Goal: Communication & Community: Answer question/provide support

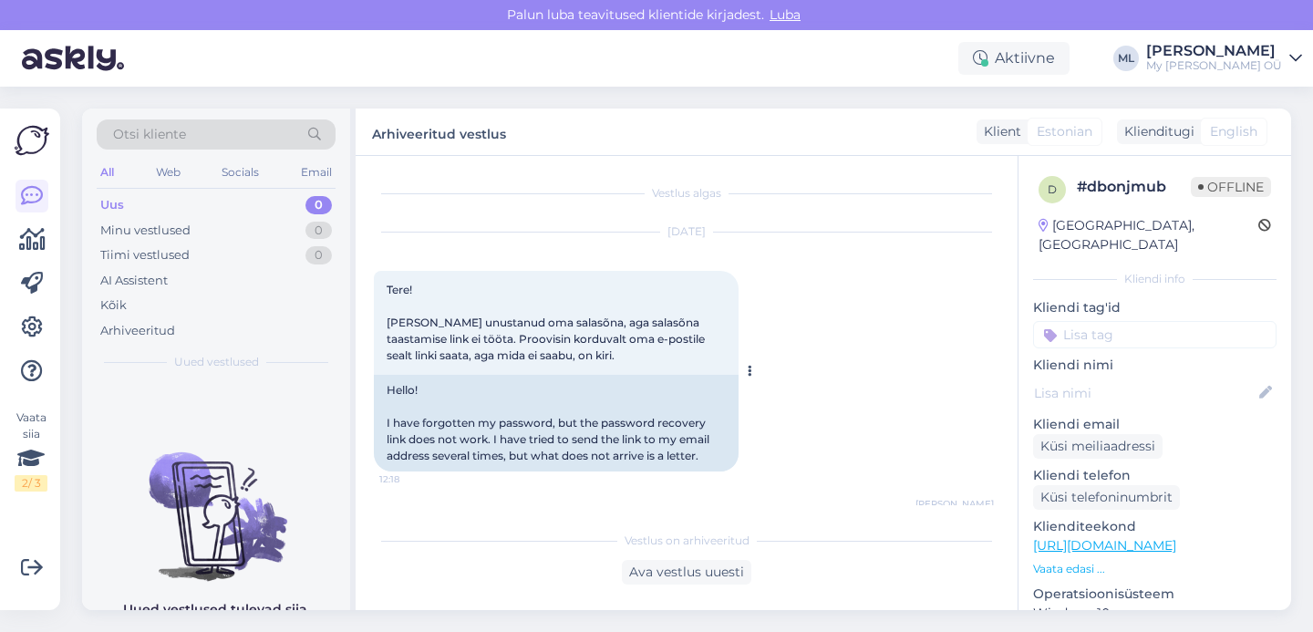
scroll to position [108, 0]
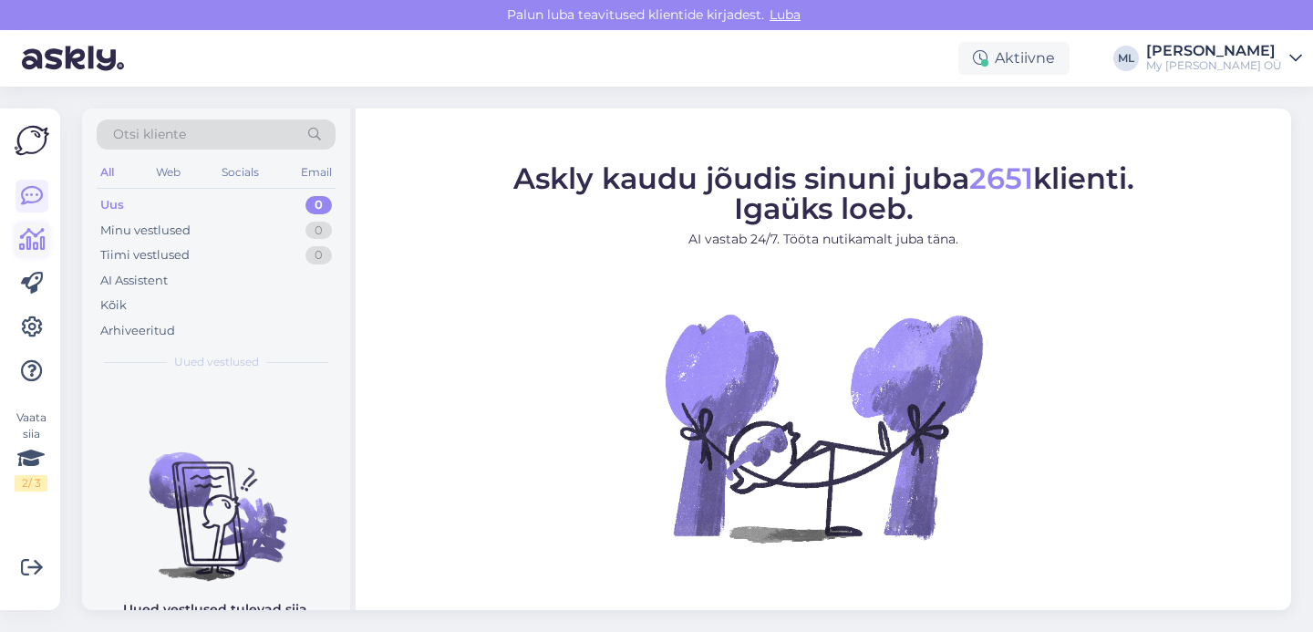
click at [34, 235] on icon at bounding box center [32, 240] width 26 height 22
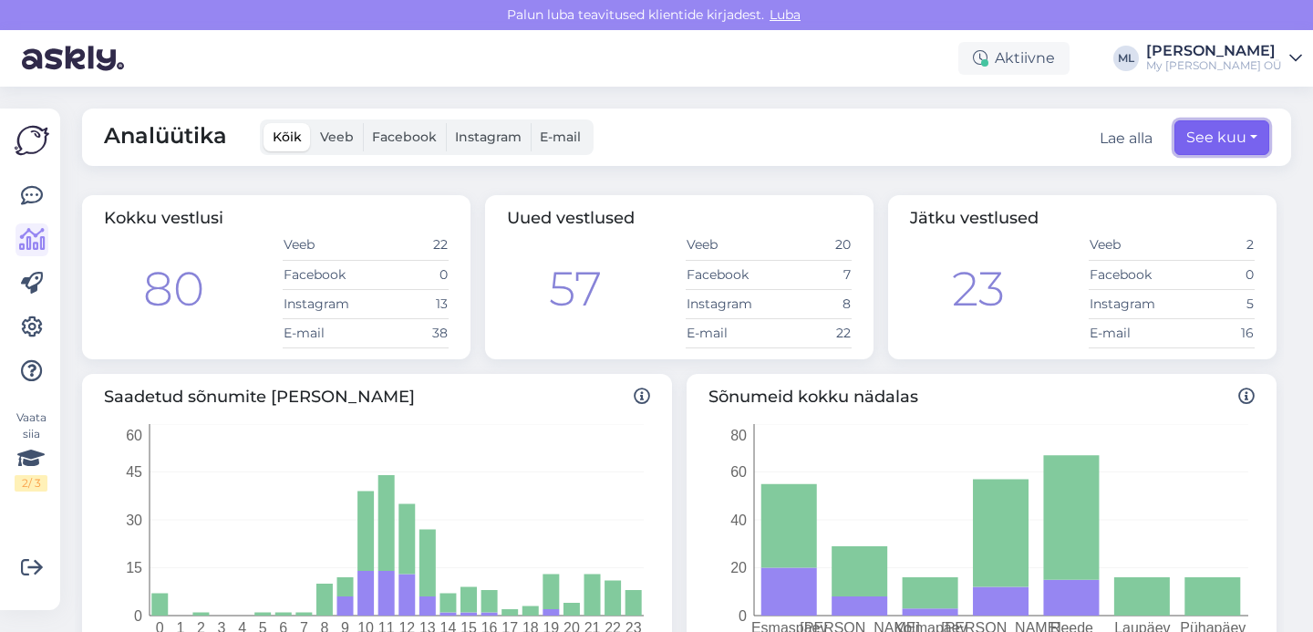
click at [1234, 138] on button "See kuu" at bounding box center [1221, 137] width 95 height 35
select select "7"
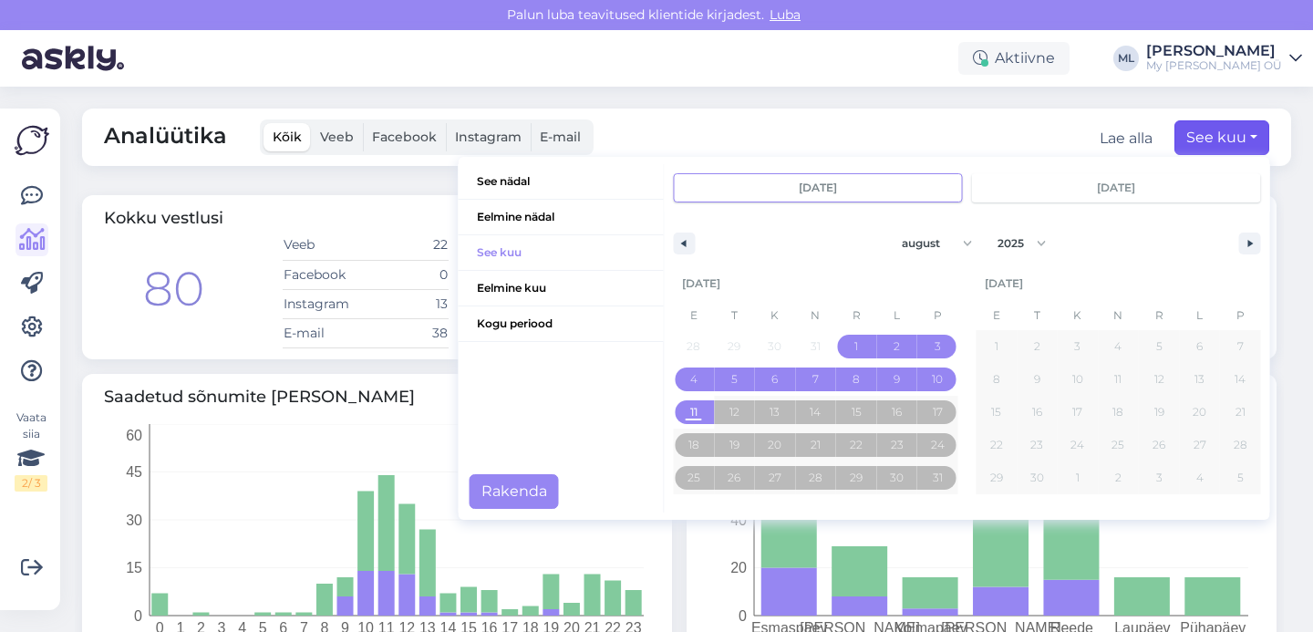
click at [741, 107] on div "Analüütika Kõik Veeb Facebook Instagram E-mail Lae alla See kuu See nädal Eelmi…" at bounding box center [692, 359] width 1242 height 545
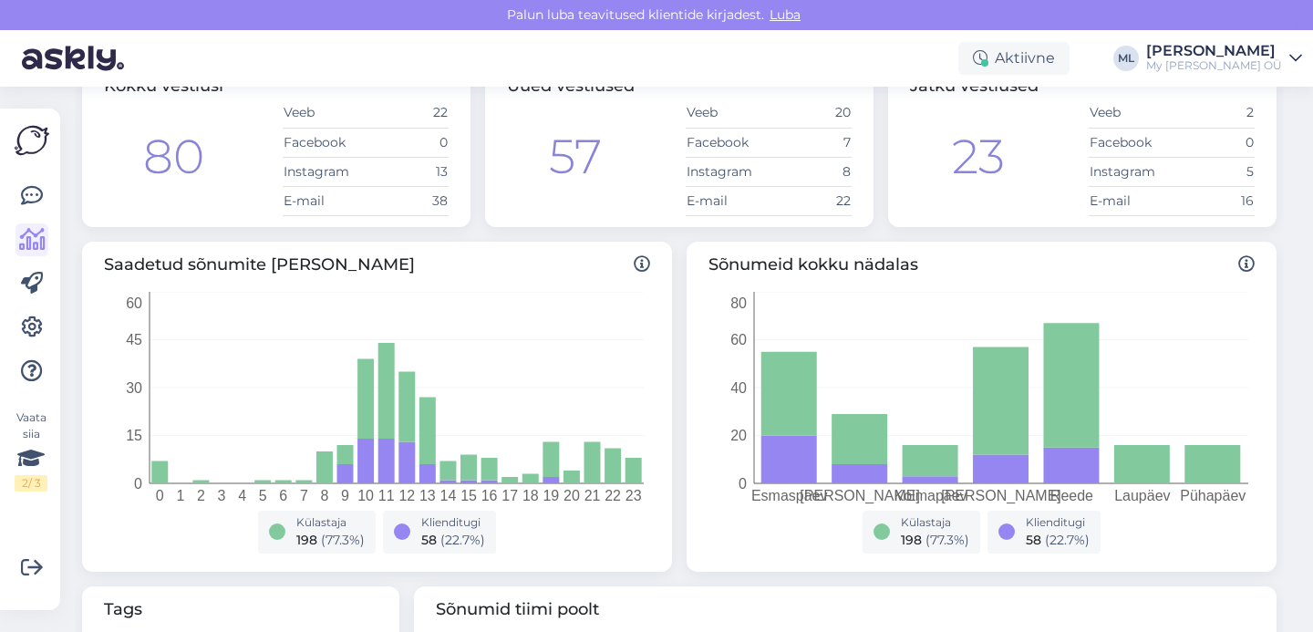
scroll to position [160, 0]
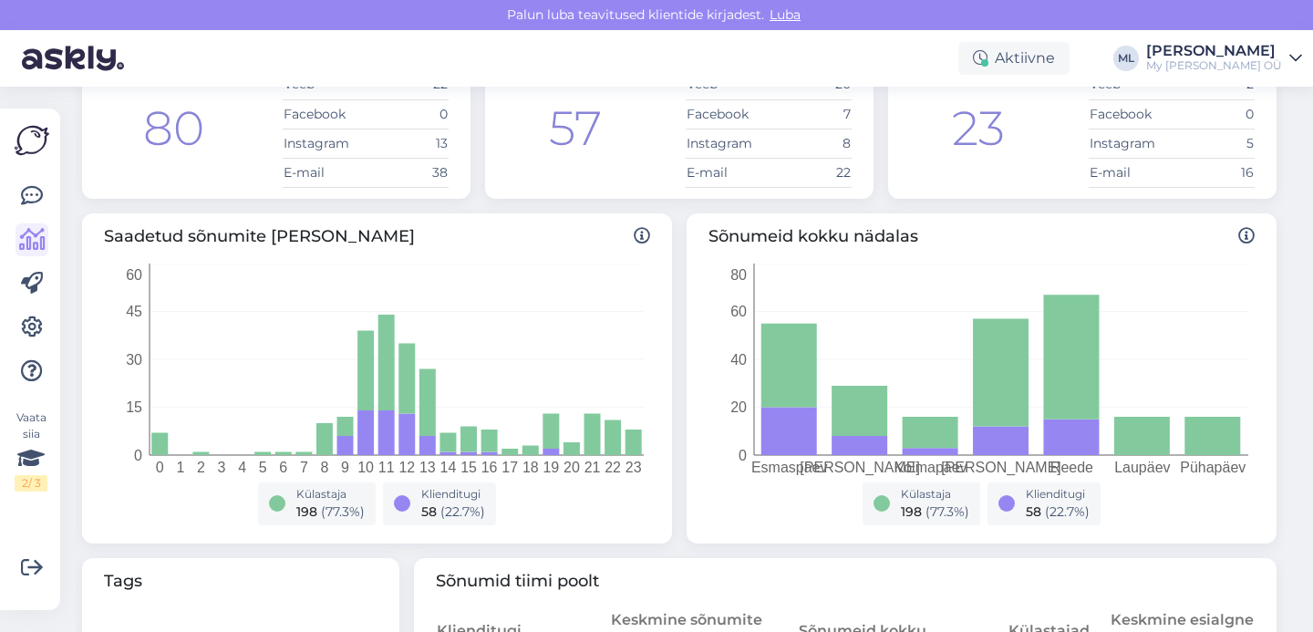
click at [1172, 509] on div "Külastaja 198 ( 77.3 %) Klienditugi 58 ( 22.7 %)" at bounding box center [981, 507] width 524 height 50
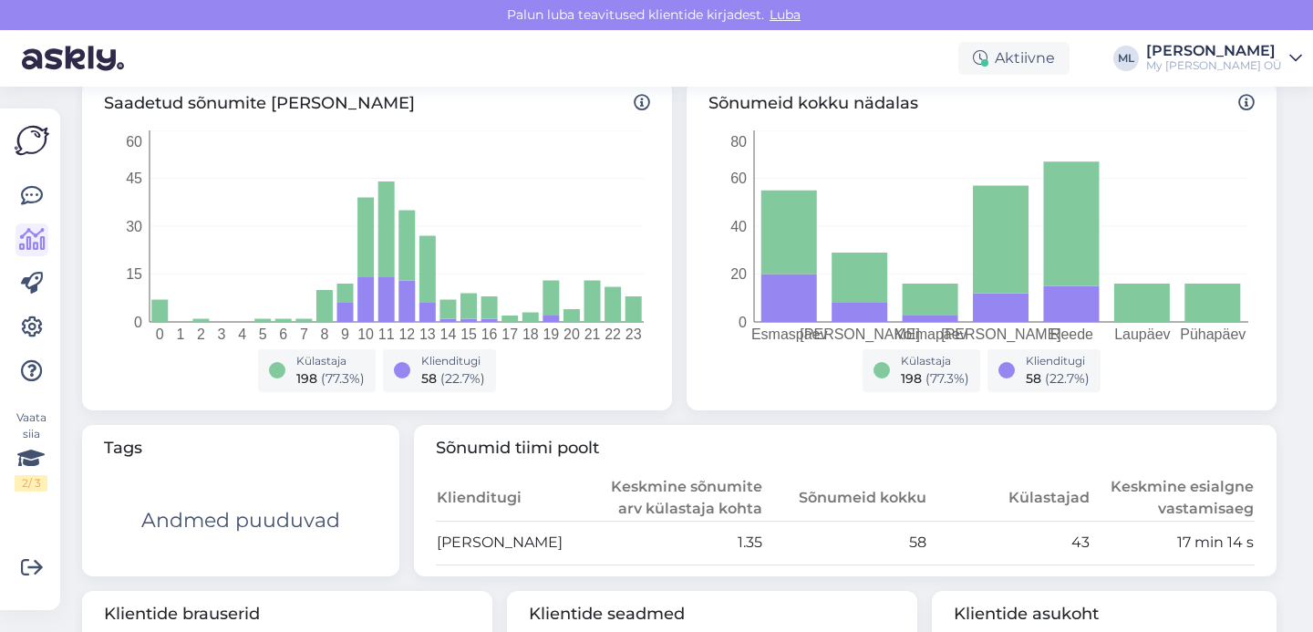
scroll to position [0, 0]
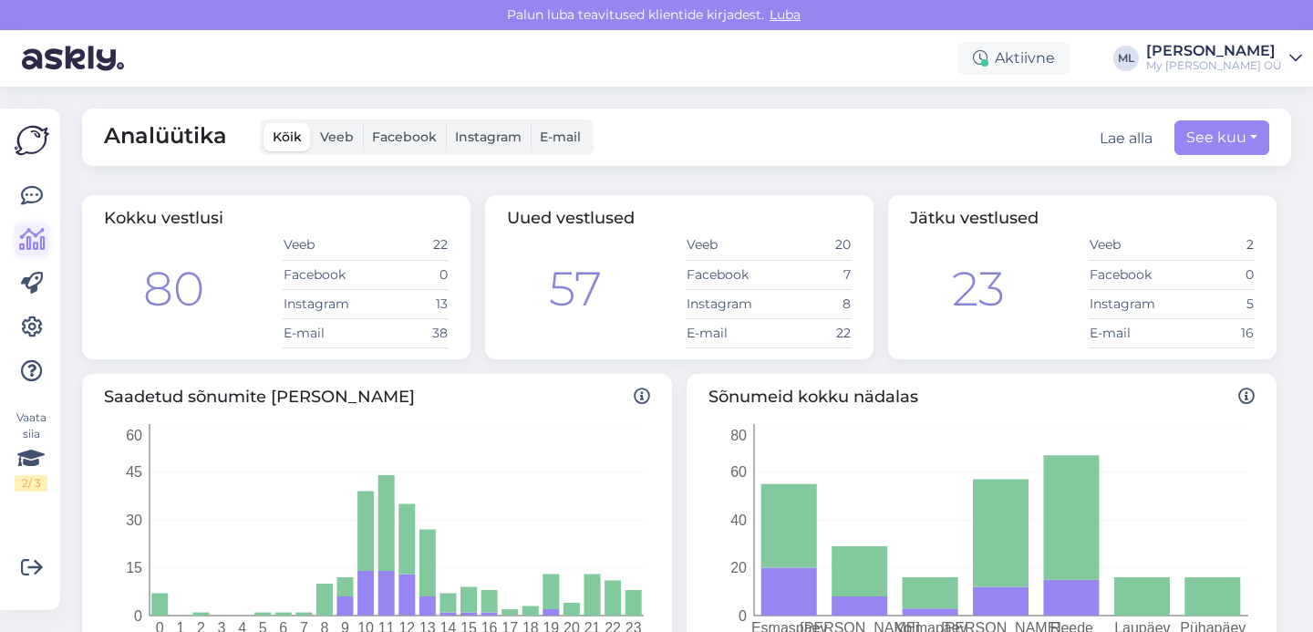
click at [15, 243] on link at bounding box center [31, 239] width 33 height 33
click at [18, 202] on link at bounding box center [31, 196] width 33 height 33
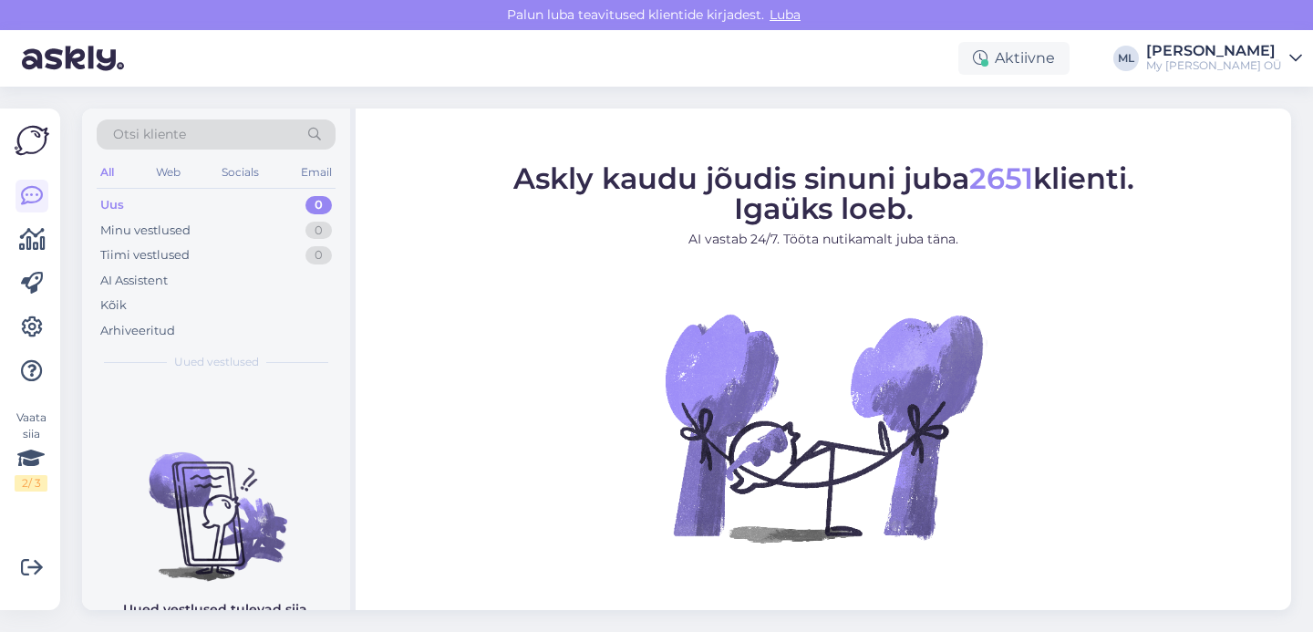
click at [273, 202] on div "Uus 0" at bounding box center [216, 205] width 239 height 26
click at [278, 216] on div "Uus 0" at bounding box center [216, 205] width 239 height 26
click at [277, 208] on div "Uus 0" at bounding box center [216, 205] width 239 height 26
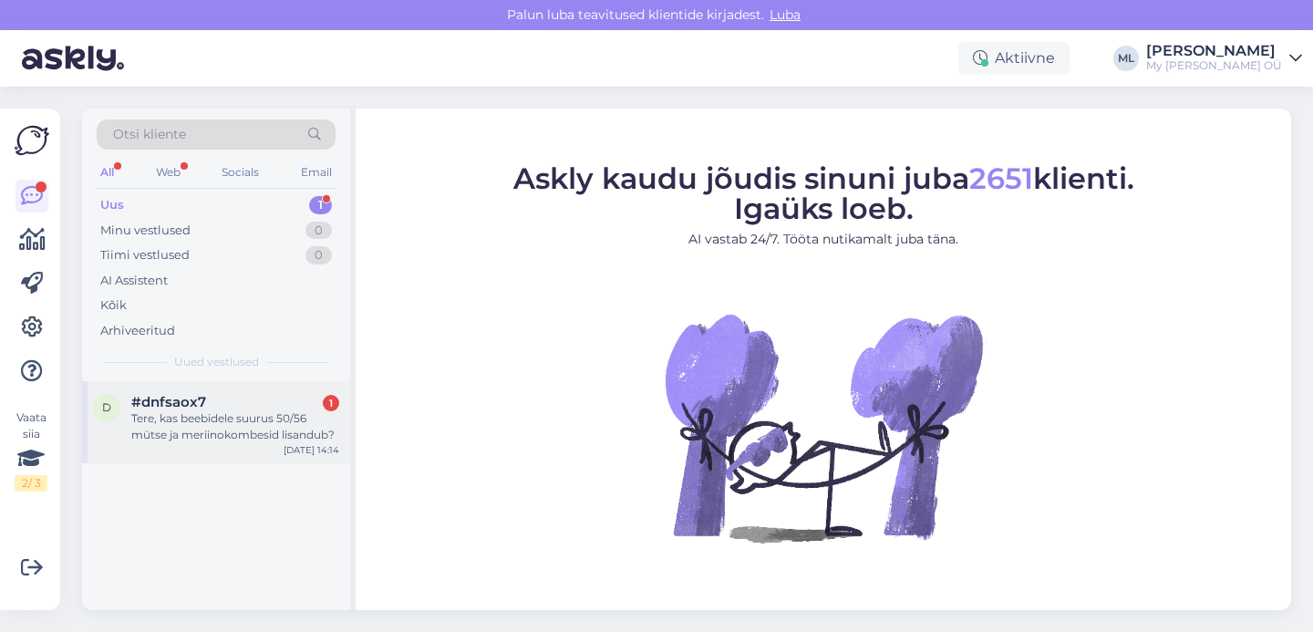
click at [159, 420] on div "Tere, kas beebidele suurus 50/56 mütse ja meriinokombesid lisandub?" at bounding box center [235, 426] width 208 height 33
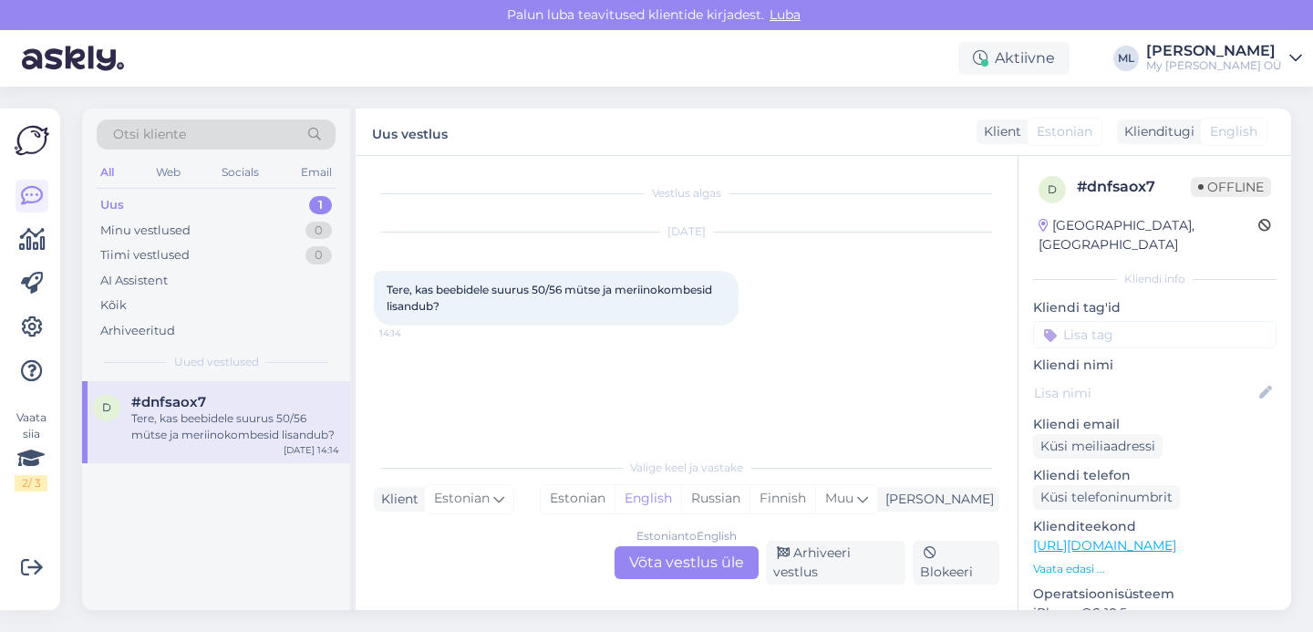
click at [491, 352] on div "Vestlus algas Aug 11 2025 Tere, kas beebidele suurus 50/56 mütse ja meriinokomb…" at bounding box center [695, 303] width 642 height 258
click at [669, 566] on div "Estonian to English Võta vestlus üle" at bounding box center [687, 562] width 144 height 33
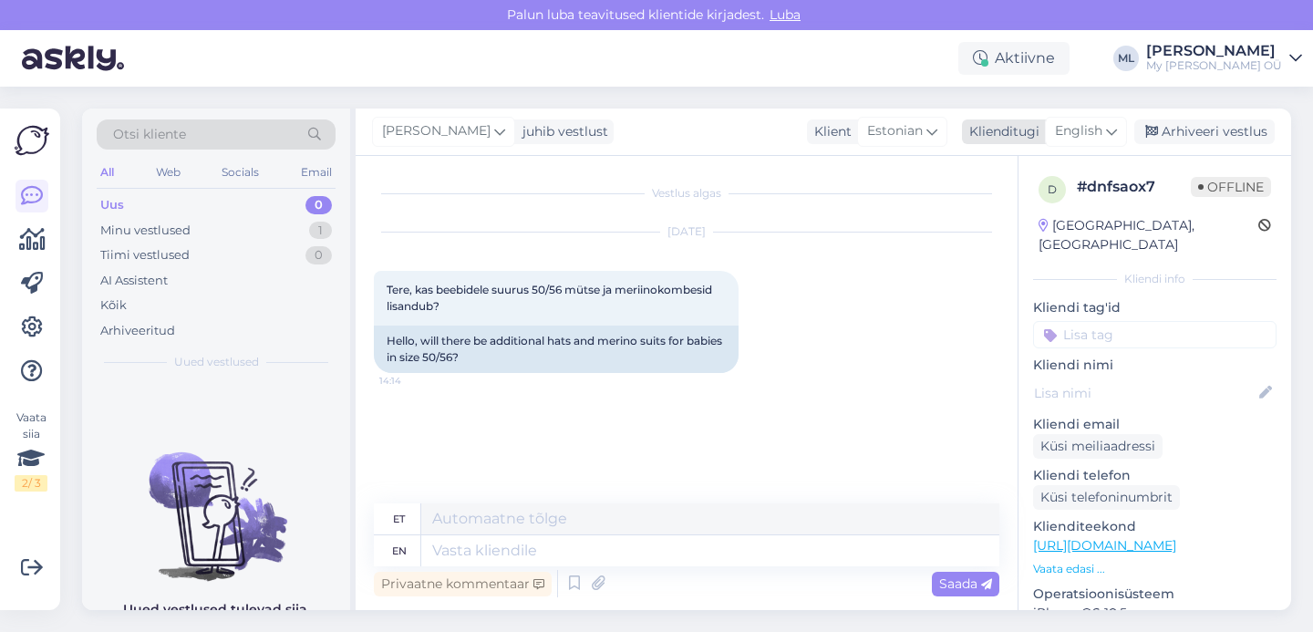
click at [1091, 137] on span "English" at bounding box center [1078, 131] width 47 height 20
type input "est"
drag, startPoint x: 1019, startPoint y: 206, endPoint x: 918, endPoint y: 263, distance: 115.9
click at [1019, 206] on link "Estonian" at bounding box center [1045, 212] width 201 height 29
click at [496, 542] on textarea at bounding box center [686, 547] width 625 height 38
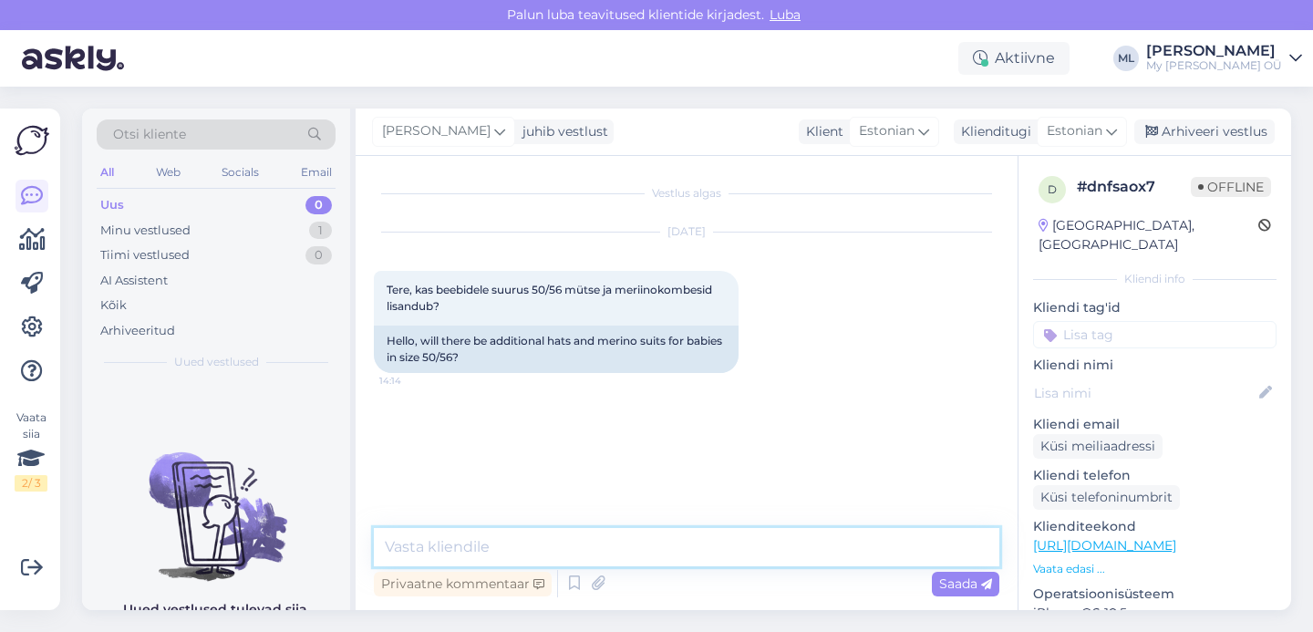
type textarea "K"
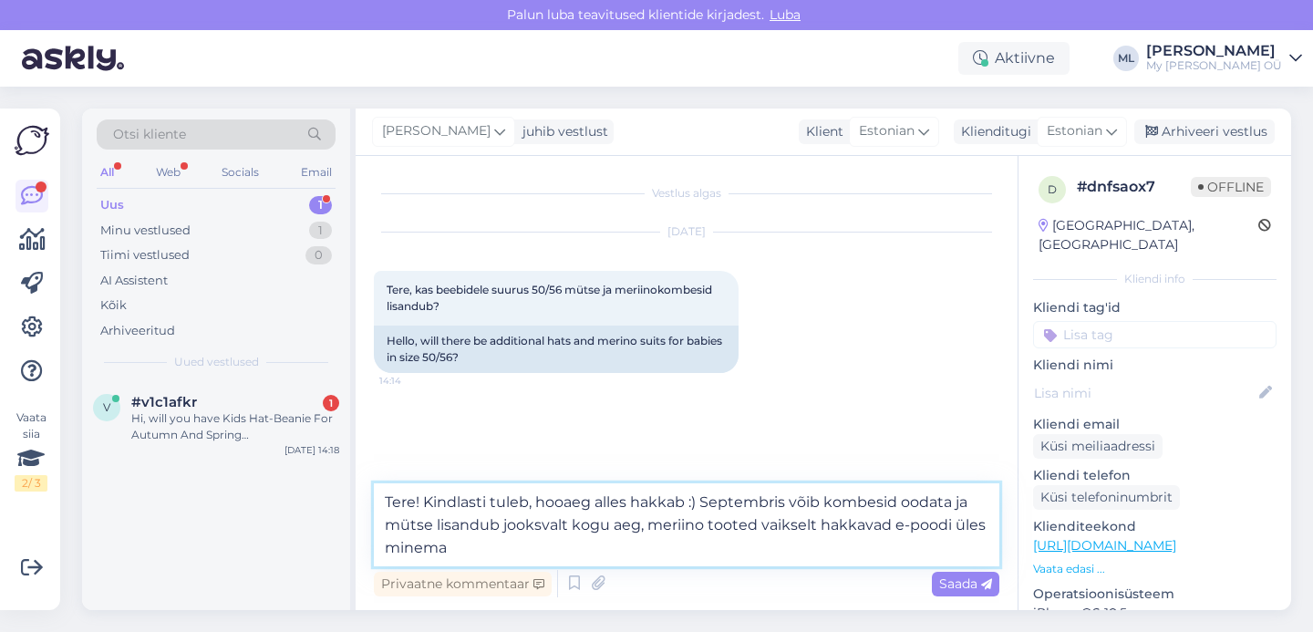
drag, startPoint x: 707, startPoint y: 524, endPoint x: 797, endPoint y: 563, distance: 98.4
click at [707, 524] on textarea "Tere! Kindlasti tuleb, hooaeg alles hakkab :) Septembris võib kombesid oodata j…" at bounding box center [686, 524] width 625 height 83
type textarea "Tere! Kindlasti tuleb, hooaeg alles hakkab :) Septembris võib kombesid oodata j…"
drag, startPoint x: 974, startPoint y: 587, endPoint x: 962, endPoint y: 593, distance: 13.1
click at [974, 587] on span "Saada" at bounding box center [965, 583] width 53 height 16
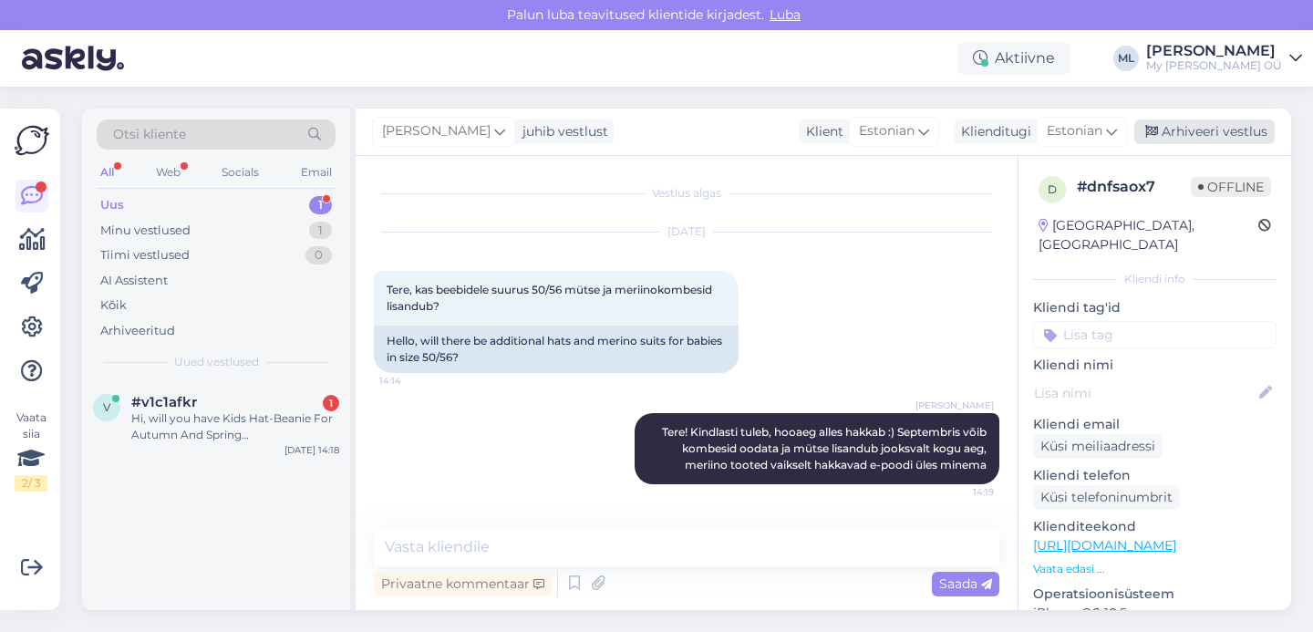
click at [1185, 129] on div "Arhiveeri vestlus" at bounding box center [1204, 131] width 140 height 25
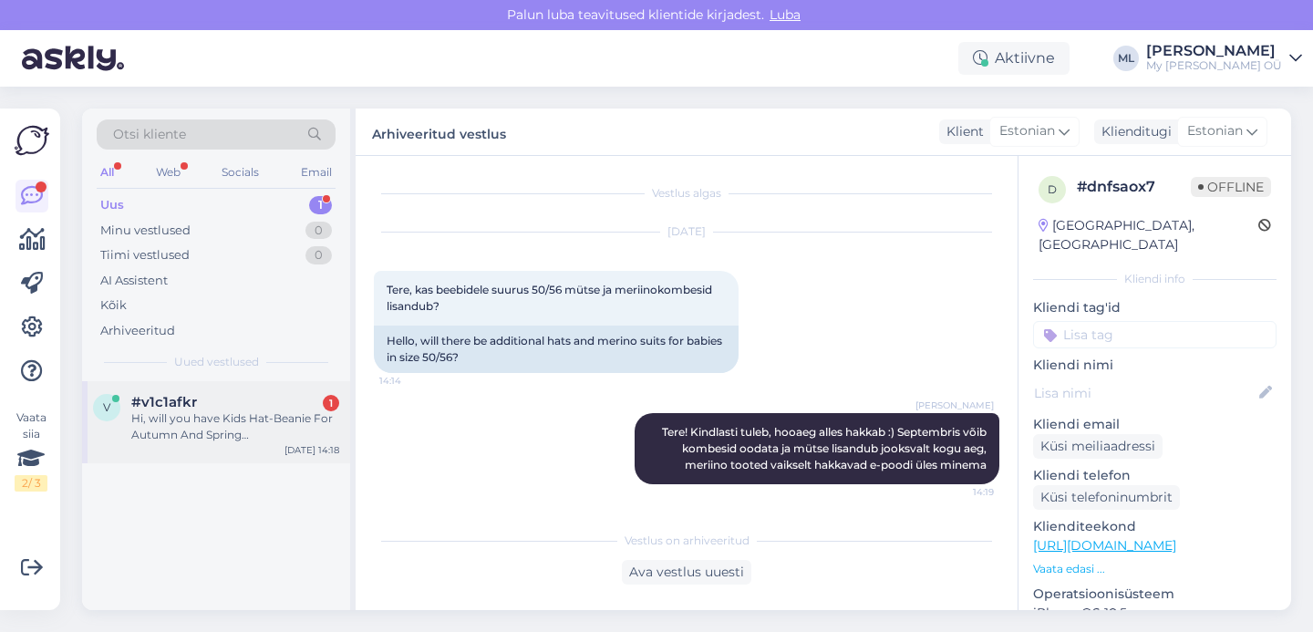
click at [182, 426] on div "Hi, will you have Kids Hat-Beanie For Autumn And Spring KLAUS in red colour?" at bounding box center [235, 426] width 208 height 33
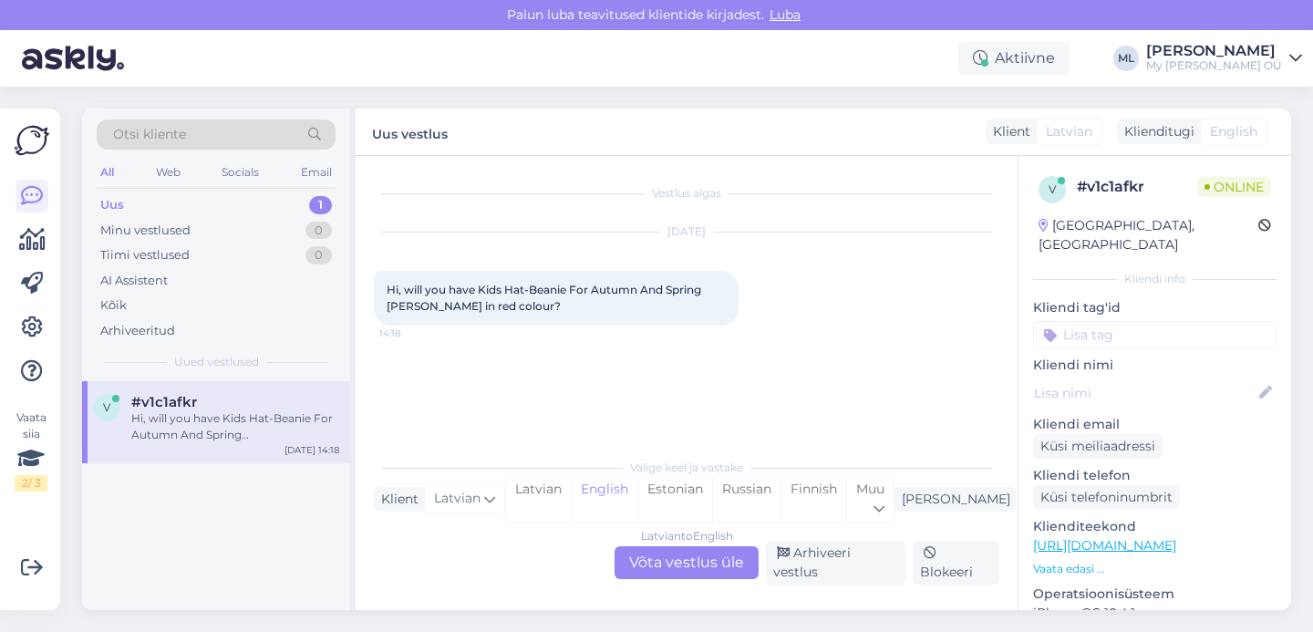
click at [678, 565] on div "Latvian to English Võta vestlus üle" at bounding box center [687, 562] width 144 height 33
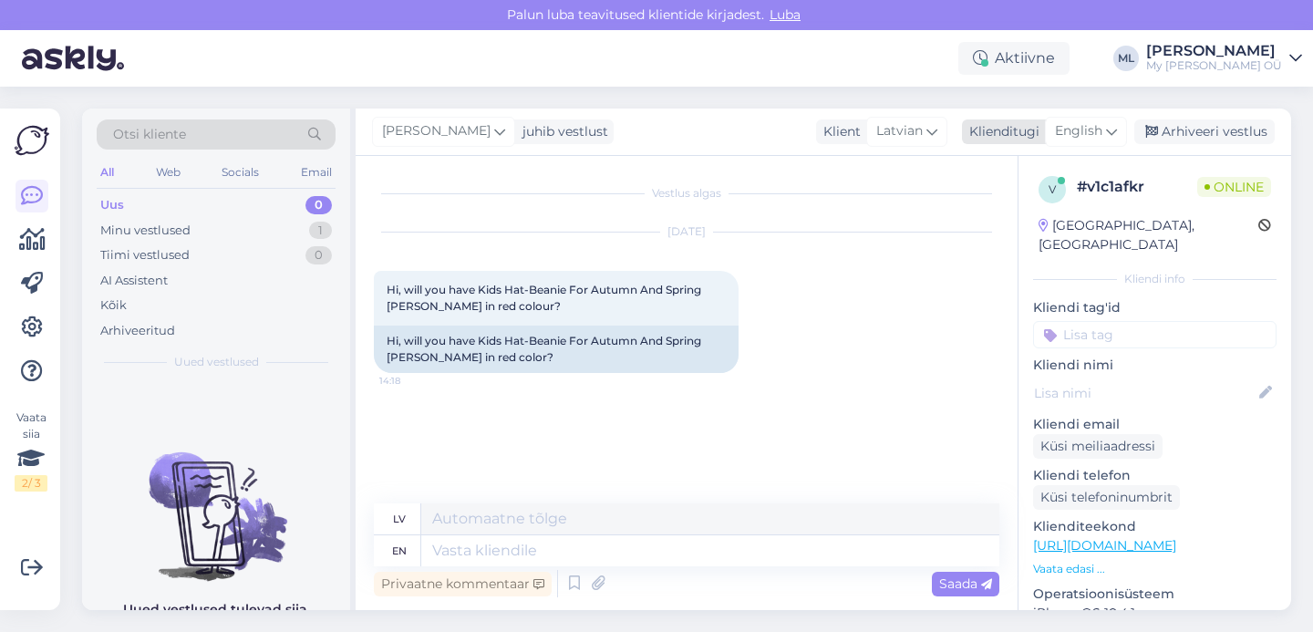
click at [1098, 134] on span "English" at bounding box center [1078, 131] width 47 height 20
drag, startPoint x: 994, startPoint y: 220, endPoint x: 778, endPoint y: 366, distance: 260.7
click at [994, 220] on link "Estonian" at bounding box center [1045, 212] width 201 height 29
click at [540, 552] on textarea at bounding box center [710, 550] width 578 height 31
type textarea "Tere!"
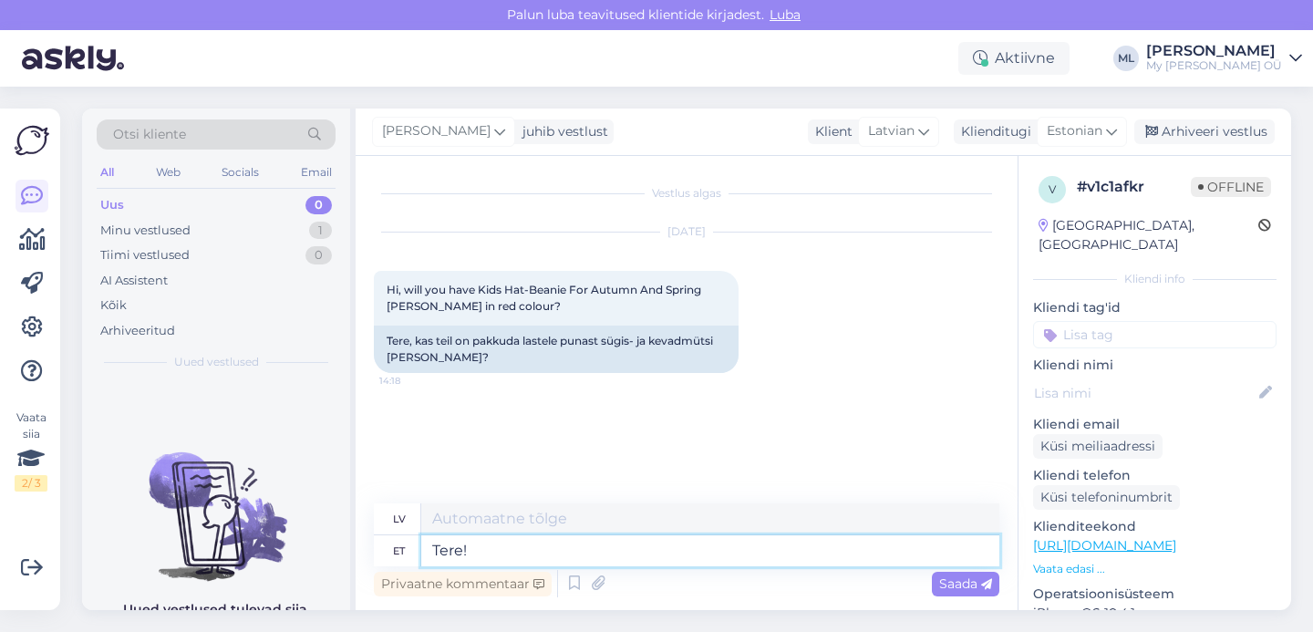
type textarea "Sveiki!"
type textarea "Tere! Jah,"
type textarea "Sveiki! Jā,"
type textarea "Tere!"
type textarea "Sveiki!"
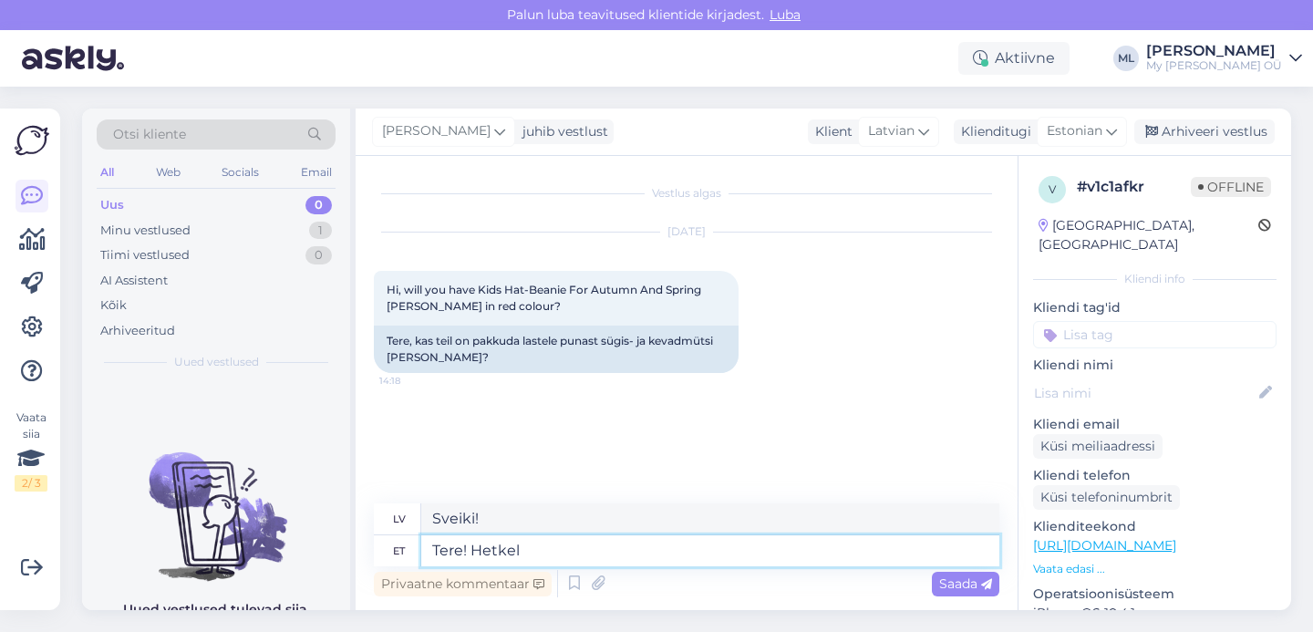
type textarea "Tere! Hetkel o"
type textarea "Sveiki! Pašlaik"
type textarea "Tere! Hetkel on"
type textarea "Sveiki! Pašlaik ir"
type textarea "Tere! Hetkel on e-poes"
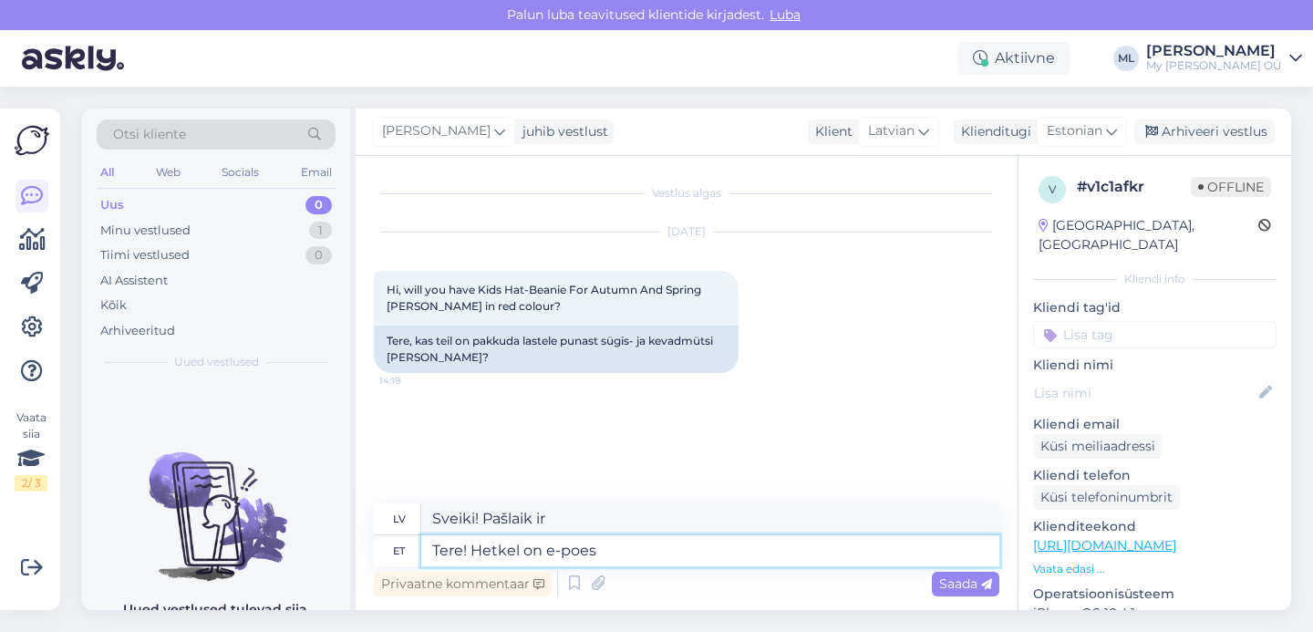
type textarea "Sveiki! Pašlaik tiešsaistes veikalā"
paste textarea "https://mybreden.com/et/products/klassikaline-kevad-sugis-beanie-lastele-klaus-…"
type textarea "Tere! Hetkel on e-poes https://mybreden.com/et/products/klassikaline-kevad-sugi…"
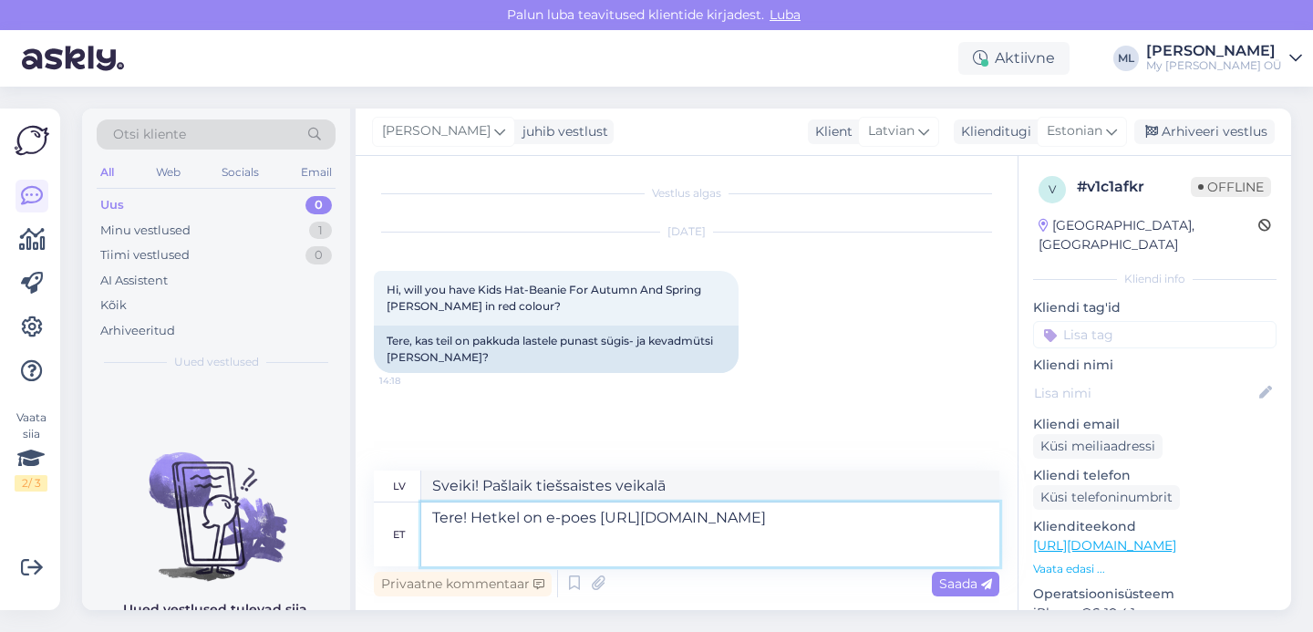
type textarea "Sveiki! Pašlaik pieejams interneta veikalā https://mybreden.com/et/products/kla…"
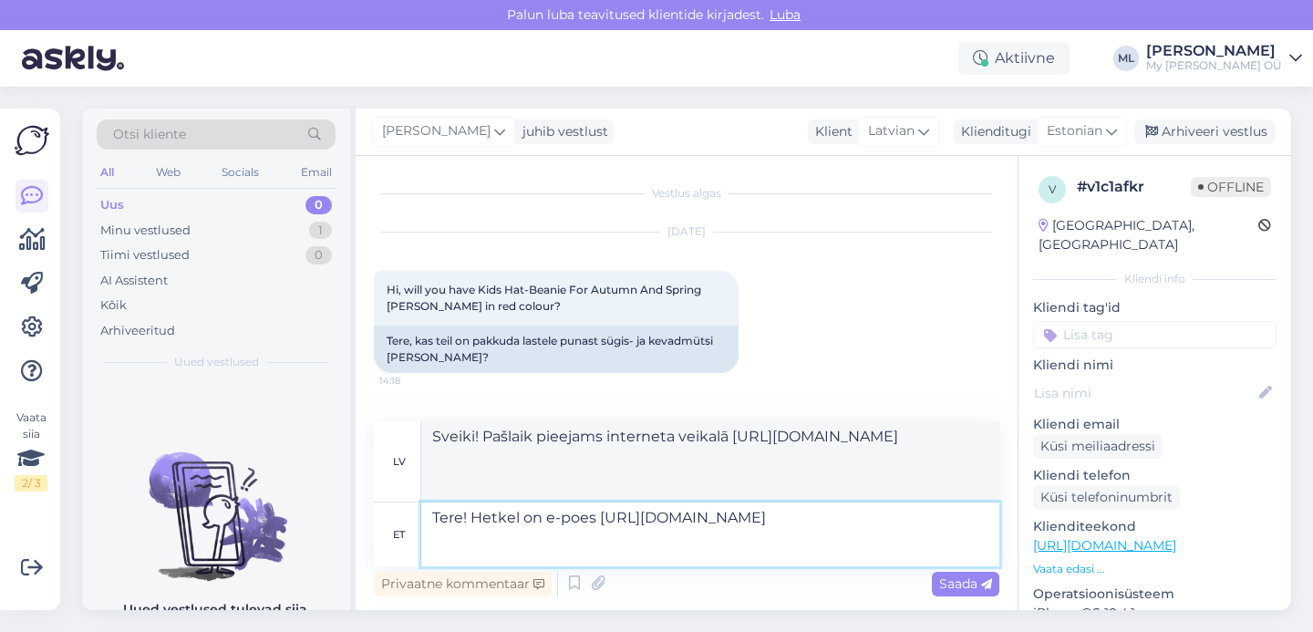
drag, startPoint x: 599, startPoint y: 514, endPoint x: 617, endPoint y: 534, distance: 27.1
click at [596, 519] on textarea "Tere! Hetkel on e-poes https://mybreden.com/et/products/klassikaline-kevad-sugi…" at bounding box center [710, 534] width 578 height 64
type textarea "Tere! Hetkel on e-poes sehttps://mybreden.com/et/products/klassikaline-kevad-su…"
type textarea "Sveiki! Šobrīd interneta veikalā ir shttps://mybreden.com/et/products/klassikal…"
type textarea "Tere! Hetkel on e-poes seihttps://mybreden.com/et/products/klassikaline-kevad-s…"
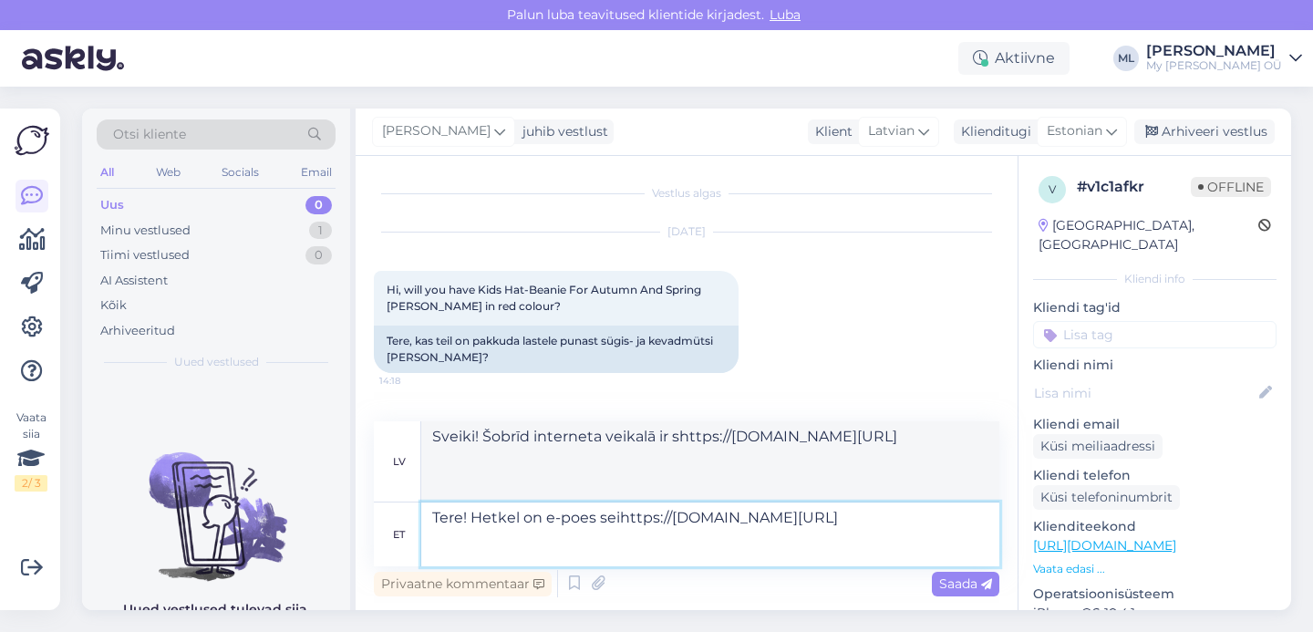
type textarea "Sveiki! Šobrīd sehttps://mybreden.com/et/products/klassikaline-kevad-sugis-bean…"
type textarea "Tere! Hetkel on e-poes sehttps://mybreden.com/et/products/klassikaline-kevad-su…"
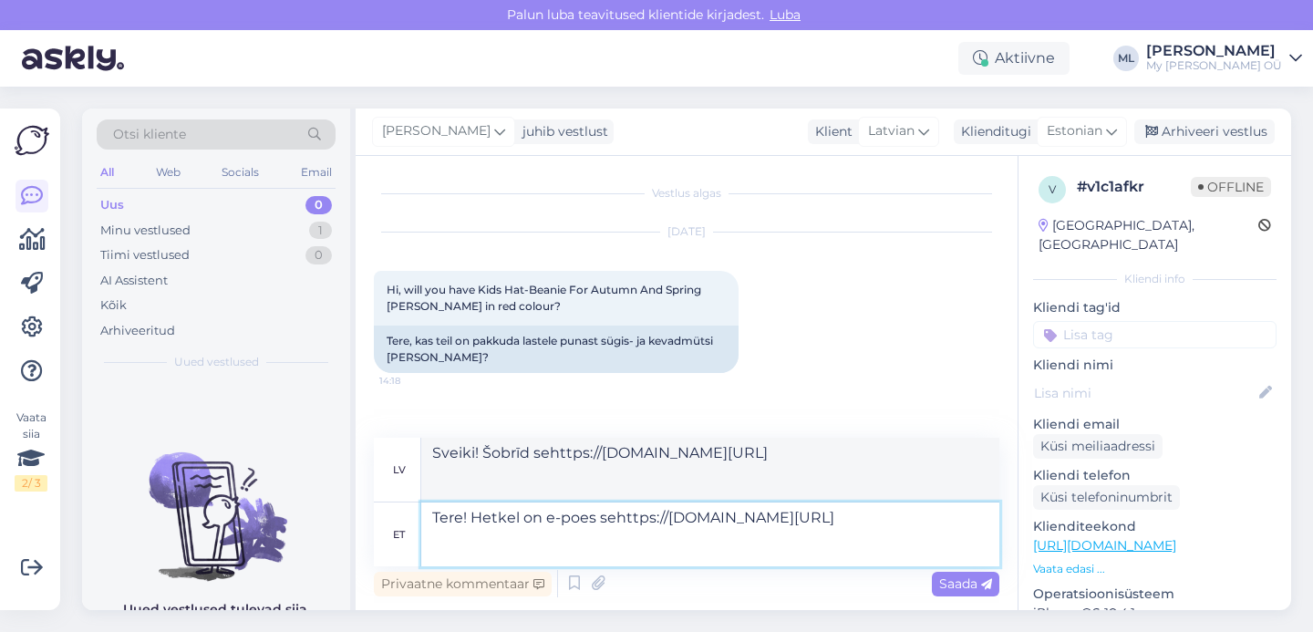
type textarea "Sveiki! Šobrīd interneta veikalā ir seihttps://mybreden.com/et/products/klassik…"
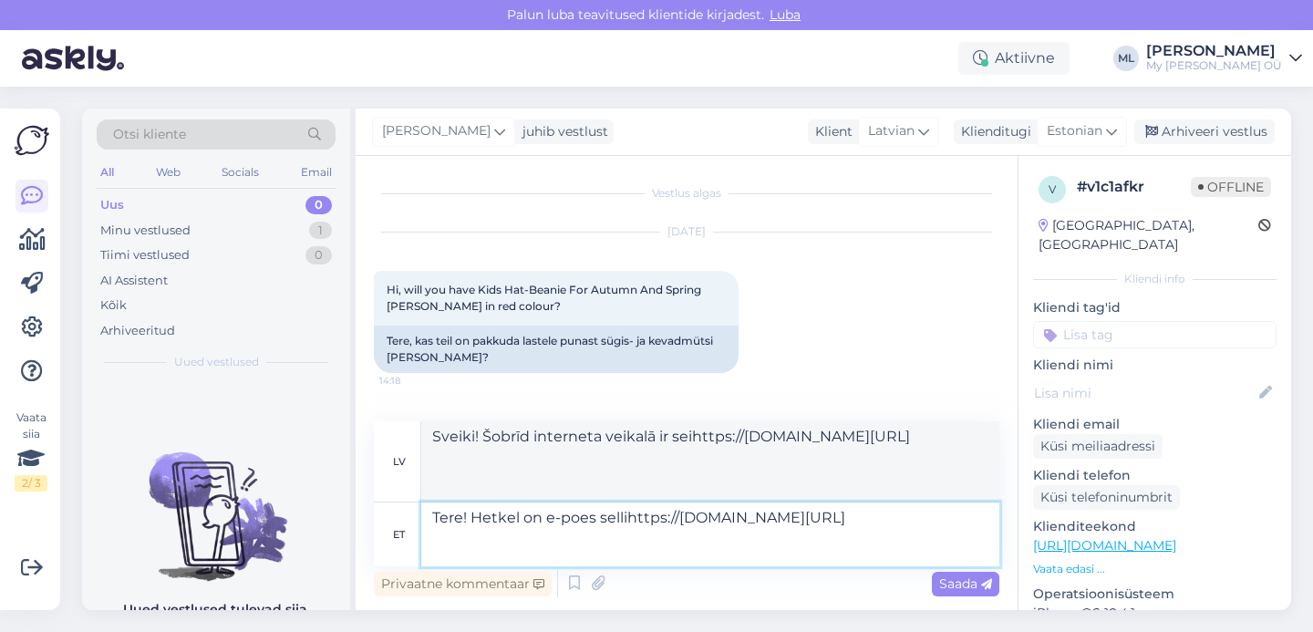
type textarea "Tere! Hetkel on e-poes sellishttps://mybreden.com/et/products/klassikaline-keva…"
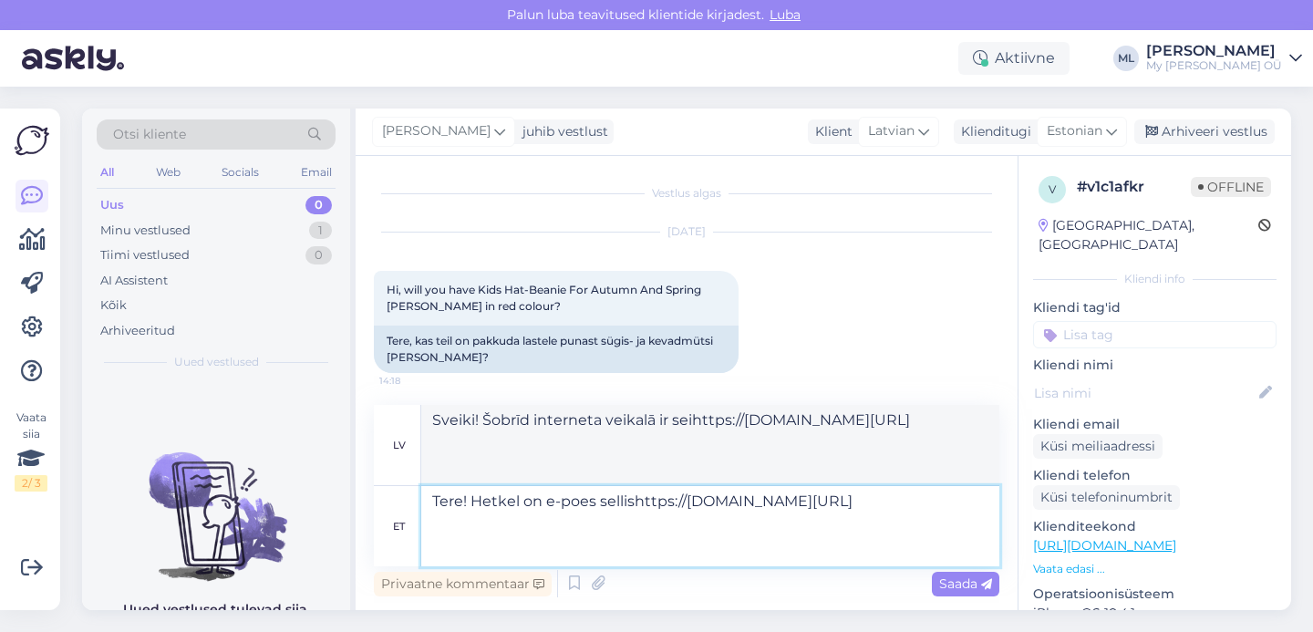
type textarea "Sveiki! Šobrīd sehttps://mybreden.com/et/products/klassikaline-kevad-sugis-bean…"
type textarea "Tere! Hetkel on e-poes sellist,https://mybreden.com/et/products/klassikaline-ke…"
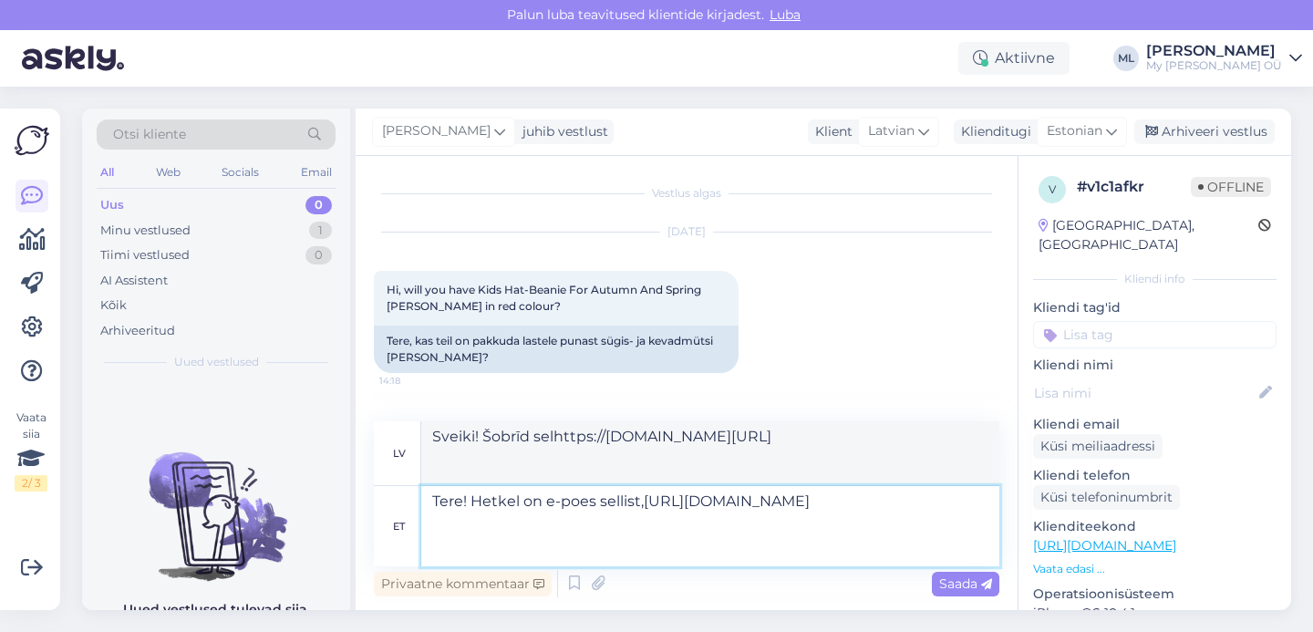
type textarea "Sveiki! Šobrīd sellhttps://mybreden.com/et/products/klassikaline-kevad-sugis-be…"
type textarea "Tere! Hetkel on e-poes sellist, https://mybreden.com/et/products/klassikaline-k…"
type textarea "Sveiki! Pašlaik interneta veikalā ir viena prece, https://mybreden.com/et/produ…"
type textarea "Tere! Hetkel on e-poes sellist, mhttps://mybreden.com/et/products/klassikaline-…"
type textarea "Sveiki! Pašlaik interneta veikalā ir viena prece, https://mybreden.com/et/produ…"
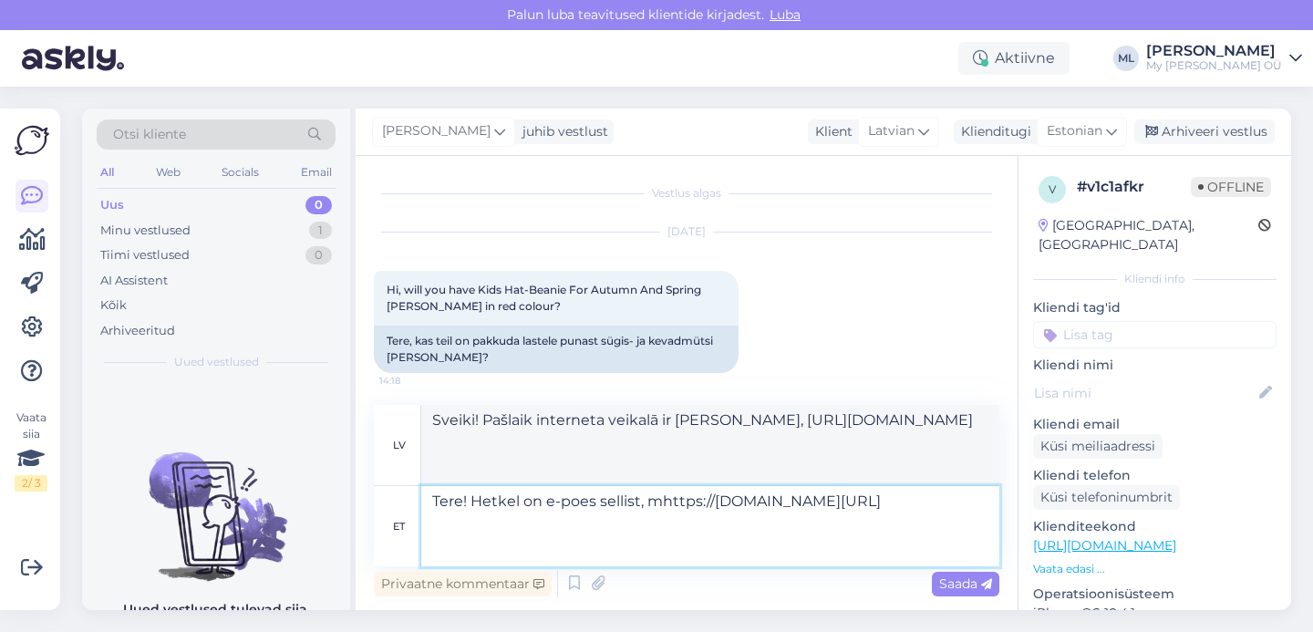
type textarea "Tere! Hetkel on e-poes sellist, https://mybreden.com/et/products/klassikaline-k…"
type textarea "Sveiki! Šobrīd interneta veikalā ir tāda lieta, mhttps://mybreden.com/et/produc…"
type textarea "Tere! Hetkel on e-poes sellist, phttps://mybreden.com/et/products/klassikaline-…"
type textarea "Sveiki! Pašlaik interneta veikalā ir viena prece, https://mybreden.com/et/produ…"
type textarea "Tere! Hetkel on e-poes sellist, pihttps://mybreden.com/et/products/klassikaline…"
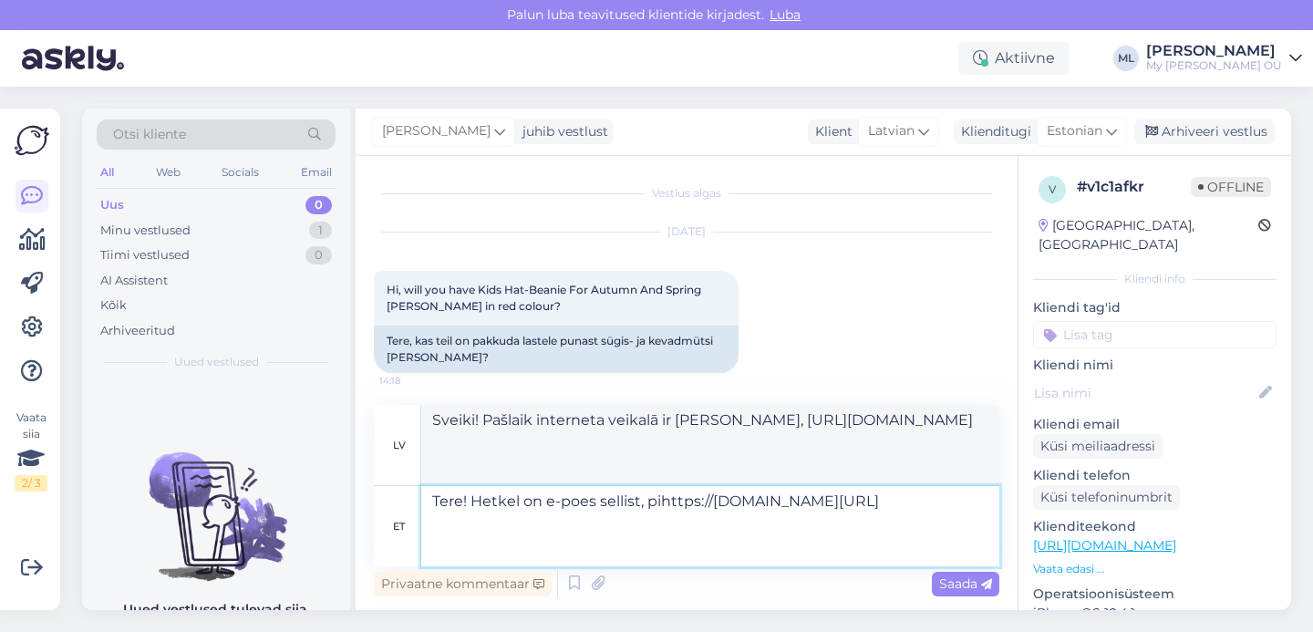
type textarea "Sveiki! Pašlaik e-veikalā ir viens, phttps://mybreden.com/et/products/klassikal…"
type textarea "Tere! Hetkel on e-poes sellist, pigemhttps://mybreden.com/et/products/klassikal…"
type textarea "Sveiki! Šobrīd interneta veikalā ir viens, pihttps://mybreden.com/et/products/k…"
type textarea "Tere! Hetkel on e-poes sellist, pigem https://mybreden.com/et/products/klassika…"
type textarea "Sveiki! Šobrīd interneta veikalā ir tāda lieta, pighttps://mybreden.com/et/prod…"
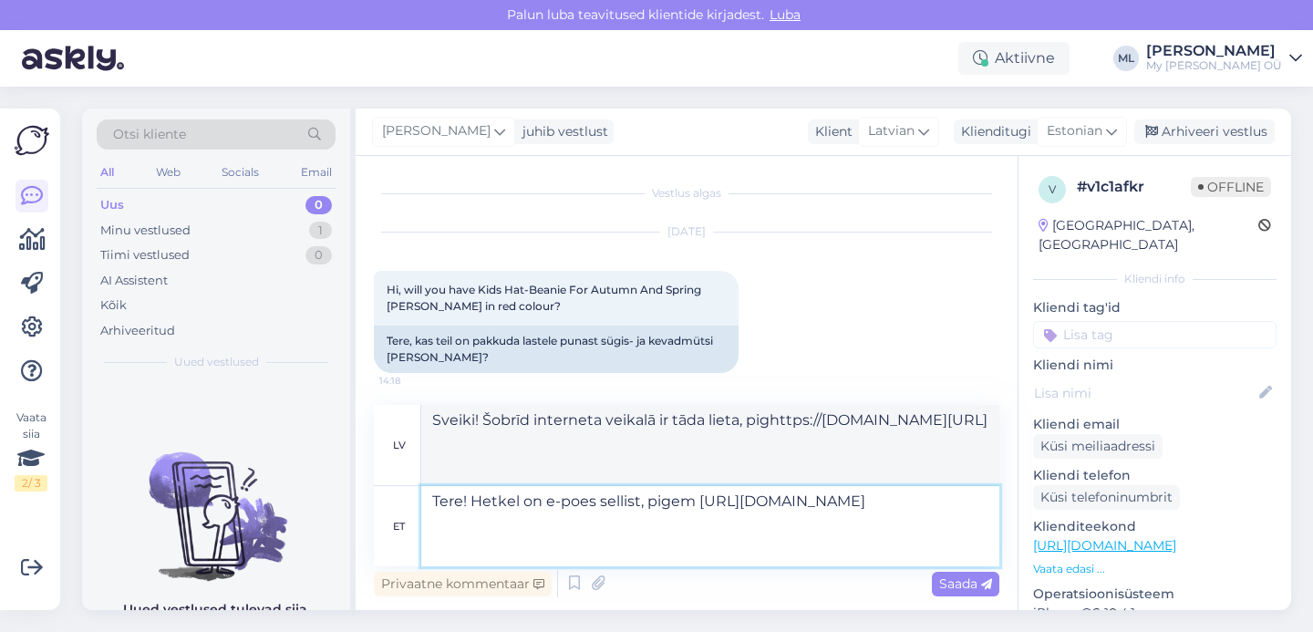
type textarea "Tere! Hetkel on e-poes sellist, pigem thttps://mybreden.com/et/products/klassik…"
type textarea "Sveiki! Šobrīd e-veikalā ir tāda lieta, pigehttps://mybreden.com/et/products/kl…"
type textarea "Tere! Hetkel on e-poes sellist, pigem tuhttps://mybreden.com/et/products/klassi…"
type textarea "Sveiki! Šobrīd interneta veikalā ir tāda lieta, pigemhttps://mybreden.com/et/pr…"
type textarea "Tere! Hetkel on e-poes sellist, pigem tumhttps://mybreden.com/et/products/klass…"
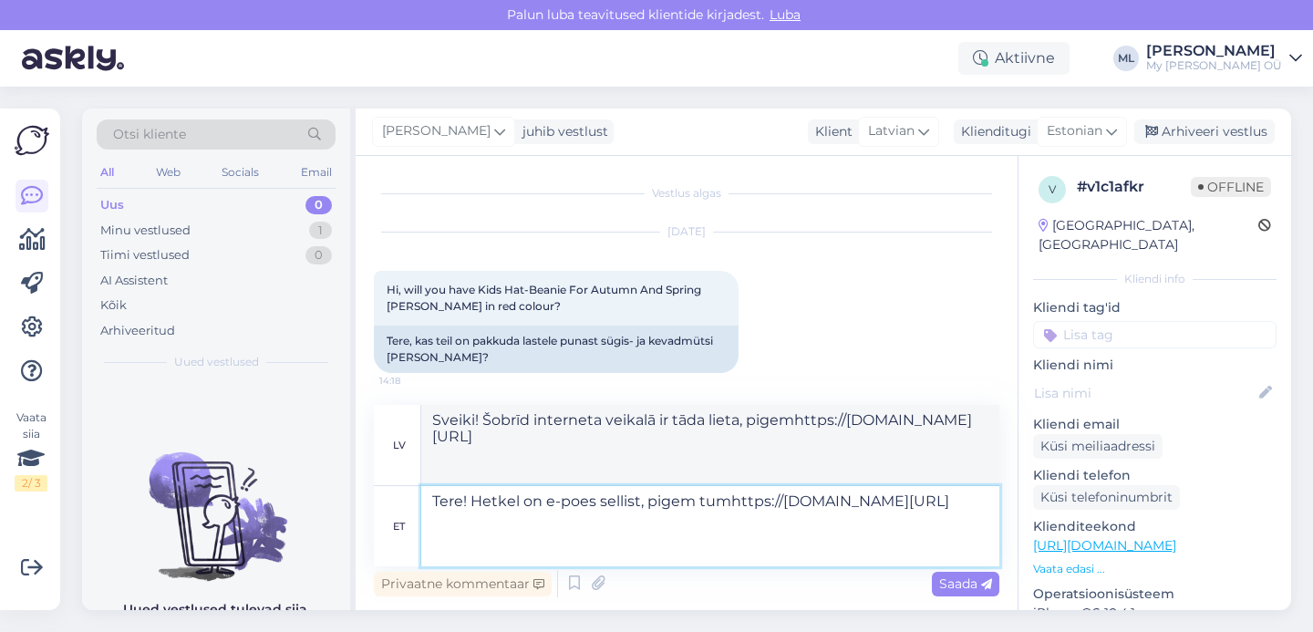
type textarea "Sveiki! Pašlaik interneta veikalā ir viens, nevis tuhttps://mybreden.com/et/pro…"
type textarea "Tere! Hetkel on e-poes sellist, pigem tumehttps://mybreden.com/et/products/klas…"
type textarea "Sveiki! Pašlaik interneta veikalā ir viena, diezgan tumehttps://mybreden.com/et…"
type textarea "Tere! Hetkel on e-poes sellist, pigem tumepuhttps://mybreden.com/et/products/kl…"
type textarea "Sveiki! Pašlaik interneta veikalā ir viena, diezgan tumephttps://mybreden.com/e…"
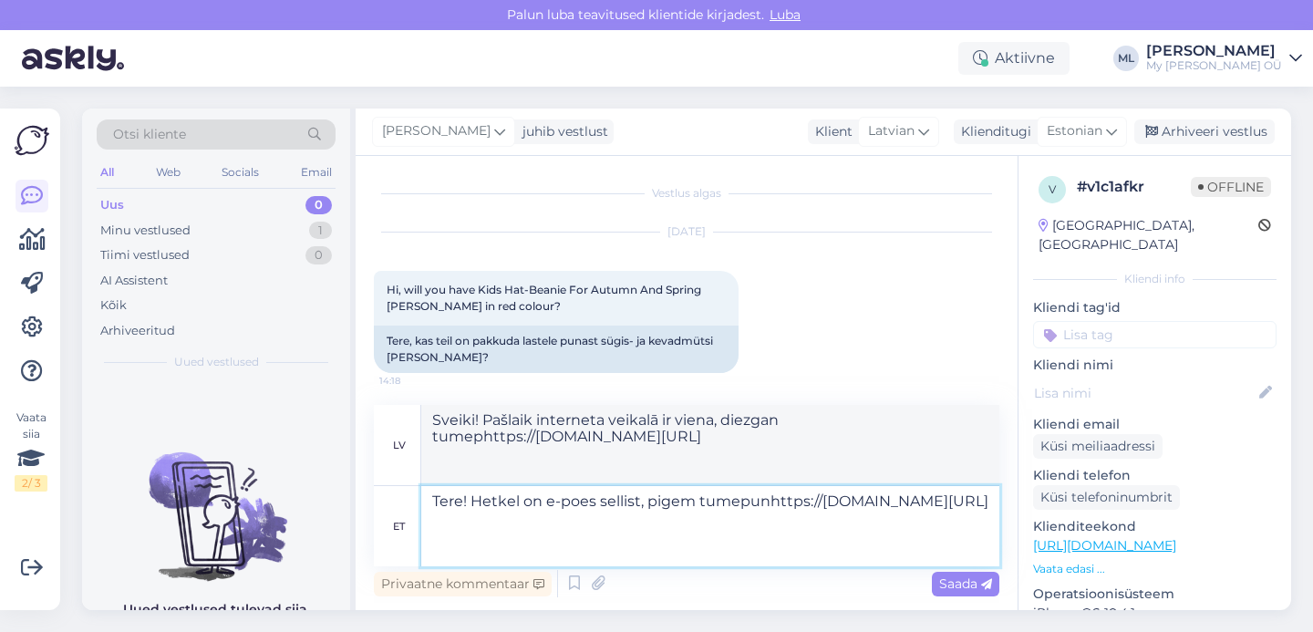
type textarea "Tere! Hetkel on e-poes sellist, pigem tumepunahttps://mybreden.com/et/products/…"
type textarea "Sveiki! Pašlaik interneta veikalā ir viena, diezgan tumepuhttps://mybreden.com/…"
type textarea "Tere! Hetkel on e-poes sellist, pigem tumepunanhttps://mybreden.com/et/products…"
type textarea "Sveiki! Pašlaik interneta veikalā ir viena, diezgan tumepunhttps://mybreden.com…"
type textarea "Tere! Hetkel on e-poes sellist, pigem tumepunanehttps://mybreden.com/et/product…"
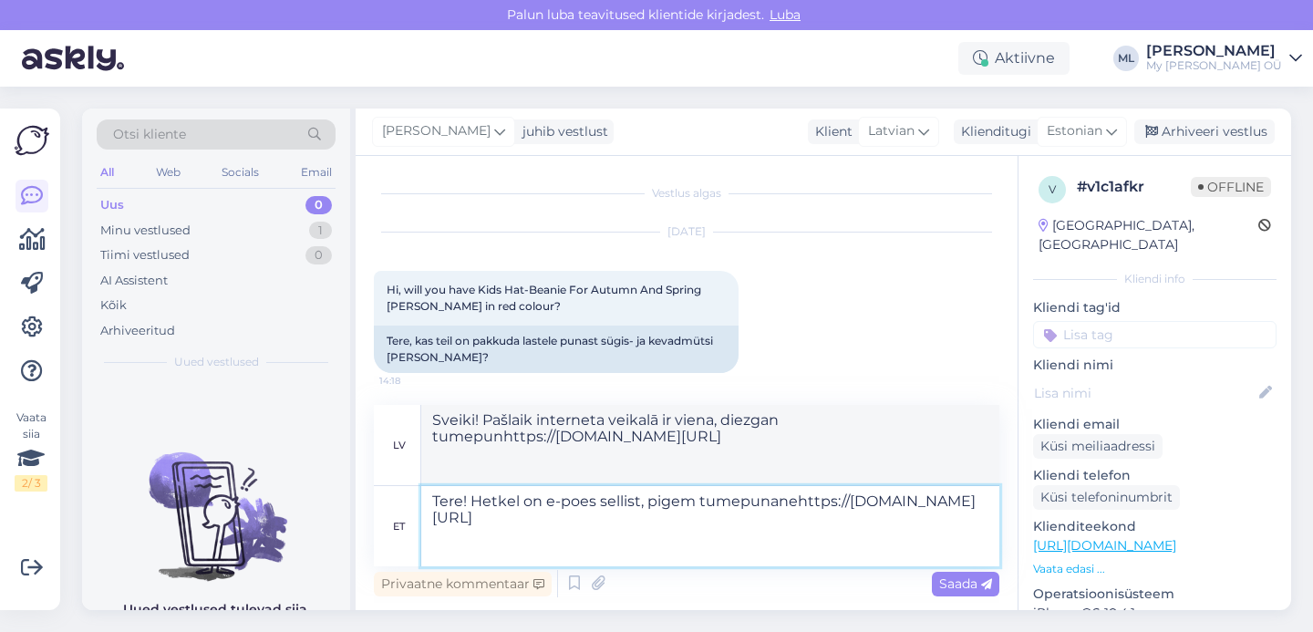
type textarea "Sveiki! Pašlaik interneta veikalā ir viena, vairāk līdzīga tumepunahttps://mybr…"
type textarea "Tere! Hetkel on e-poes sellist, pigem tumepunane.https://mybreden.com/et/produc…"
type textarea "Sveiki! Pašlaik interneta veikalā ir viena, vairāk līdzīga tumepunanehttps://my…"
type textarea "Tere! Hetkel on e-poes sellist, pigem tumepunane. https://mybreden.com/et/produ…"
type textarea "Sveiki! Pašlaik interneta veikalā ir viena tāda, vairāk tumši sarkana. https://…"
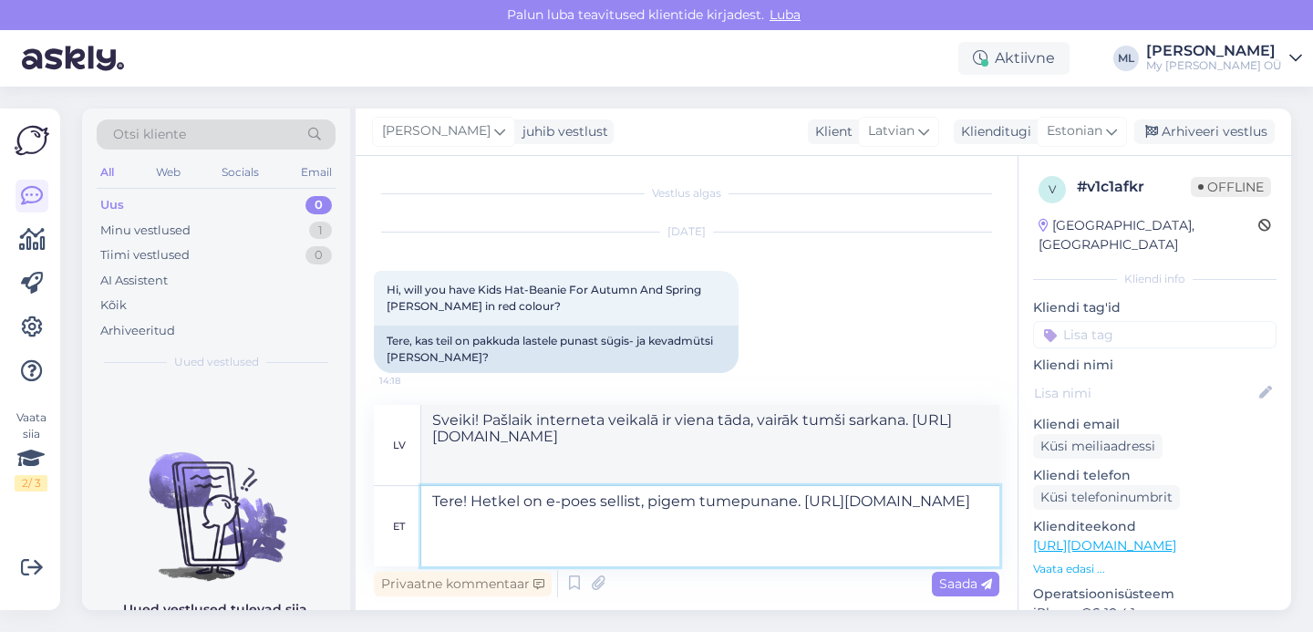
type textarea "Tere! Hetkel on e-poes sellist, pigem tumepunane.https://mybreden.com/et/produc…"
type textarea "Sveiki! Šobrīd interneta veikalā ir viena tāda, drīzāk tumepunane.https://mybre…"
type textarea "Tere! Hetkel on e-poes sellist, pigem tumepunane. https://mybreden.com/et/produ…"
type textarea "Sveiki! Pašlaik interneta veikalā ir viena tāda, vairāk tumši sarkana. https://…"
type textarea "Tere! Hetkel on e-poes sellist, pigem tumepunanehttps://mybreden.com/et/product…"
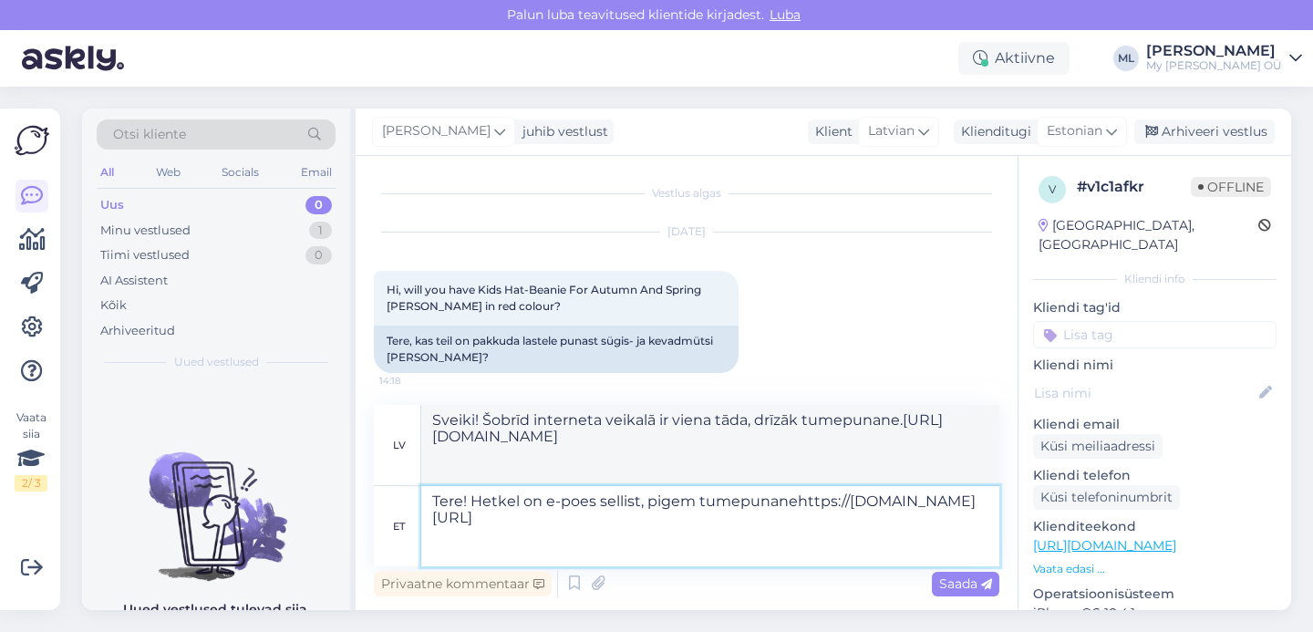
type textarea "Sveiki! Pašlaik interneta veikalā ir viena, vairāk līdzīga tumepunanehttps://my…"
type textarea "Tere! Hetkel on e-poes sellist, pigem tumepunane mhttps://mybreden.com/et/produ…"
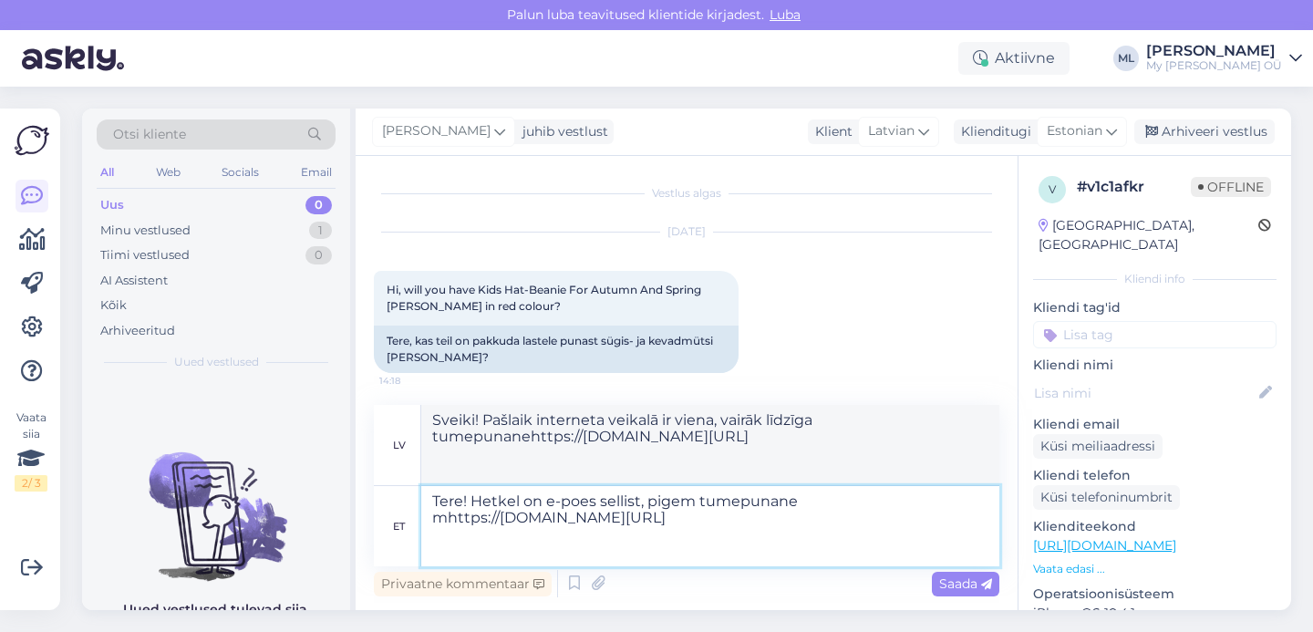
type textarea "Sveiki! Pašlaik interneta veikalā ir viena tāda, vairāk tumši sarkana https://m…"
type textarea "Tere! Hetkel on e-poes sellist, pigem tumepunane mühttps://mybreden.com/et/prod…"
type textarea "Sveiki! Pašlaik interneta veikalā ir viena tāda, drīzāk tumši sarkana https://m…"
type textarea "Tere! Hetkel on e-poes sellist, pigem tumepunane mütsihttps://mybreden.com/et/p…"
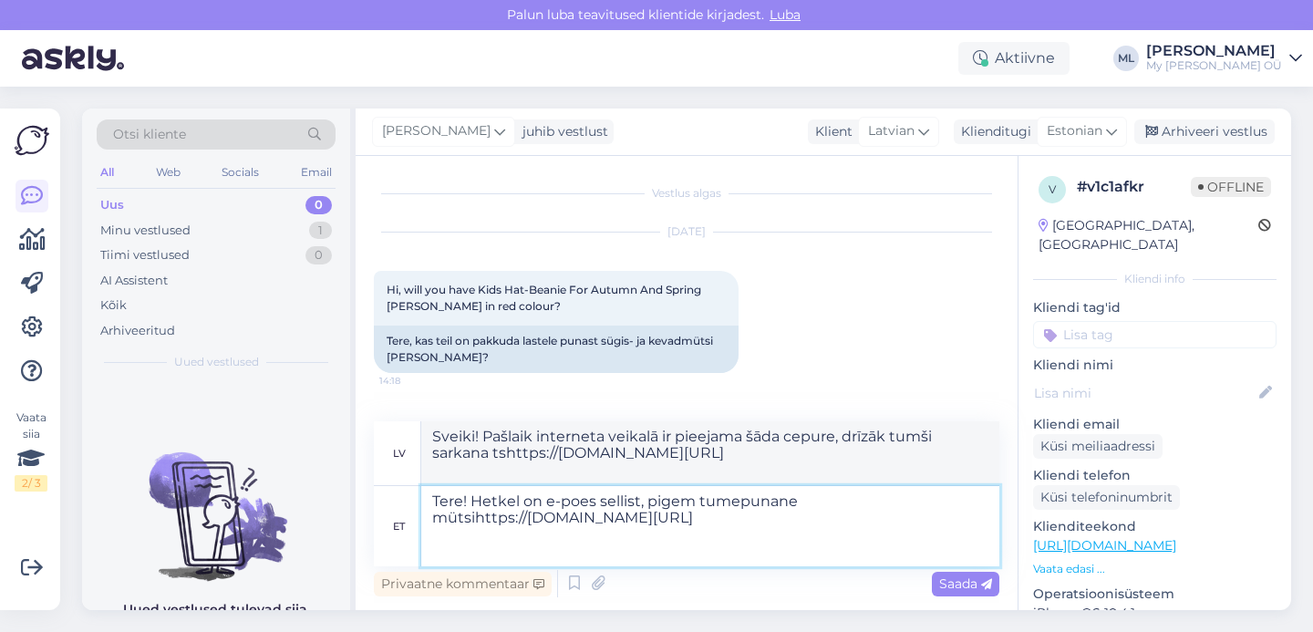
type textarea "Sveiki! Pašlaik interneta veikalā ir pieejama šāda cepure, drīzāk tumši sarkana…"
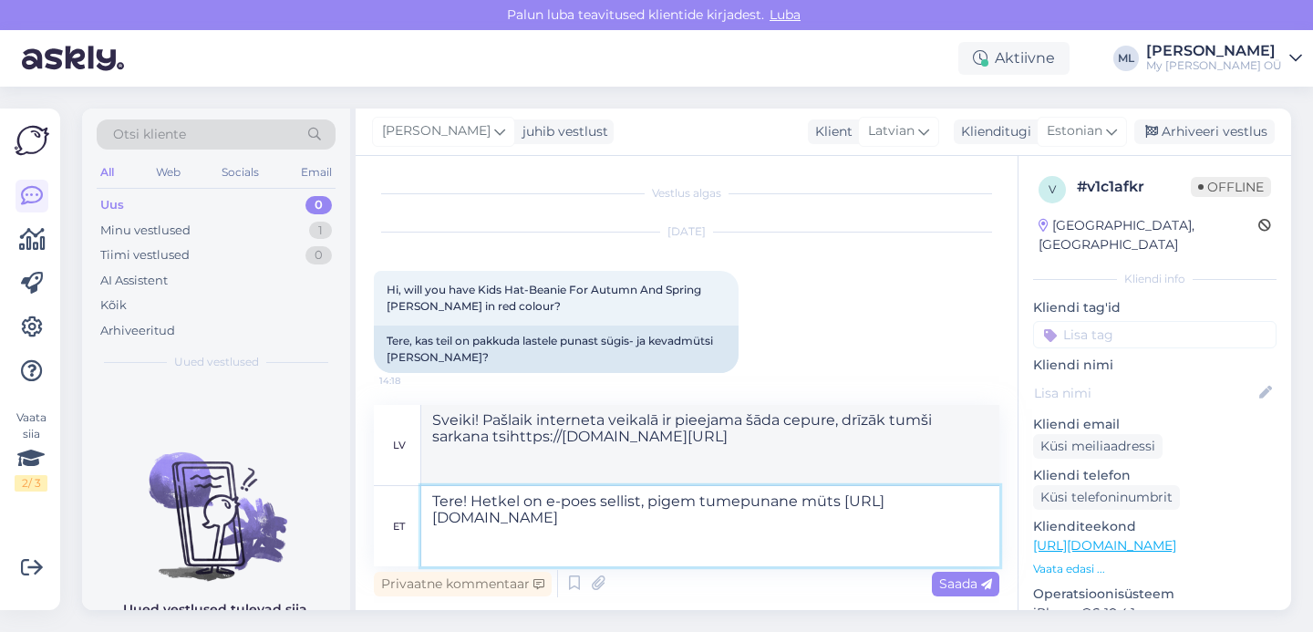
type textarea "Tere! Hetkel on e-poes sellist, pigem tumepunane müts :https://mybreden.com/et/…"
type textarea "Sveiki! Pašlaik interneta veikalā ir pieejama šāda cepure, drīzāk tumši sarkana…"
type textarea "Tere! Hetkel on e-poes sellist, pigem tumepunane müts :) https://mybreden.com/e…"
type textarea "Sveiki! Pašlaik interneta veikalā ir pieejama šāda cepure, drīzāk tumši sarkana…"
type textarea "Tere! Hetkel on e-poes sellist, pigem tumepunane müts :) https://mybreden.com/e…"
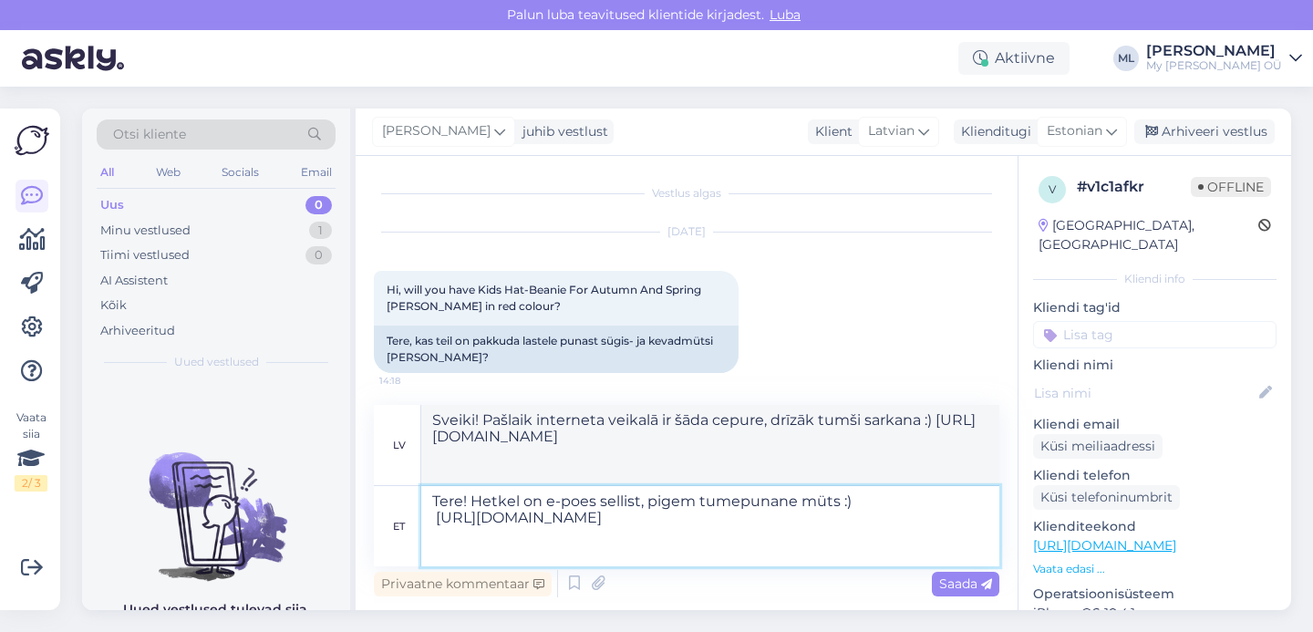
type textarea "Sveiki! Pašlaik interneta veikalā ir pieejama šāda cepure, drīzāk tumši sarkana…"
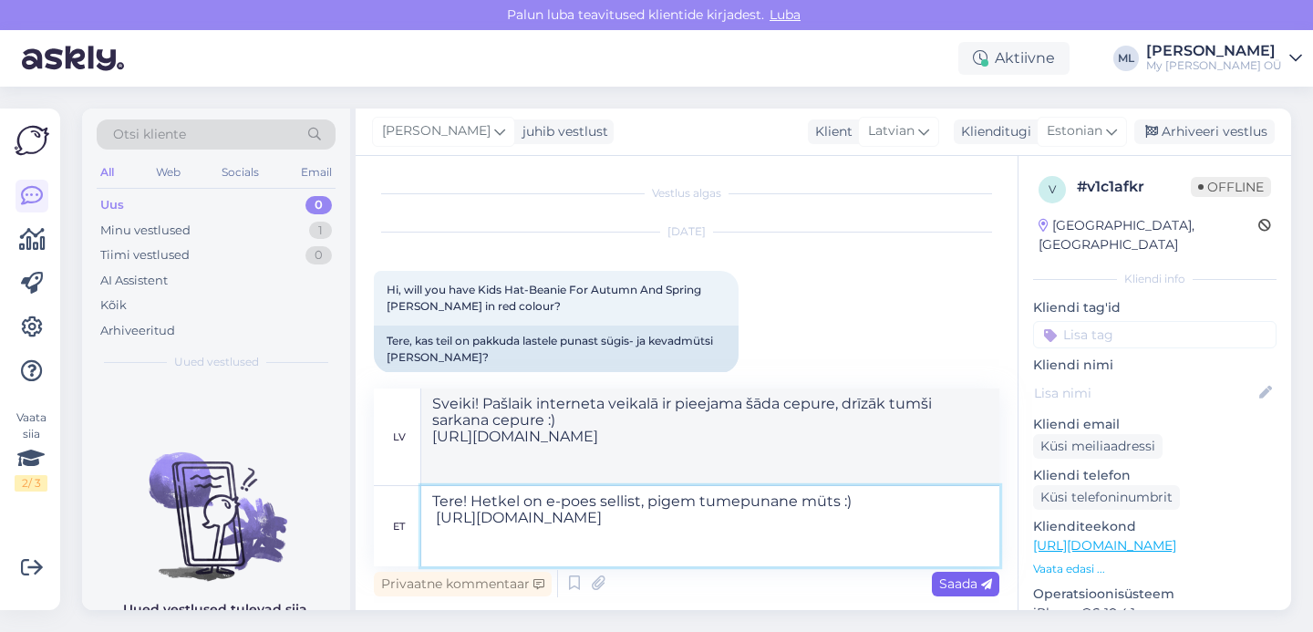
type textarea "Tere! Hetkel on e-poes sellist, pigem tumepunane müts :) https://mybreden.com/e…"
click at [951, 584] on span "Saada" at bounding box center [965, 583] width 53 height 16
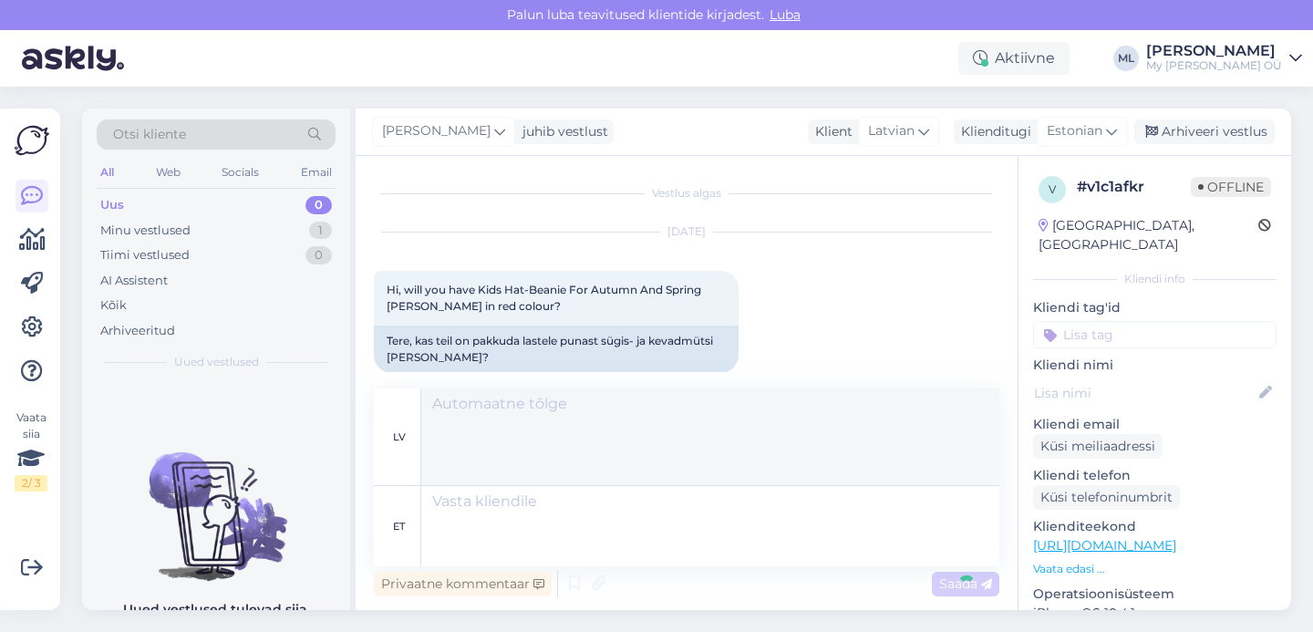
scroll to position [130, 0]
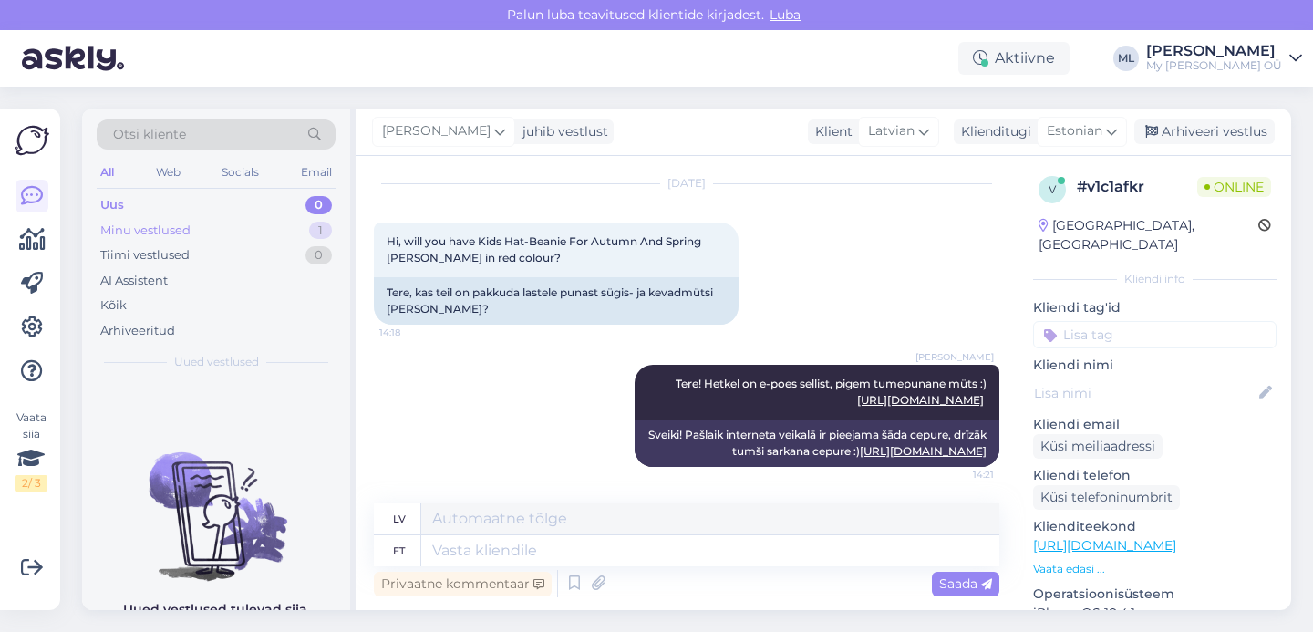
click at [203, 227] on div "Minu vestlused 1" at bounding box center [216, 231] width 239 height 26
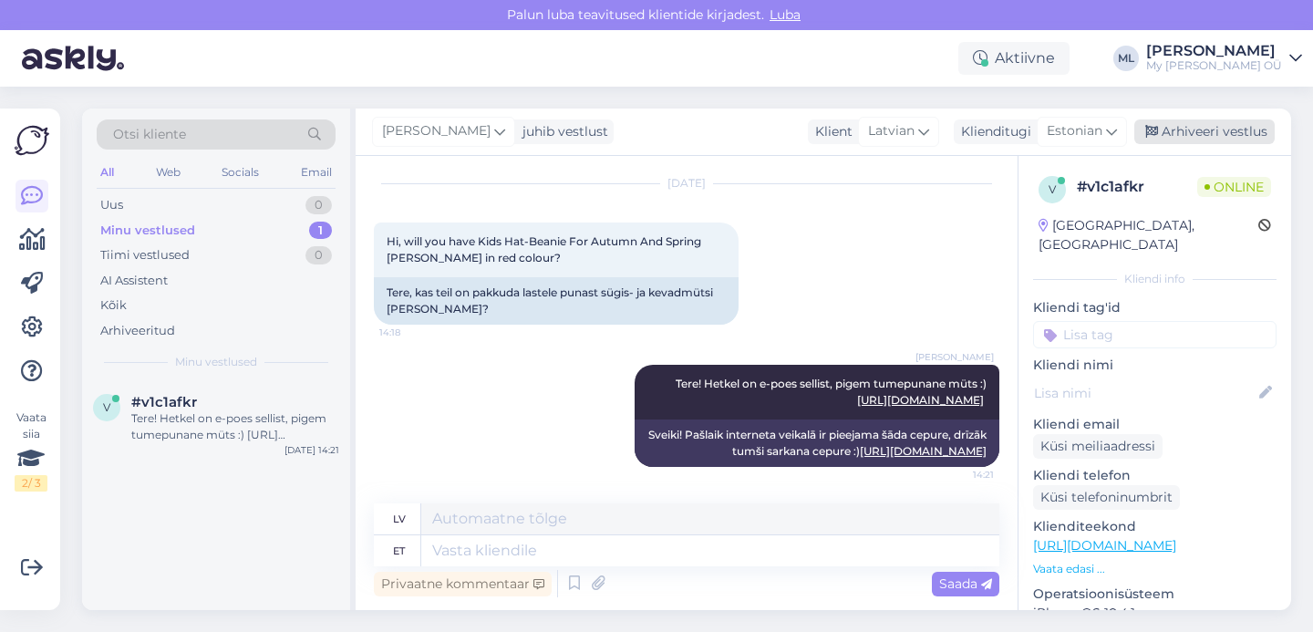
click at [1168, 123] on div "Arhiveeri vestlus" at bounding box center [1204, 131] width 140 height 25
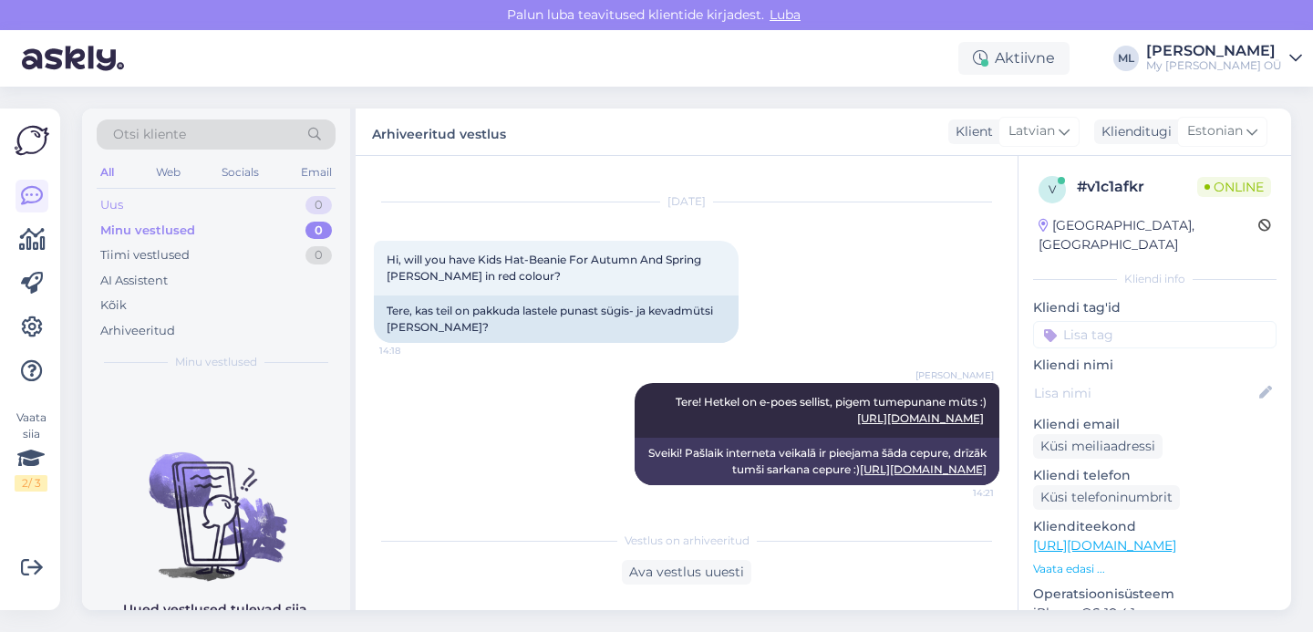
click at [106, 203] on div "Uus" at bounding box center [111, 205] width 23 height 18
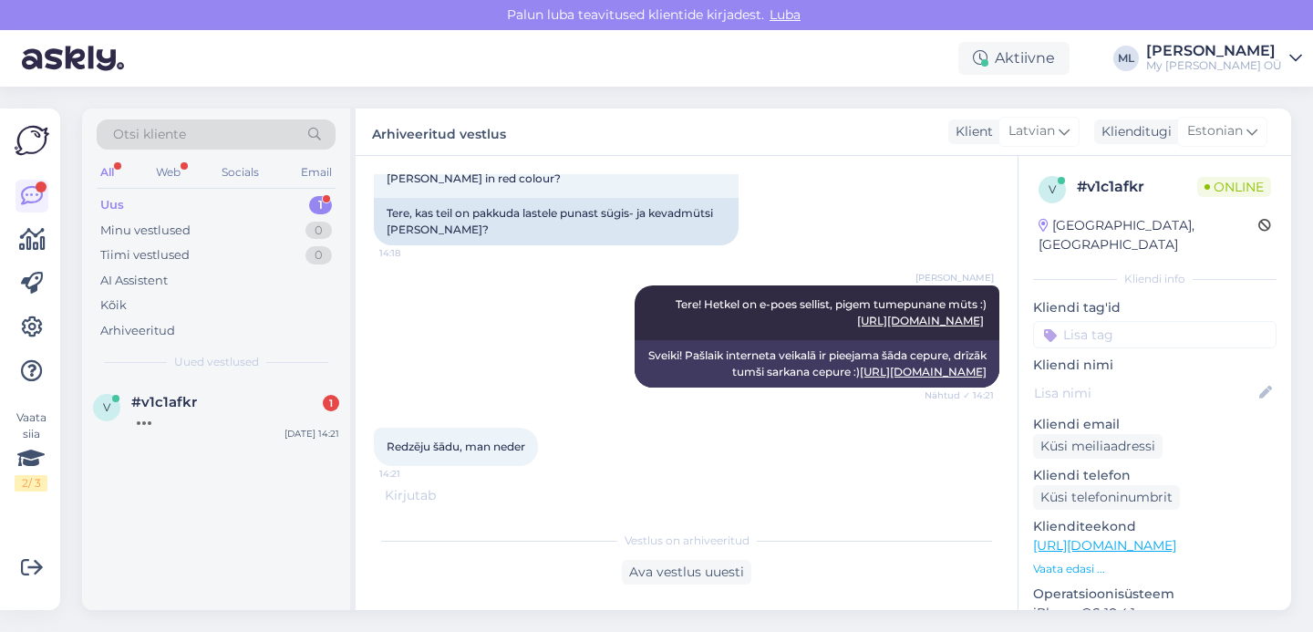
scroll to position [210, 0]
click at [478, 449] on span "Redzēju šādu, man neder" at bounding box center [456, 446] width 139 height 14
click at [691, 570] on div "Ava vestlus uuesti" at bounding box center [686, 572] width 129 height 25
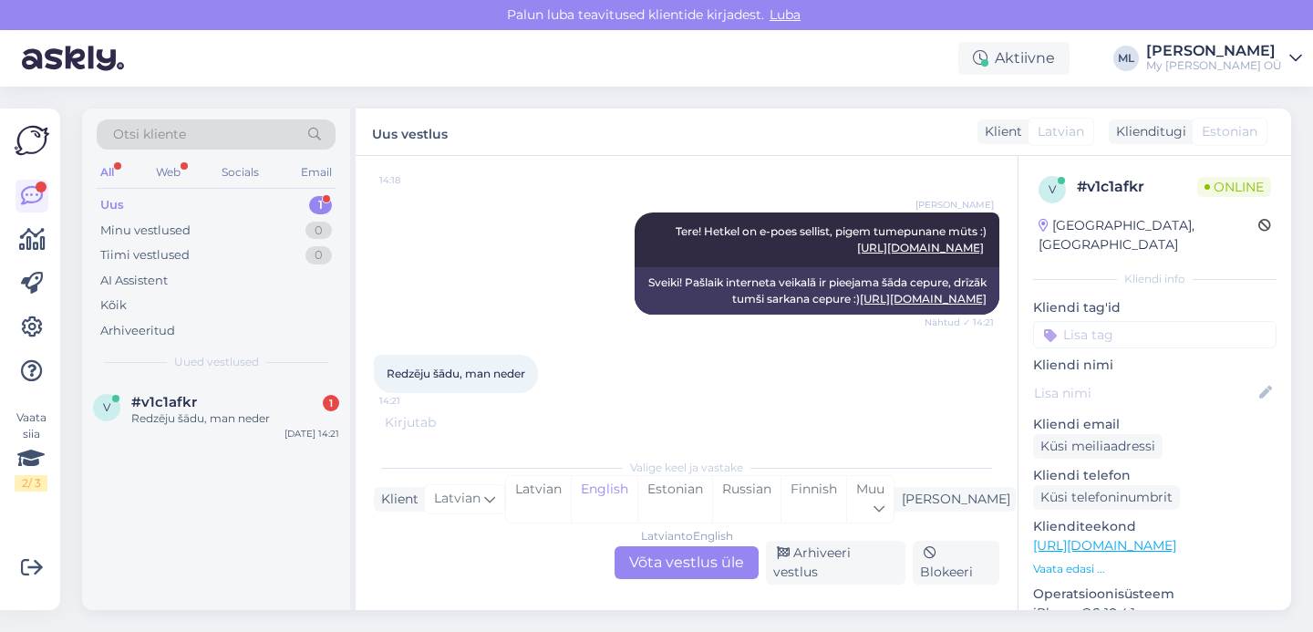
click at [460, 380] on span "Redzēju šādu, man neder" at bounding box center [456, 374] width 139 height 14
click at [692, 576] on div "Latvian to English Võta vestlus üle" at bounding box center [687, 562] width 144 height 33
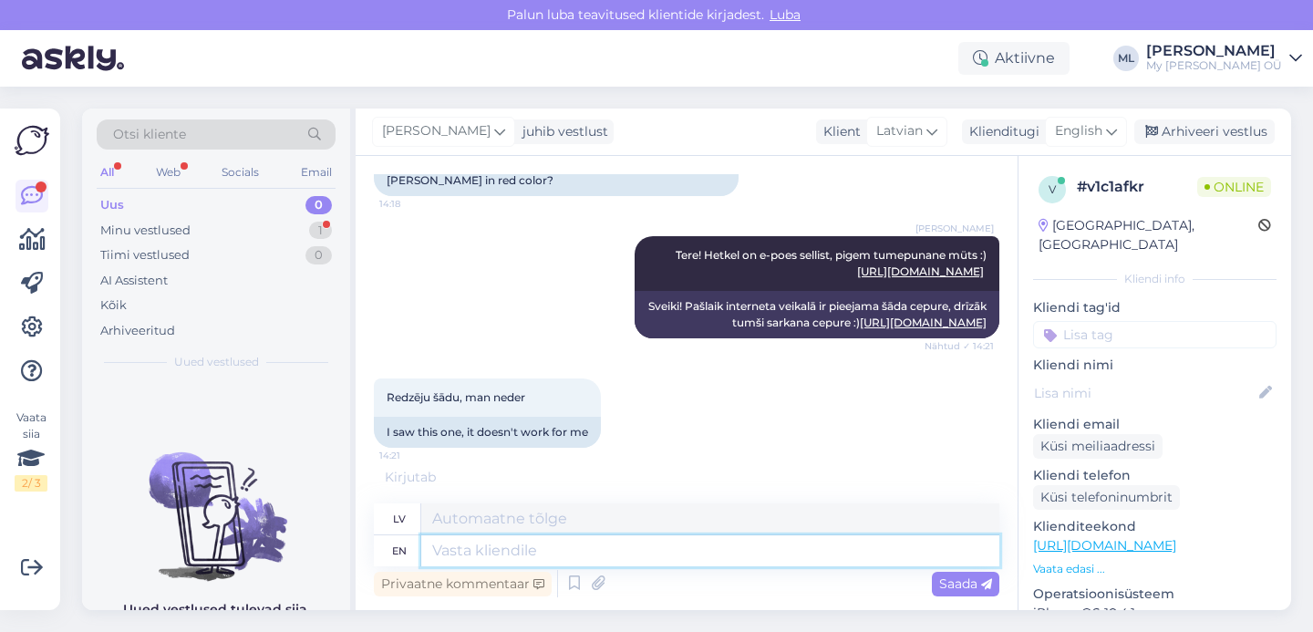
click at [489, 544] on textarea at bounding box center [710, 550] width 578 height 31
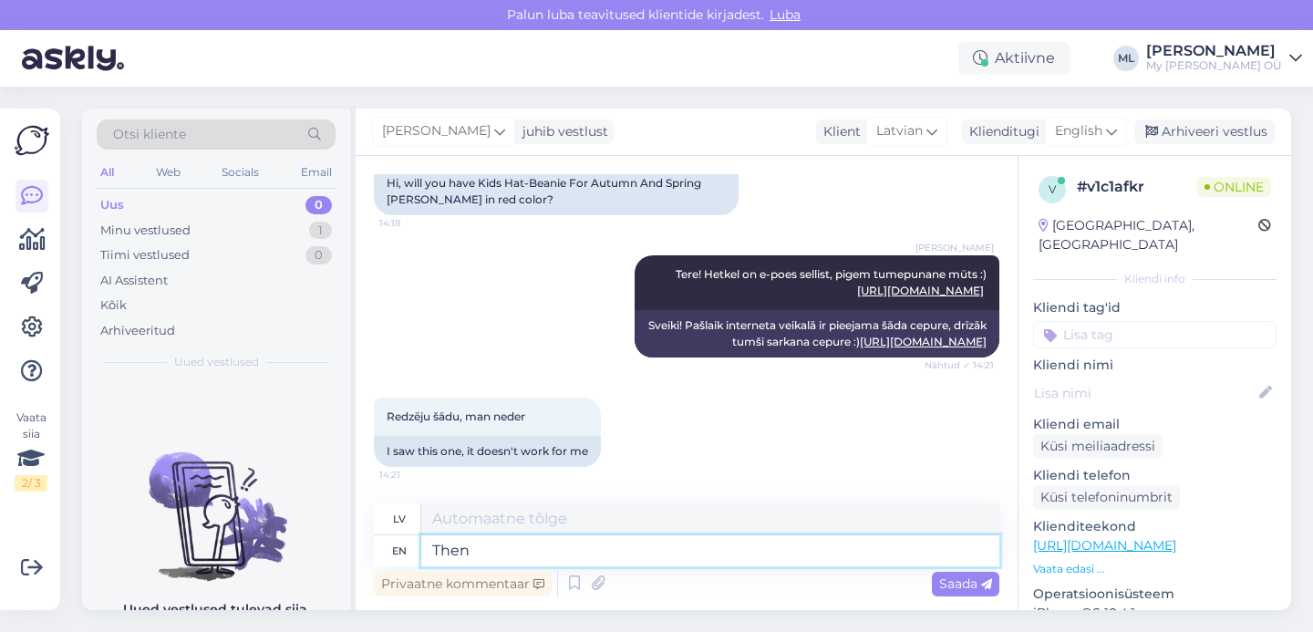
type textarea "Then"
type textarea "Tad"
type textarea "Then no,"
type textarea "Tad nē"
type textarea "Then no,"
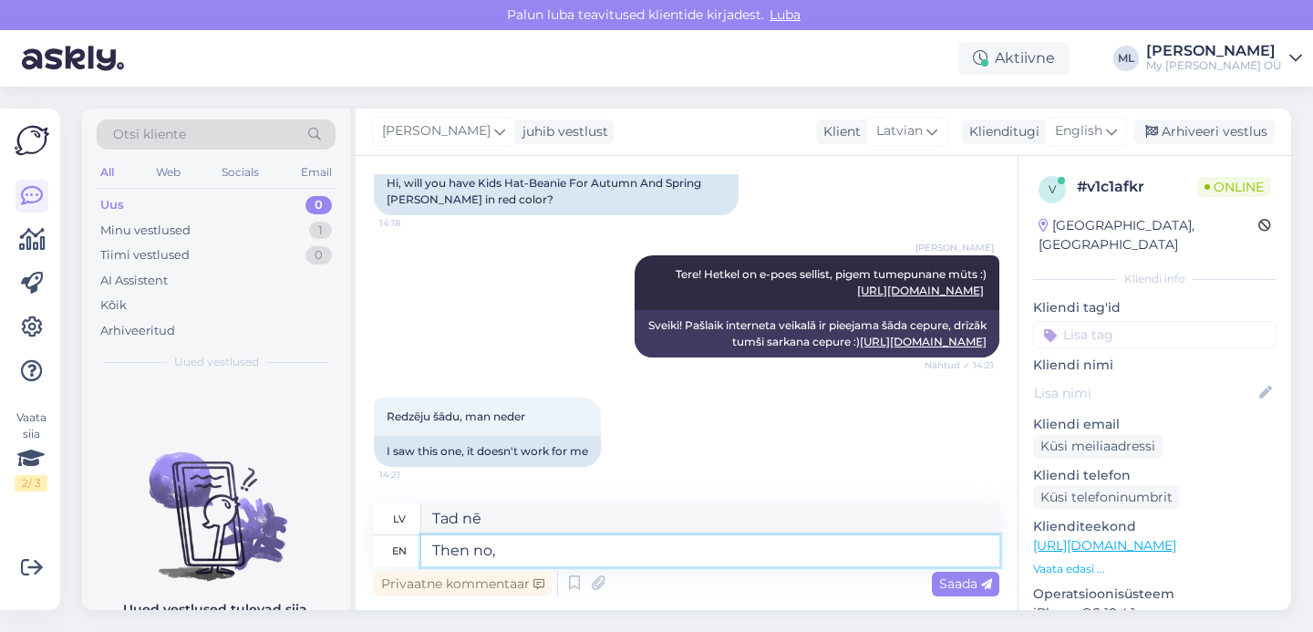
type textarea "Tad nē,"
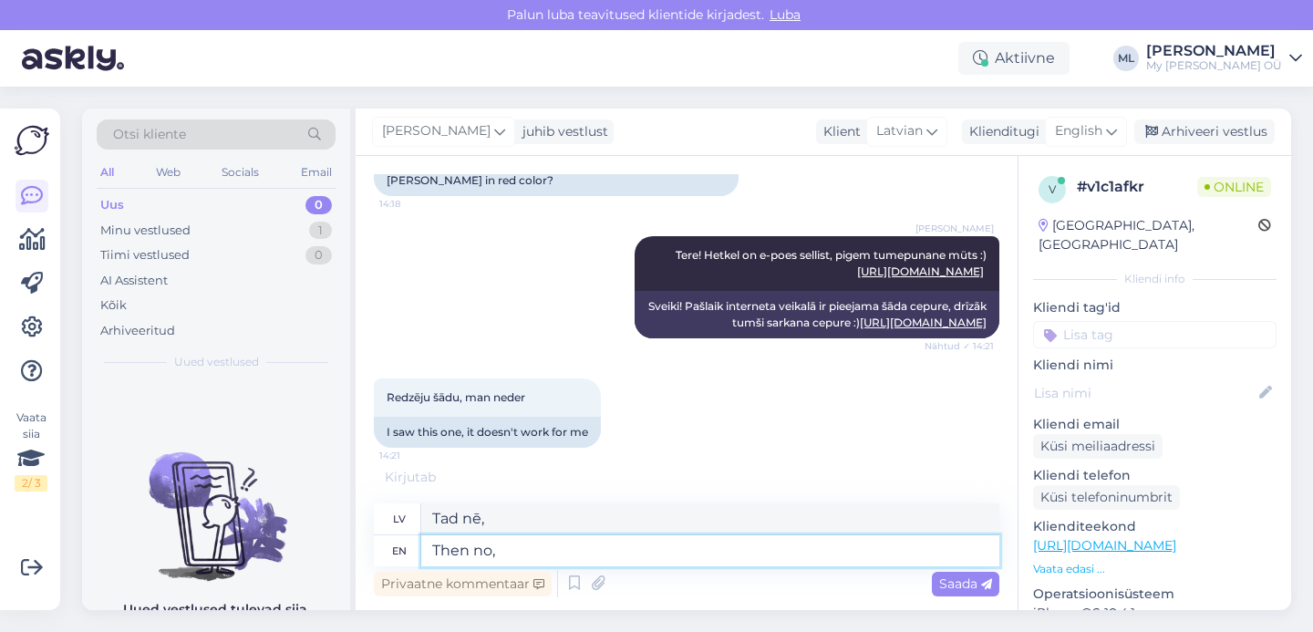
scroll to position [245, 0]
type textarea "Then"
type textarea "Tad"
type textarea "Then no,"
type textarea "Tad nē,"
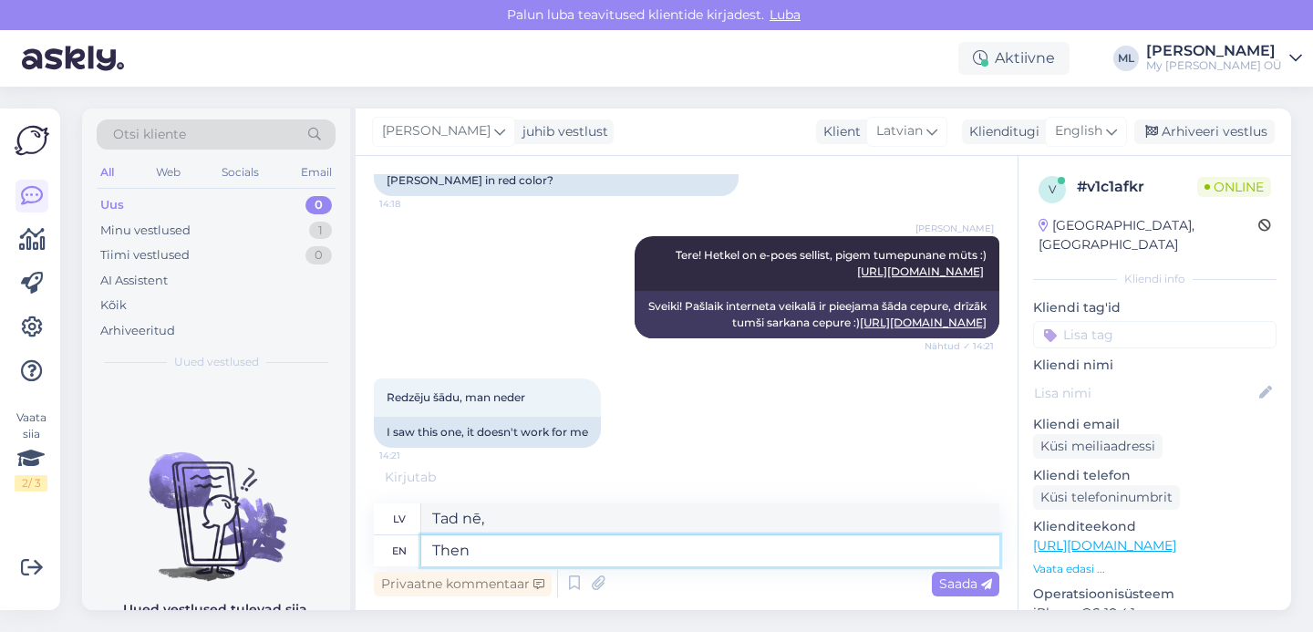
type textarea "Then"
type textarea "Tad"
type textarea "T"
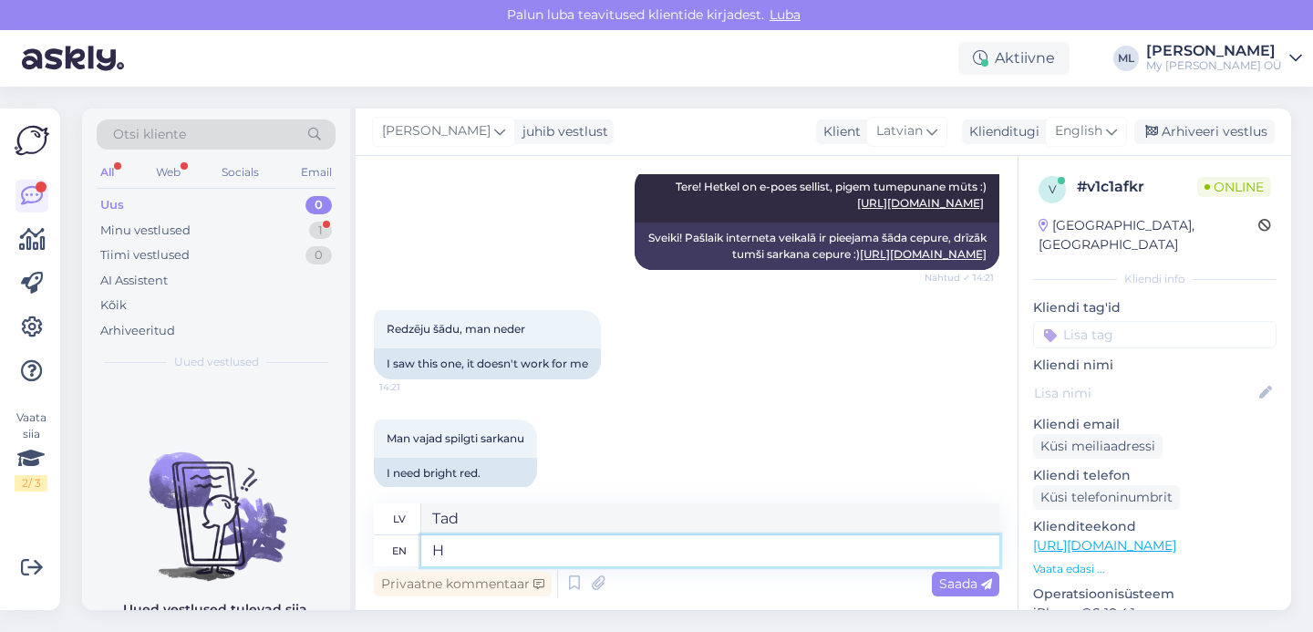
scroll to position [349, 0]
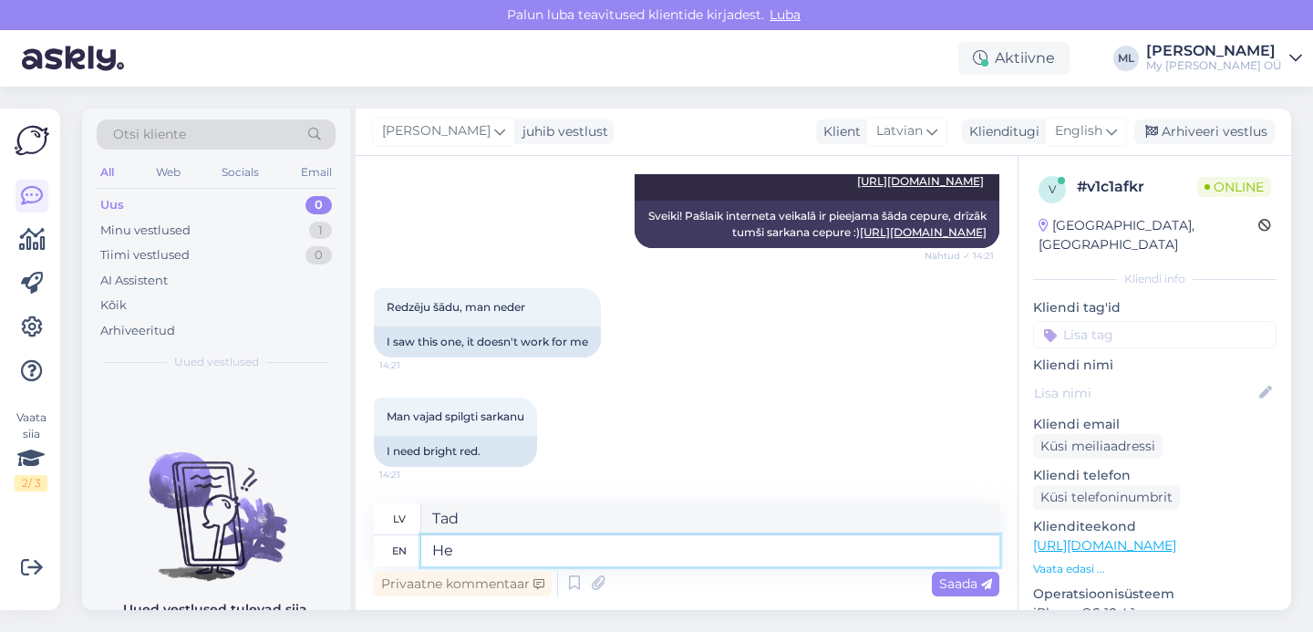
type textarea "H"
type textarea "L"
type textarea "Lähi"
type textarea "Lāhi"
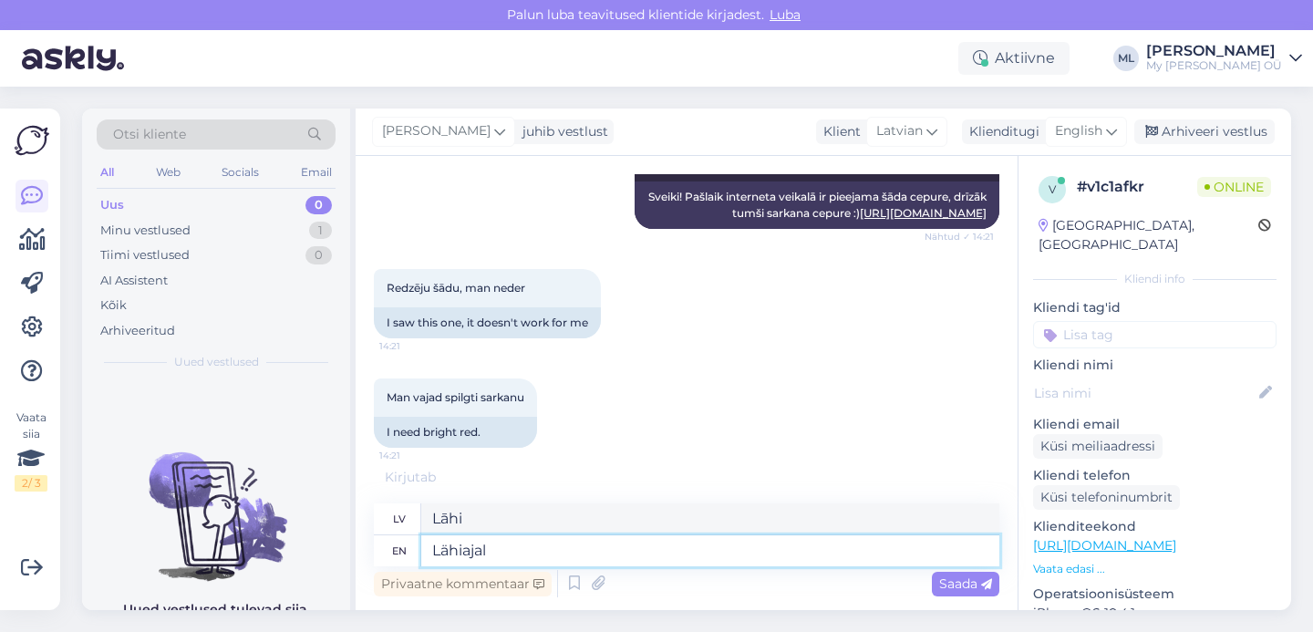
type textarea "Lähiajal"
type textarea "Lähiajal plaanis e"
type textarea "Lähijala plāns"
type textarea "Lähiajal plaanis ei"
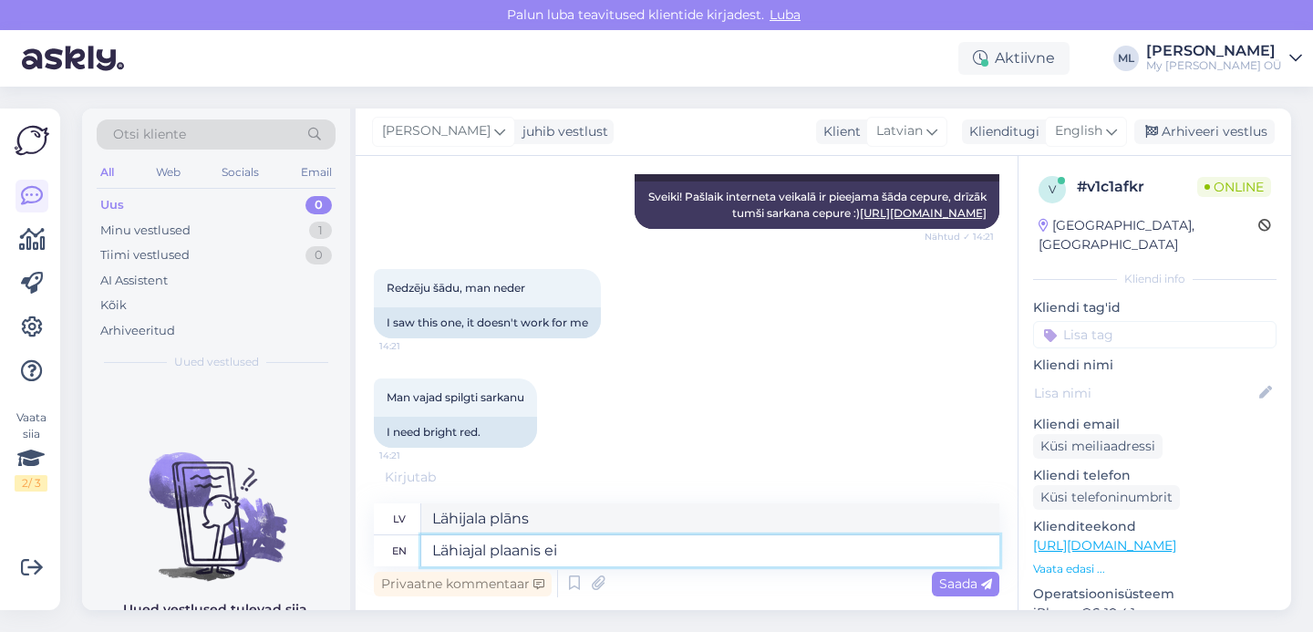
type textarea "Lähijaudas plāns nav"
type textarea "Lähiajal plaanis ei ole, pole"
type textarea "Lähiajal plaanis ei ole, pole sellist"
type textarea "Lähiajal plaanis ei ole, pole tādu"
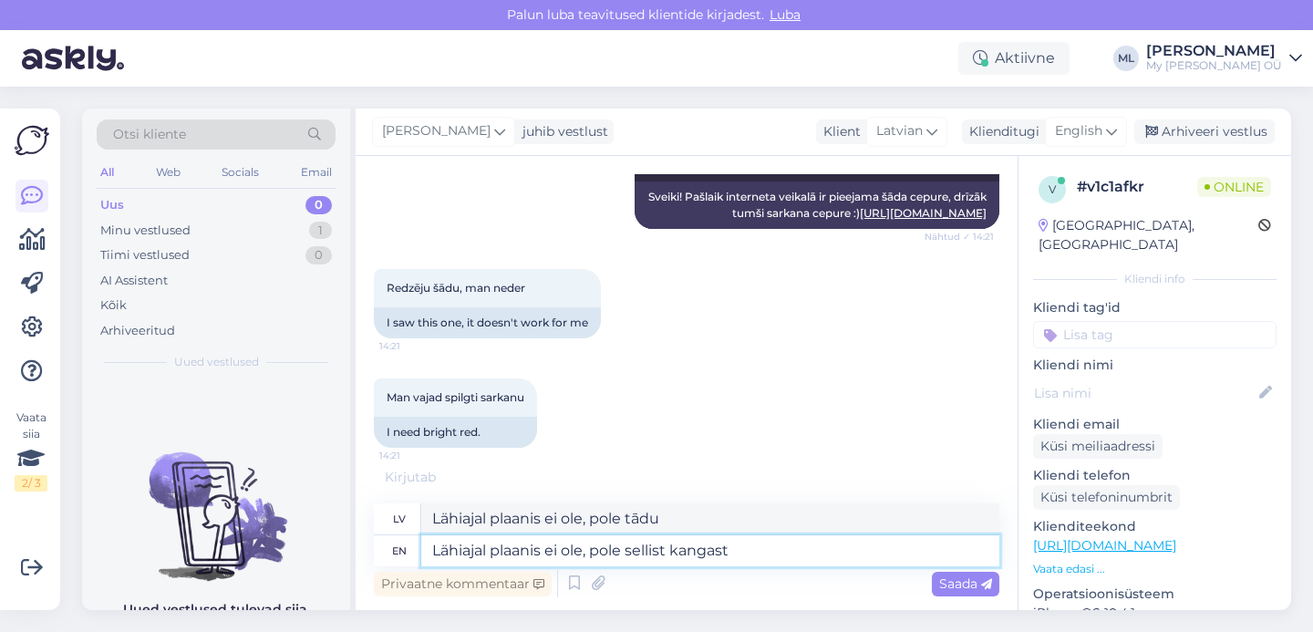
type textarea "Lähiajal plaanis ei ole, pole sellist kangast"
type textarea "Lähiajal plaanis ei ole, pole sellist kangast ka"
type textarea "Lähiajal plaanis ei ole, pole sellist kangast ka hetkel"
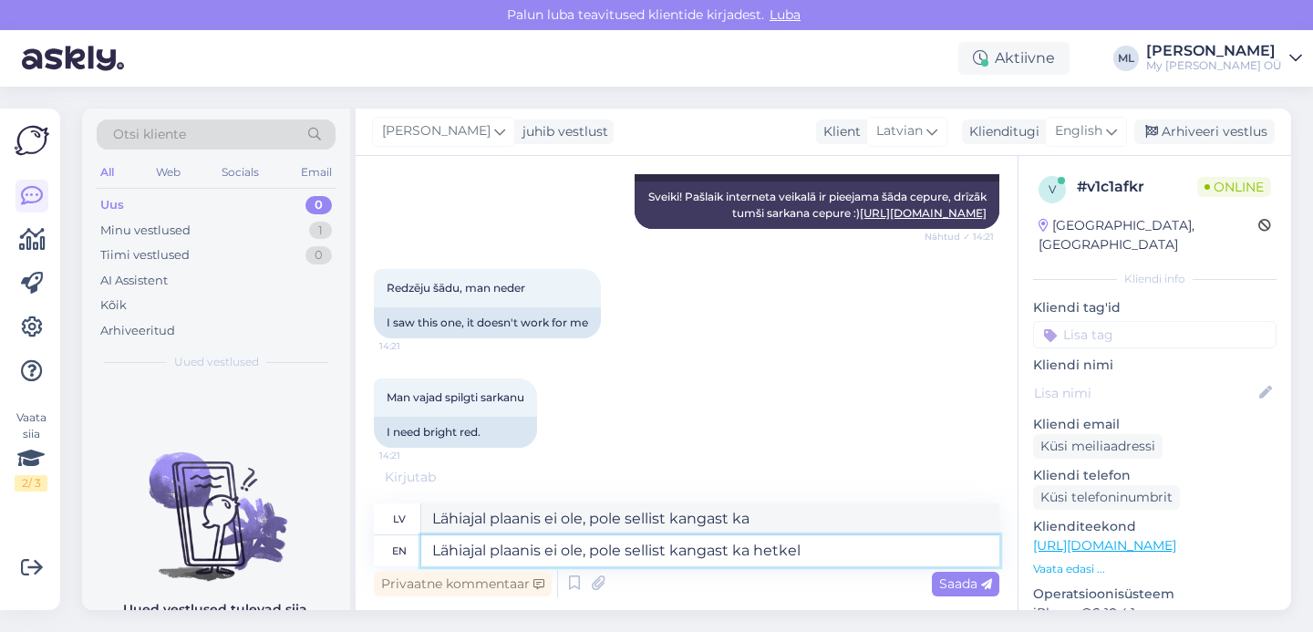
type textarea "Lähiajal plaanis ei ole, pole tādu kangast ka šobrīd"
type textarea "Lähiajal plaanis ei ole, pole sellist kangast ka hetkel laos"
type textarea "Lähiajal plaanis ei ole, pole šādu kangast ka šobrīd laosā"
type textarea "Lähiajal plaanis ei ole, pole sellist kangast ka hetkel laos üldse"
type textarea "Lähiajal plaanis ei ole, pole sellist kangast ka šobrīd laos vispār"
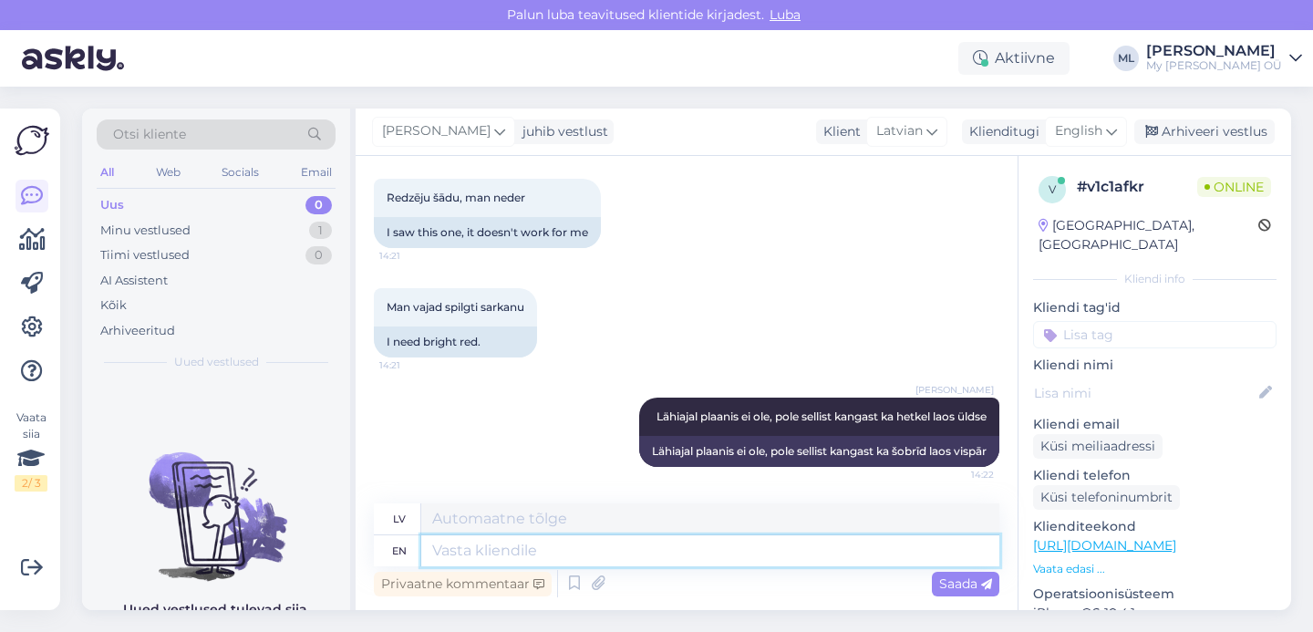
scroll to position [511, 0]
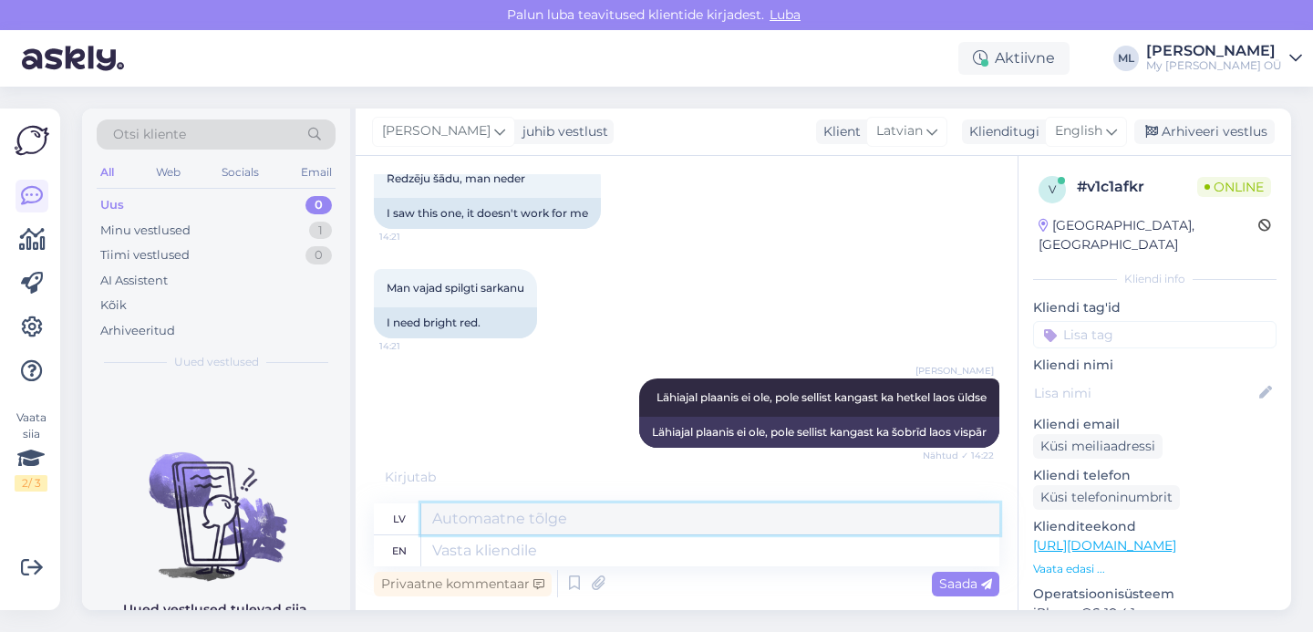
click at [537, 522] on textarea at bounding box center [710, 518] width 578 height 31
click at [510, 548] on textarea at bounding box center [710, 550] width 578 height 31
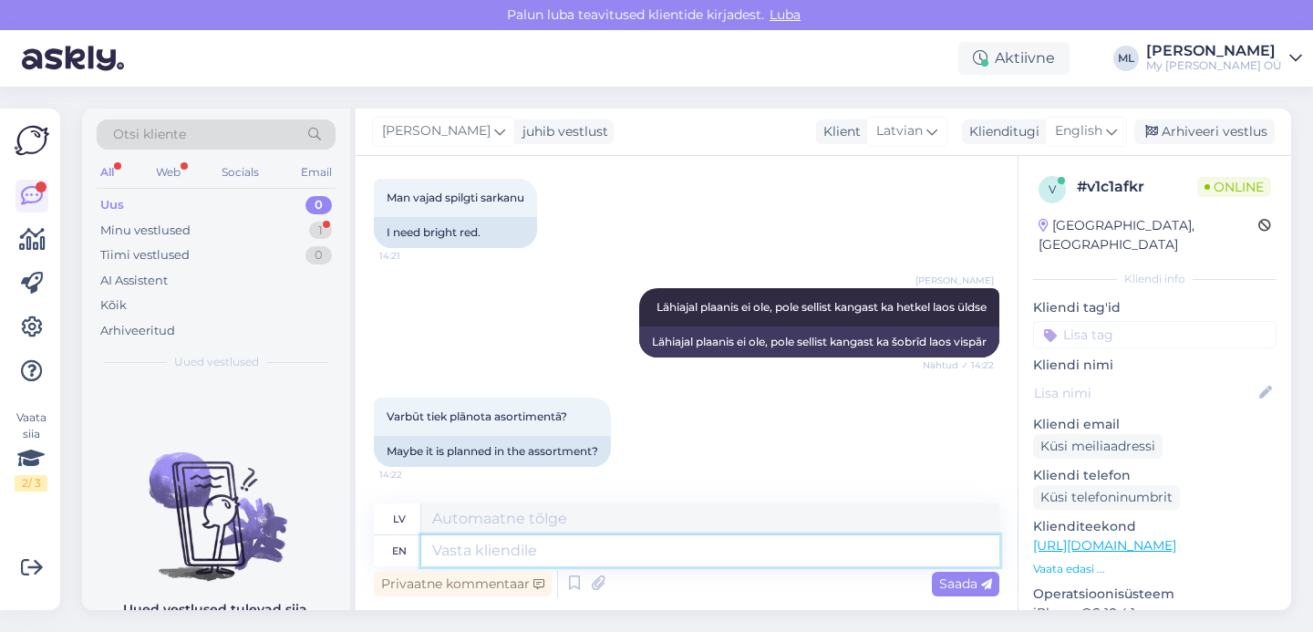
type textarea "N"
type textarea "EI"
type textarea "E"
type textarea "N"
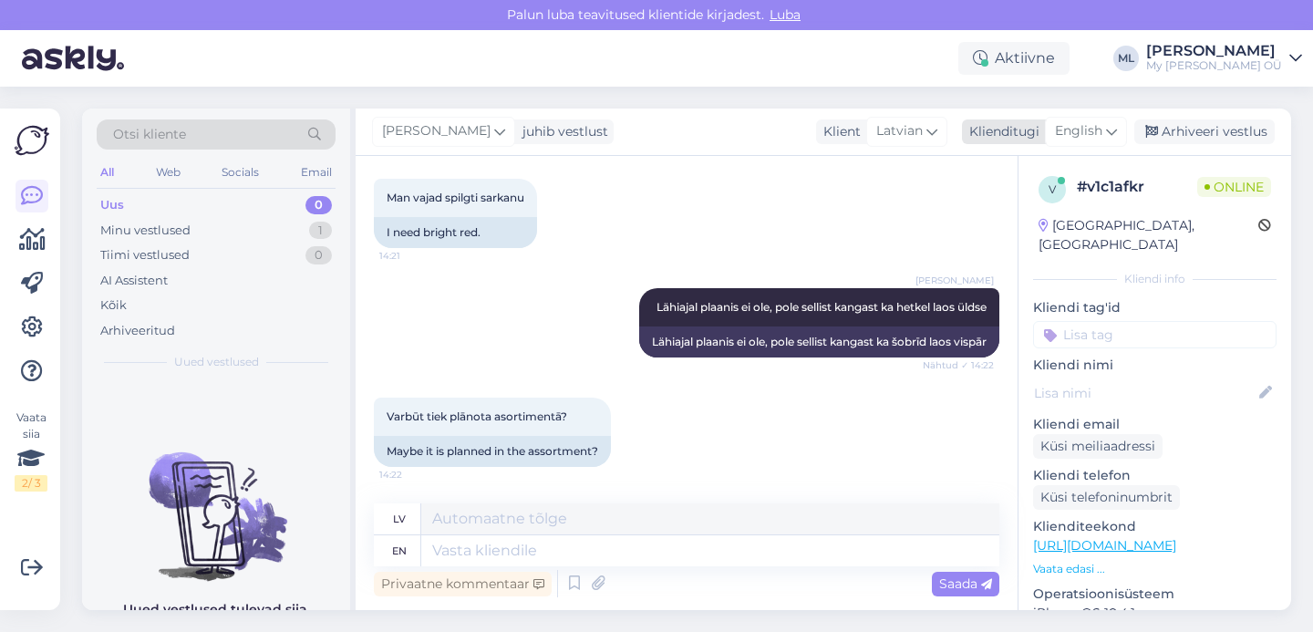
click at [1096, 129] on span "English" at bounding box center [1078, 131] width 47 height 20
click at [1024, 211] on link "Estonian" at bounding box center [1045, 212] width 201 height 29
click at [540, 552] on textarea at bounding box center [710, 550] width 578 height 31
type textarea "Tere!"
type textarea "Sveiki!"
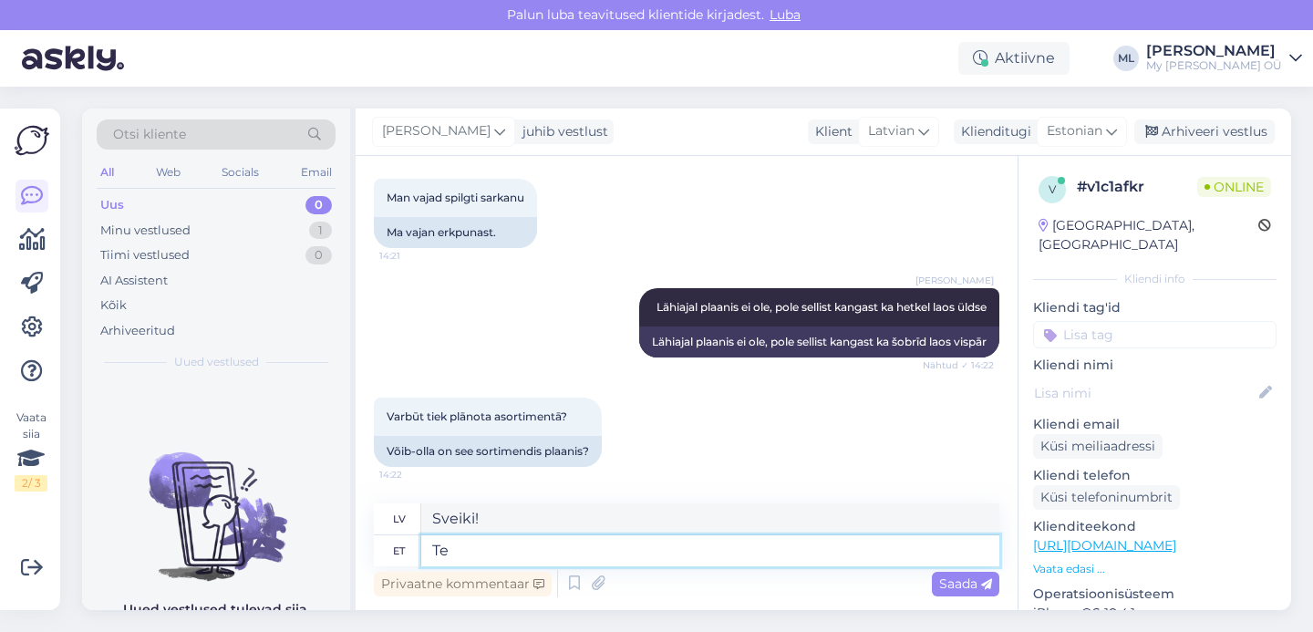
type textarea "T"
type textarea "EI"
type textarea "NĒ"
type textarea "E"
type textarea "Pirmdiena"
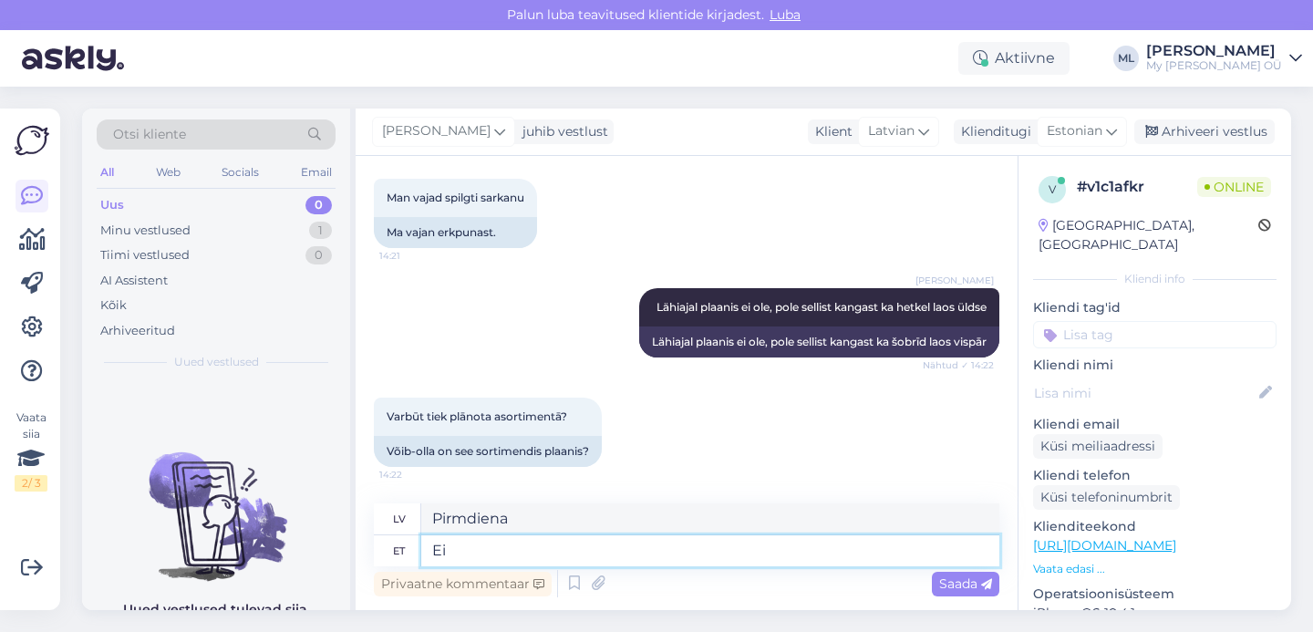
type textarea "Ei"
type textarea "Nē"
type textarea "Ei ole hetkel p"
type textarea "Šobrīd ne"
type textarea "Ei ole hetkel plaanis"
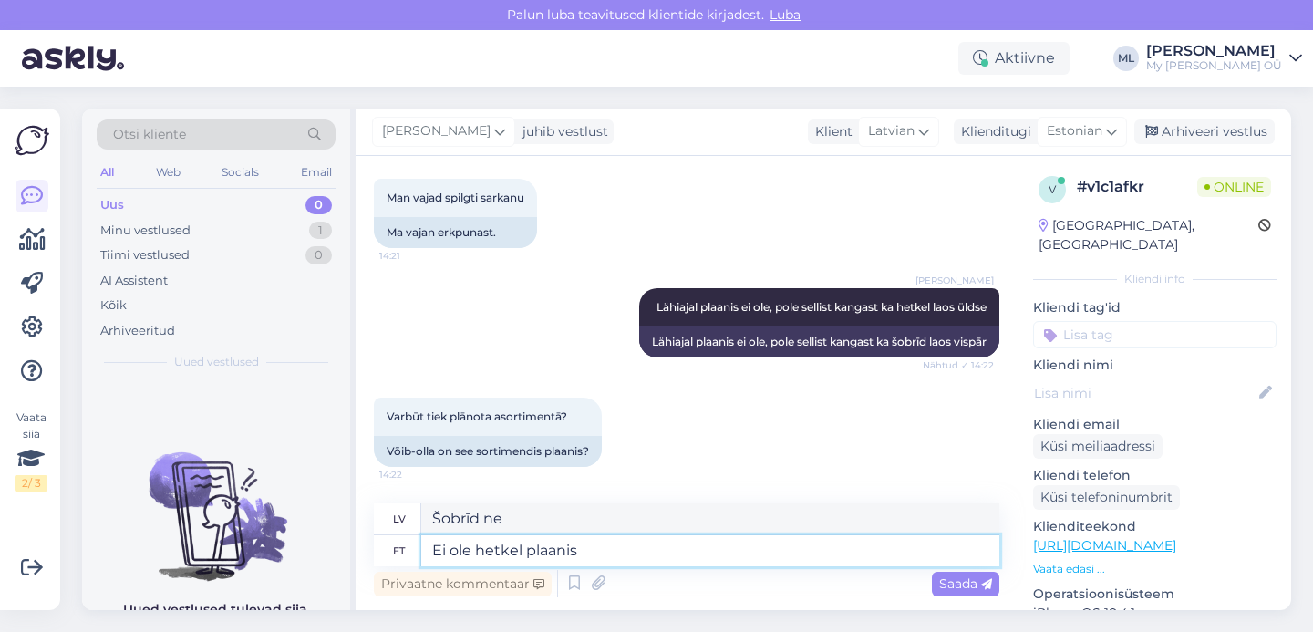
type textarea "Pašlaik nav plānots"
type textarea "Ei ole hetkel plaanis, s"
type textarea "Šobrīd nav plānots,"
type textarea "Ei ole hetkel plaanis, see a"
type textarea "Pašlaik tas nav plānots,"
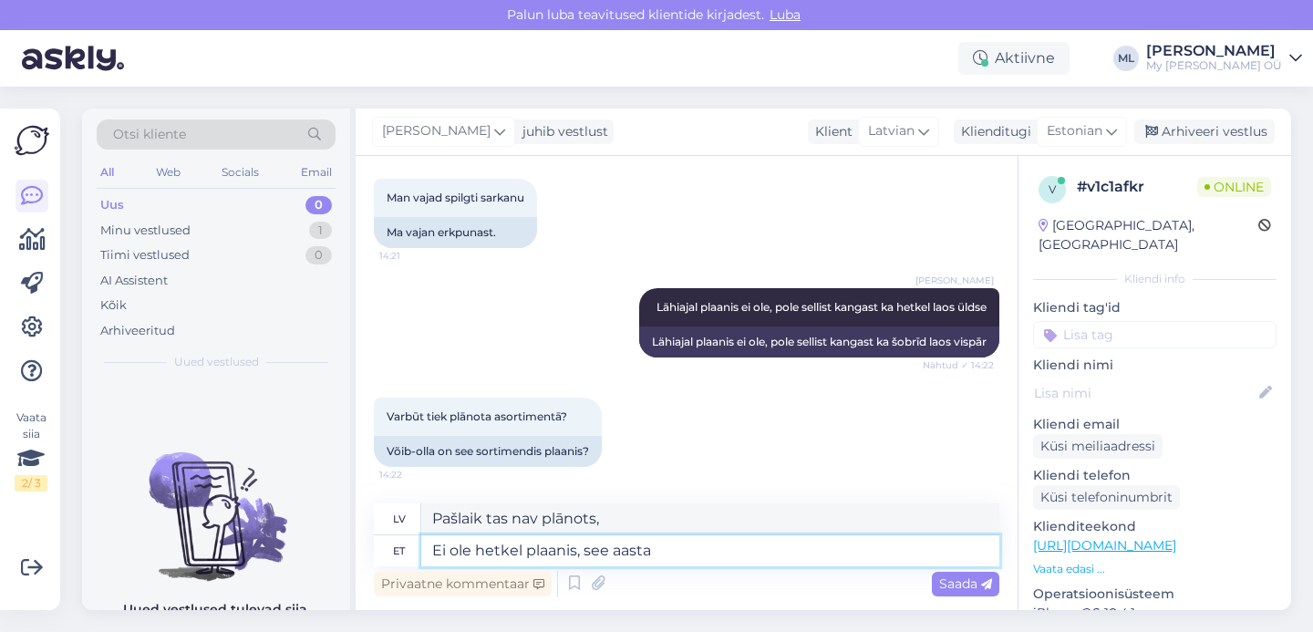
type textarea "Ei ole hetkel plaanis, see aasta"
type textarea "Šobrīd nav plānots, šogad"
type textarea "Ei ole hetkel plaanis, see aasta kindlasti m"
type textarea "Šobrīd nav plānots, šogad noteikti"
type textarea "Ei ole hetkel plaanis, see aasta kindlasti mitte."
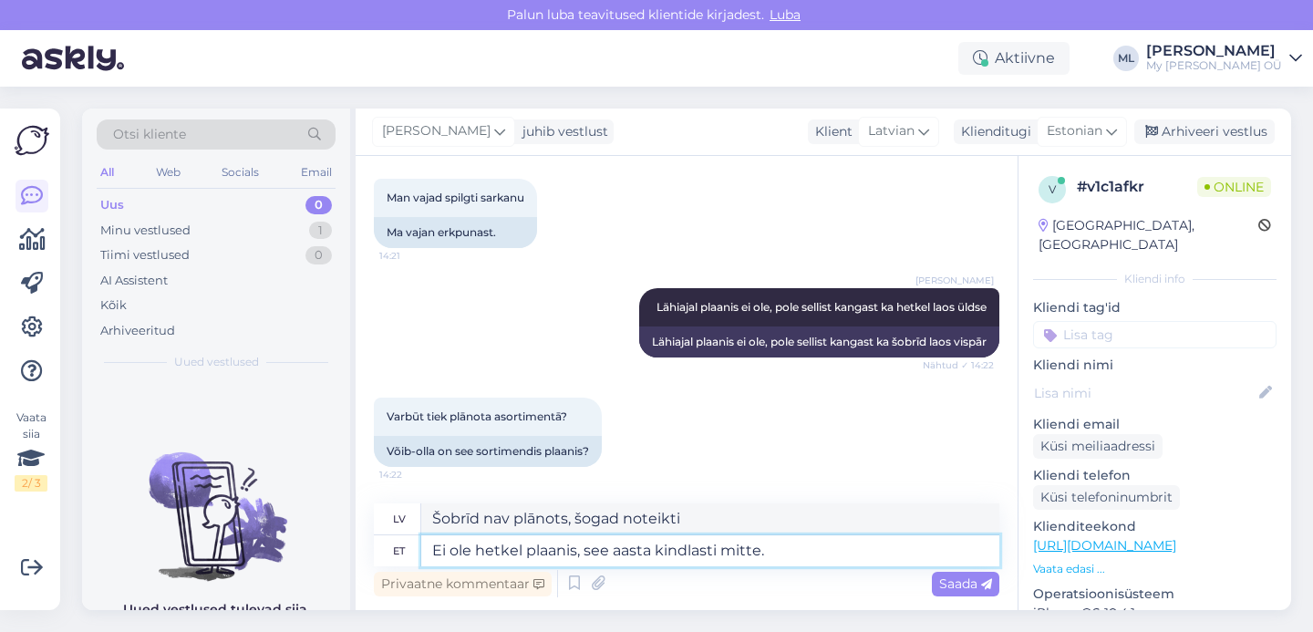
type textarea "Šobrīd nav plānots, šogad noteikti ne."
type textarea "Ei ole hetkel plaanis, see aasta kindlasti mitte. Aga võta"
type textarea "Šobrīd nav plānots, šogad noteikti ne. Bet"
type textarea "Ei ole hetkel plaanis, see aasta kindlasti mitte. Aga annan t"
type textarea "Šobrīd neplānoju, šogad noteikti ne. Bet plānošu."
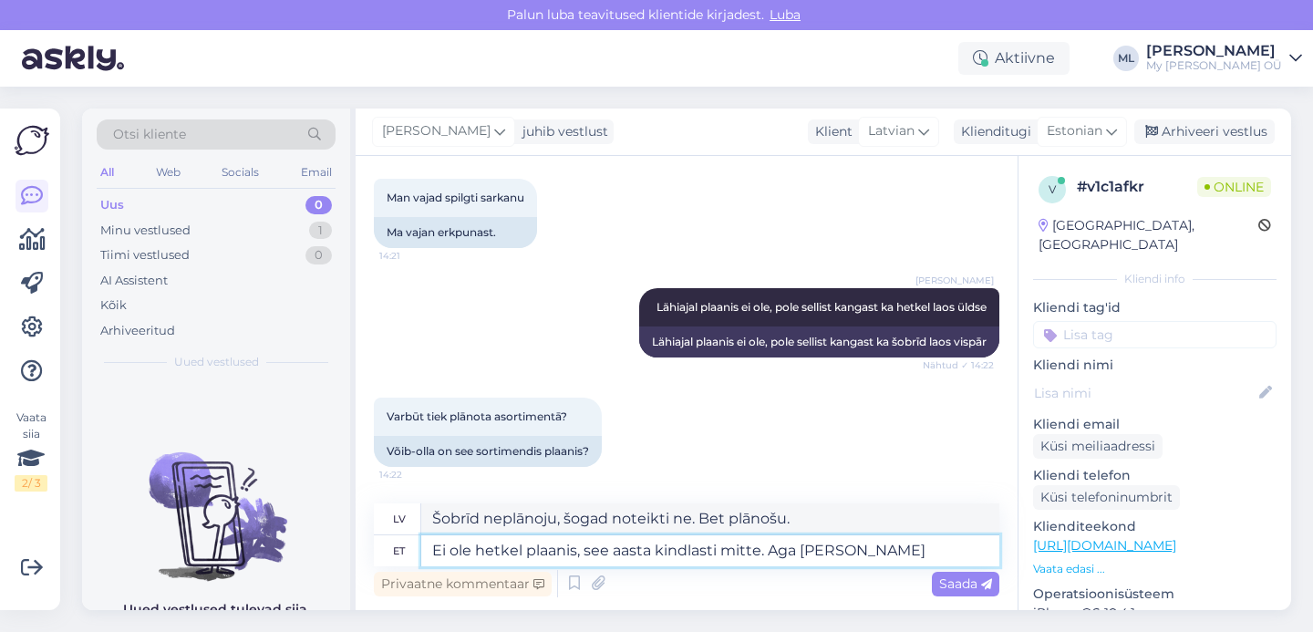
type textarea "Ei ole hetkel plaanis, see aasta kindlasti mitte. Aga annan teada t"
type textarea "Šobrīd neplānoju, šogad noteikti ne. Bet es jums paziņošu."
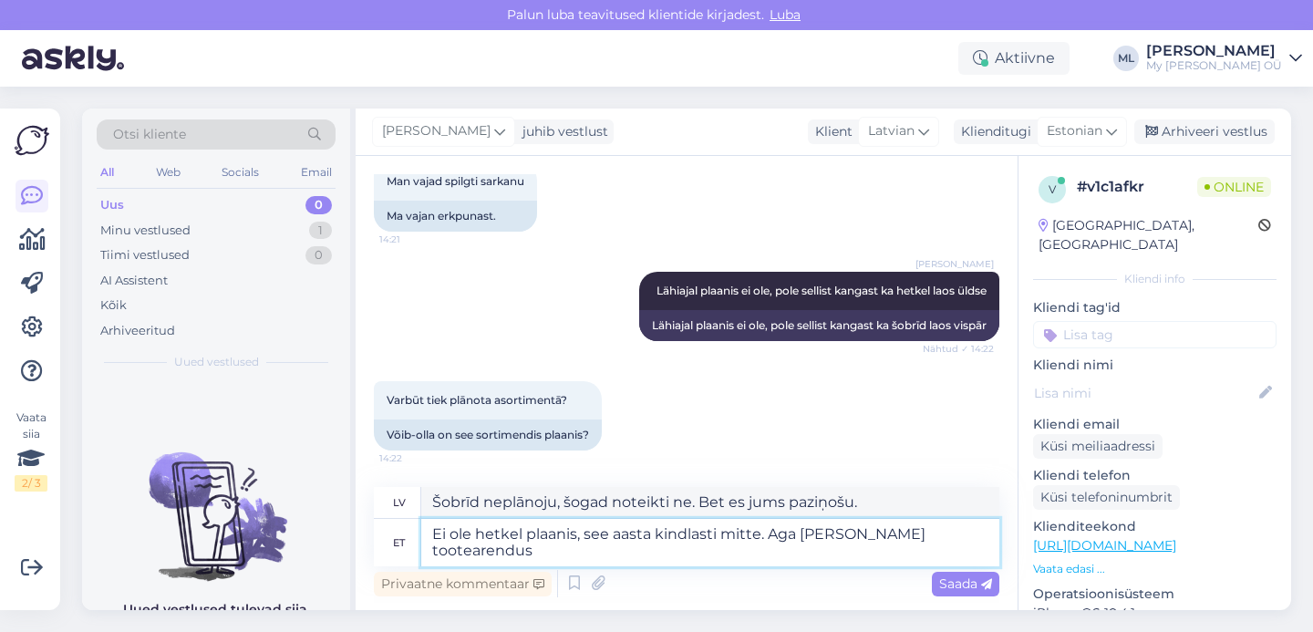
scroll to position [617, 0]
type textarea "Ei ole hetkel plaanis, see aasta kindlasti mitte. Aga annan teada tootearenduse…"
type textarea "Šobrīd neplānoju, šogad noteikti ne. Bet paziņošu produktu izstrādes nodaļai."
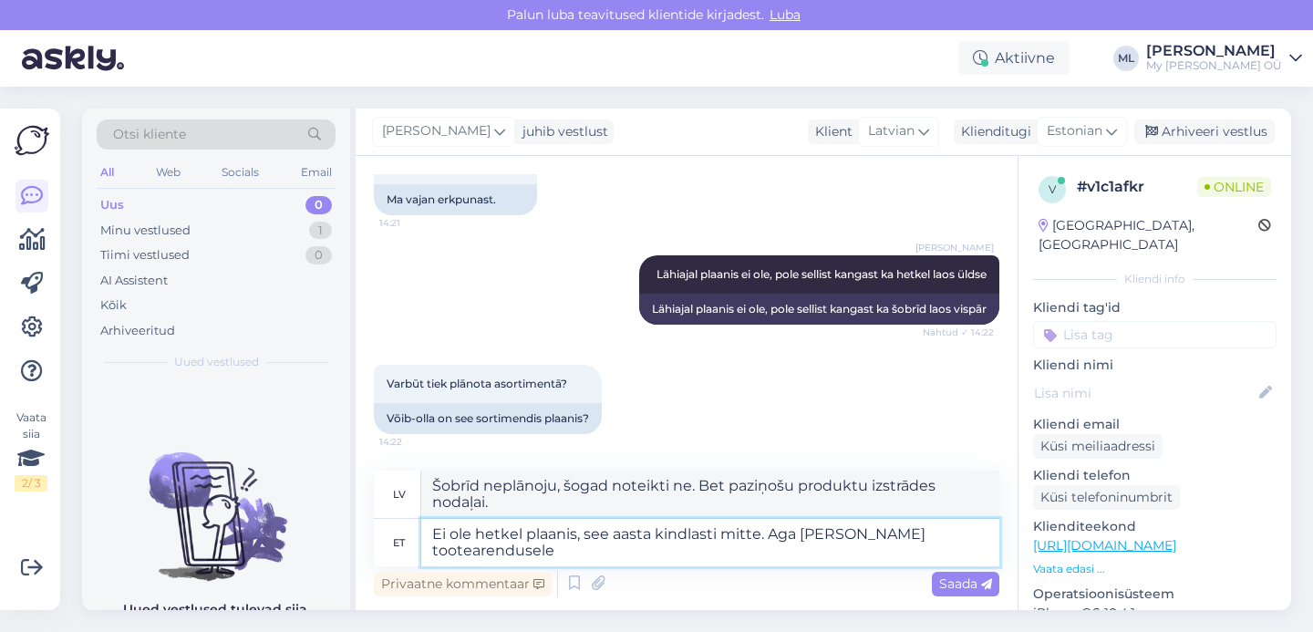
scroll to position [620, 0]
type textarea "Ei ole hetkel plaanis, see aasta kindlasti mitte. Aga annan teada tootearenduse…"
type textarea "Šobrīd neplānoju, šogad noteikti ne. Bet es paziņošu produktu izstrādes nodaļai."
type textarea "Ei ole hetkel plaanis, see aasta kindlasti mitte. Aga annan teada tootearenduse…"
type textarea "Šobrīd neplānoju, noteikti ne šogad, bet es par to paziņošu produktu izstrādes …"
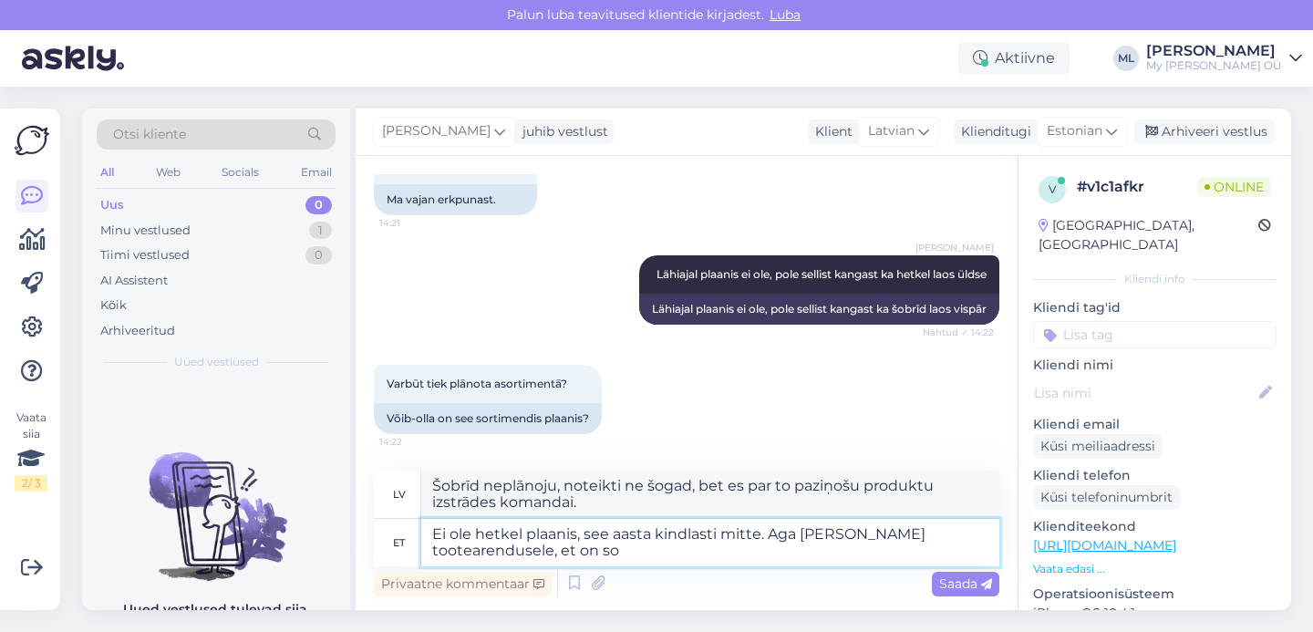
type textarea "Ei ole hetkel plaanis, see aasta kindlasti mitte. Aga annan teada tootearenduse…"
type textarea "Šobrīd tas nav plānots, šogad noteikti ne. Bet es par to paziņošu produktu izst…"
type textarea "Ei ole hetkel plaanis, see aasta kindlasti mitte. Aga annan teada tootearenduse…"
type textarea "Šobrīd tas nav plānots, šogad noteikti ne. Bet es paziņošu produktu izstrādei, …"
type textarea "Ei ole hetkel plaanis, see aasta kindlasti mitte. Aga annan teada tootearenduse…"
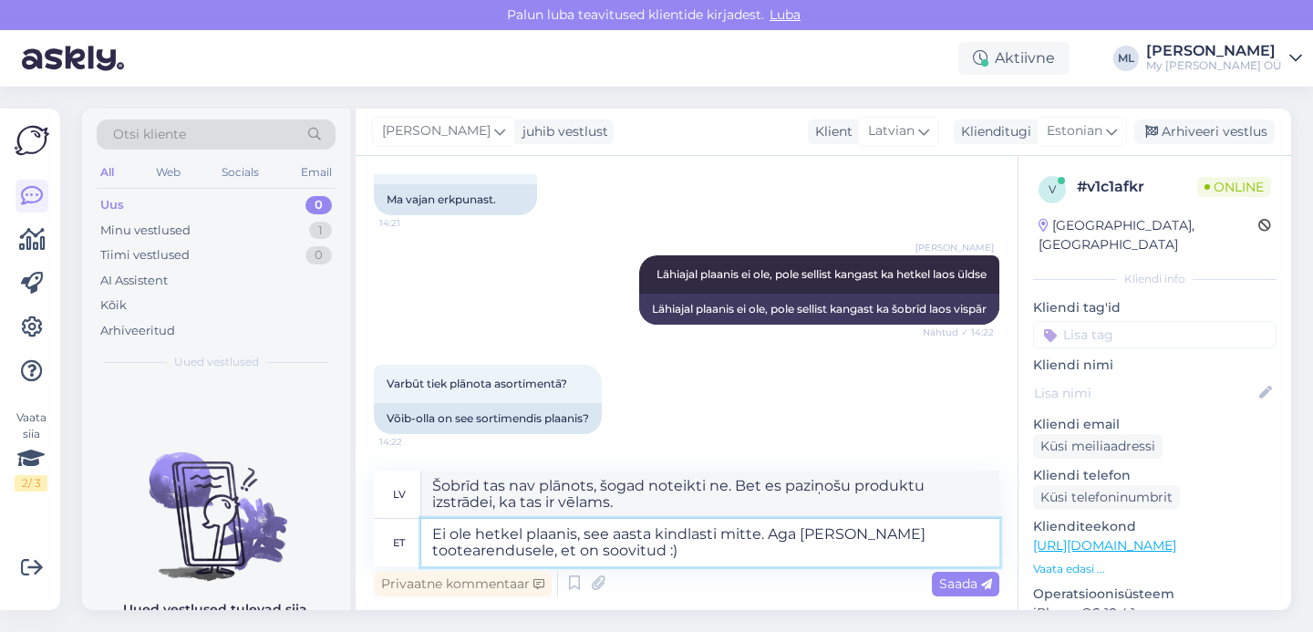
type textarea "Šobrīd neplānoju, šogad noteikti ne. Bet paziņošu produktu izstrādei, ka tas ir…"
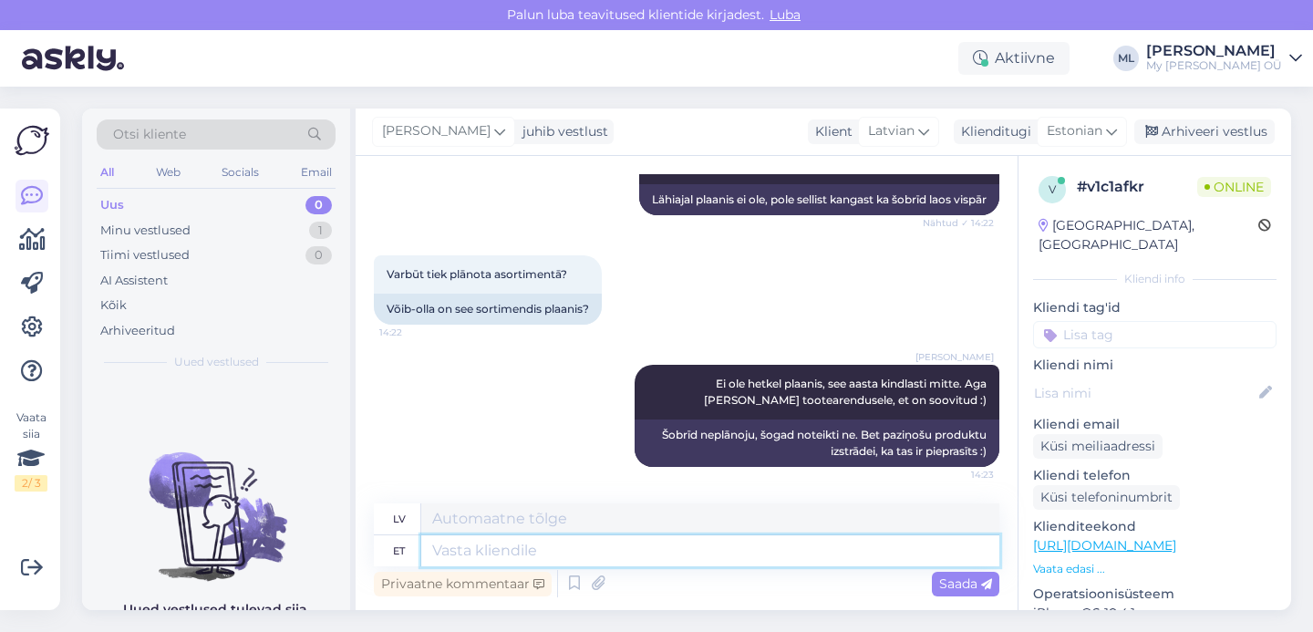
scroll to position [743, 0]
drag, startPoint x: 1238, startPoint y: 136, endPoint x: 1224, endPoint y: 150, distance: 20.0
click at [1224, 140] on div "Arhiveeri vestlus" at bounding box center [1204, 131] width 140 height 25
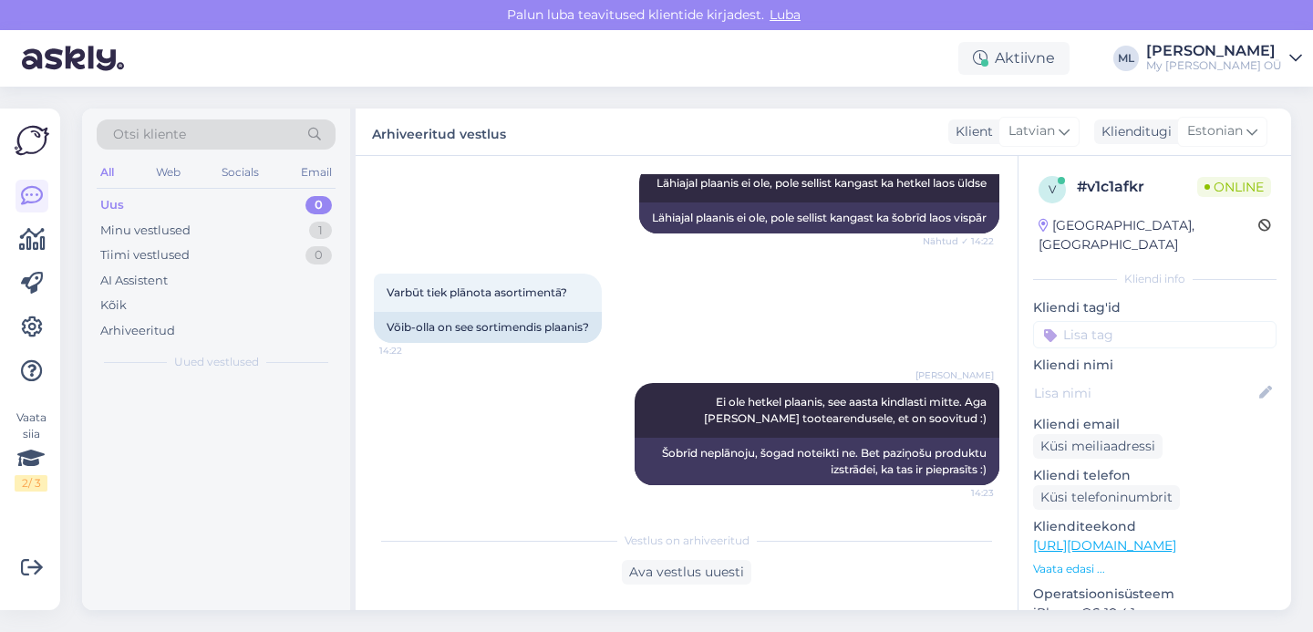
scroll to position [725, 0]
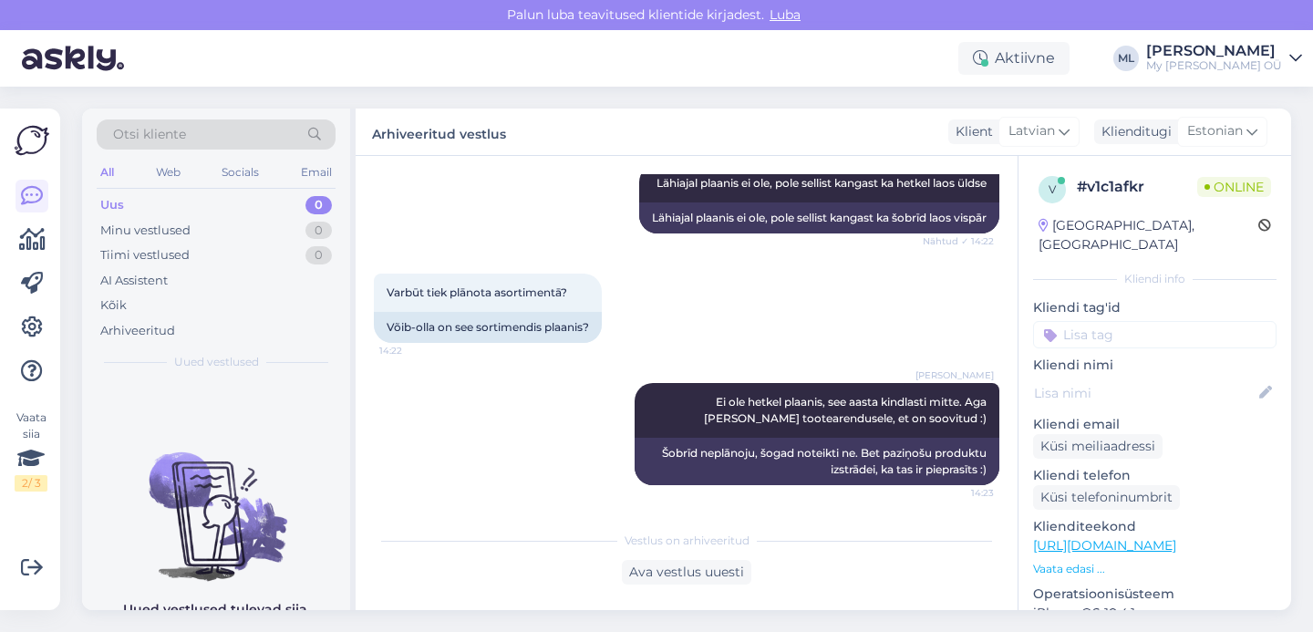
click at [94, 201] on div "Otsi kliente All Web Socials Email Uus 0 Minu vestlused 0 Tiimi vestlused 0 AI …" at bounding box center [216, 244] width 268 height 273
drag, startPoint x: 119, startPoint y: 205, endPoint x: 116, endPoint y: 222, distance: 17.7
click at [119, 205] on div "Uus" at bounding box center [112, 205] width 24 height 18
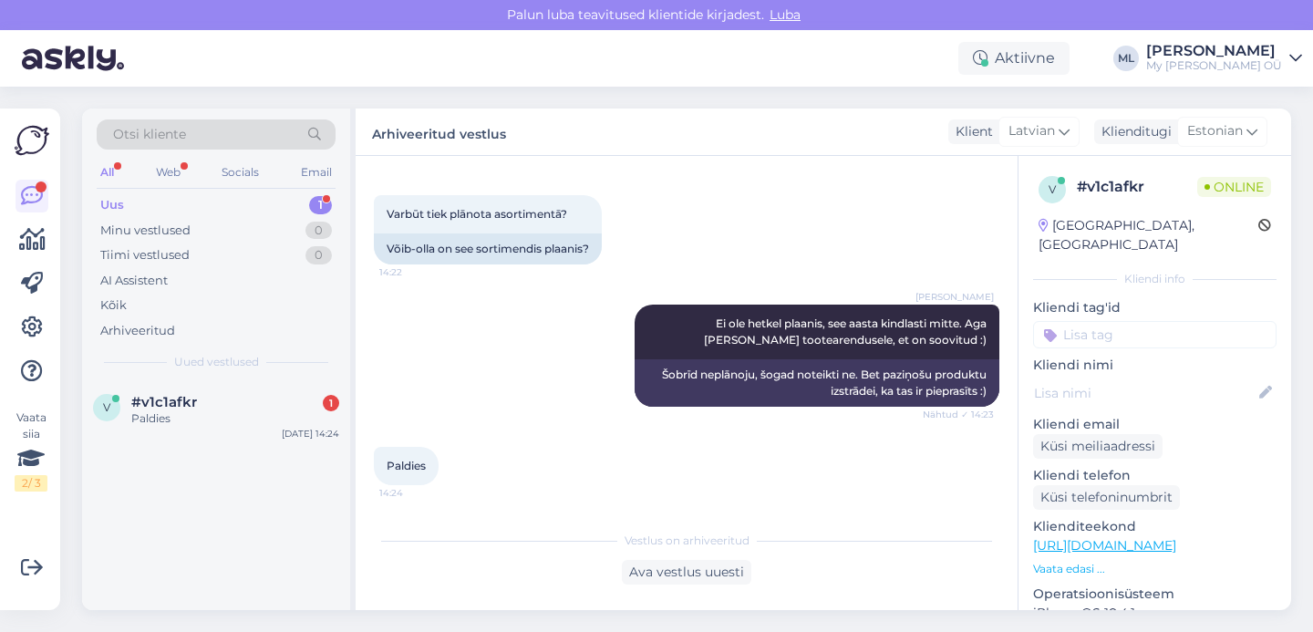
scroll to position [803, 0]
click at [207, 412] on div "Paldies" at bounding box center [235, 418] width 208 height 16
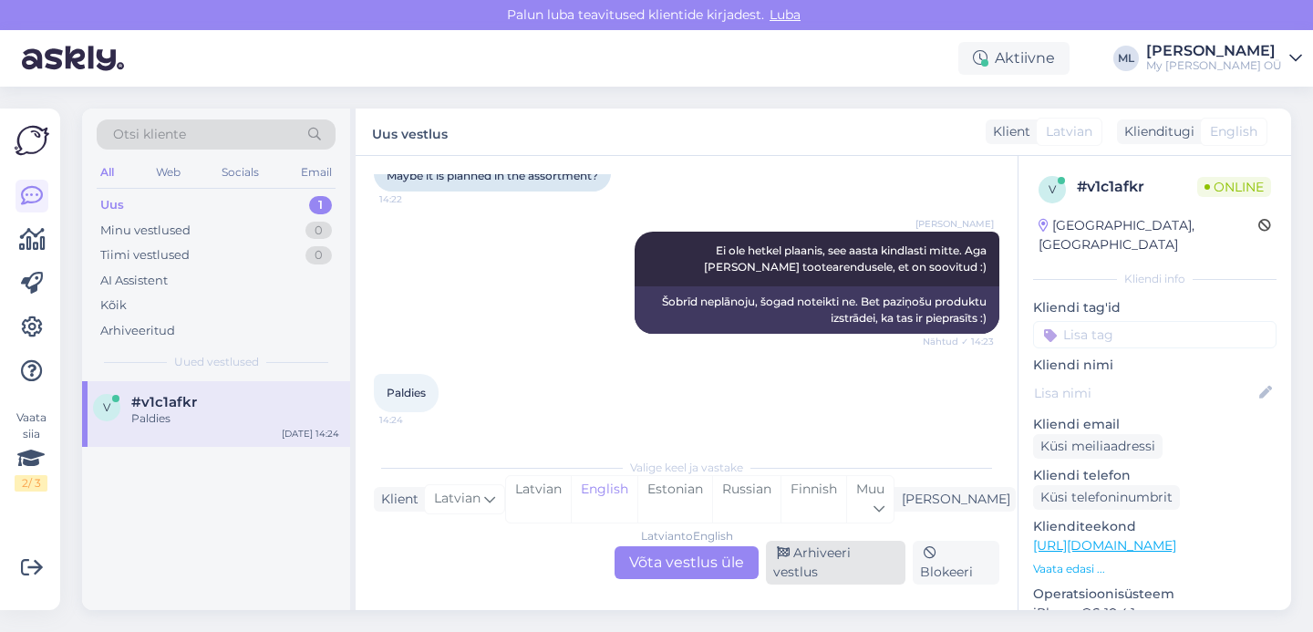
click at [841, 567] on div "Arhiveeri vestlus" at bounding box center [835, 563] width 139 height 44
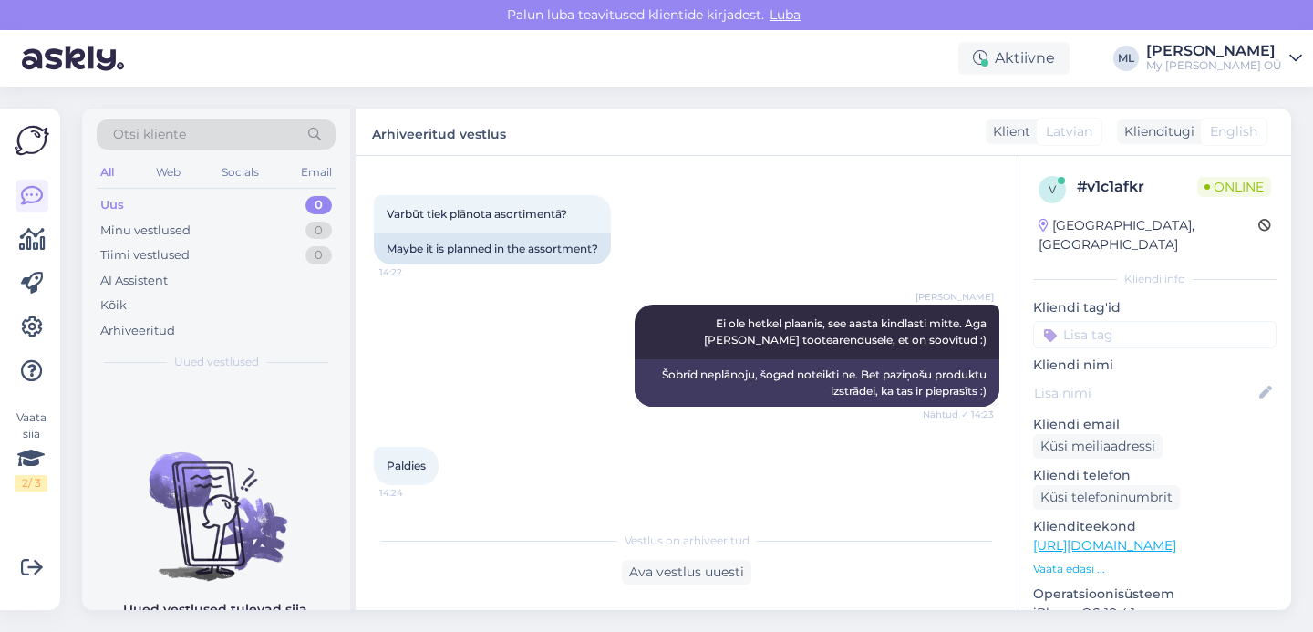
scroll to position [803, 0]
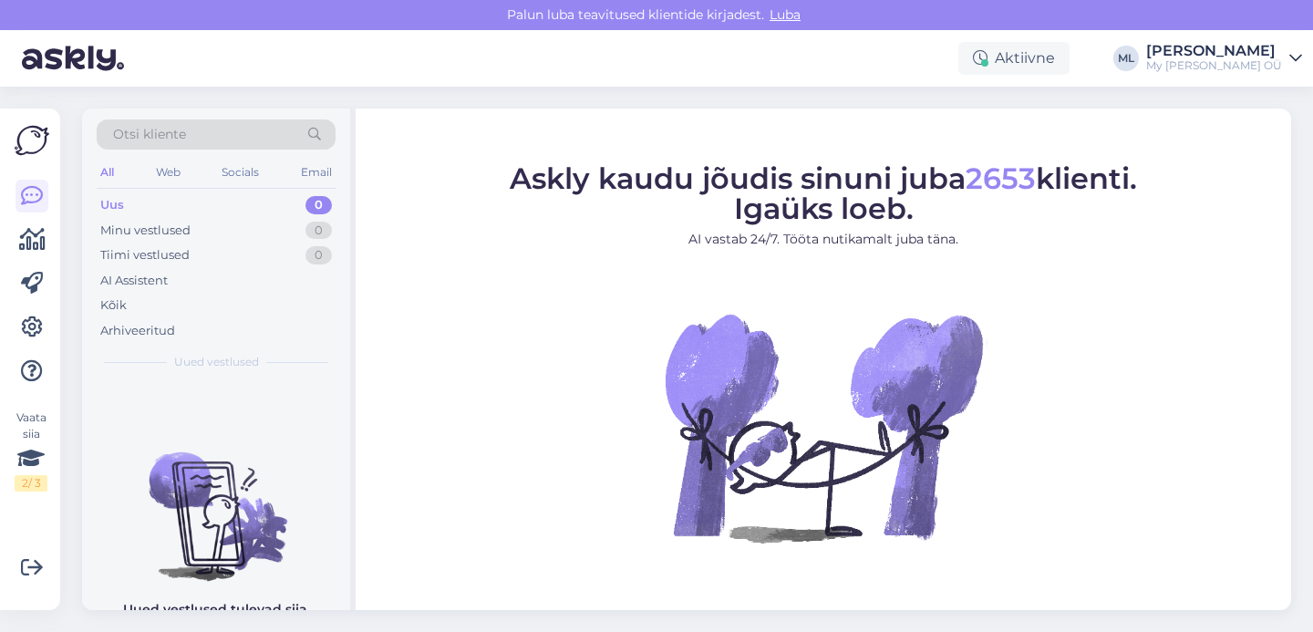
click at [215, 197] on div "Uus 0" at bounding box center [216, 205] width 239 height 26
